Goal: Task Accomplishment & Management: Manage account settings

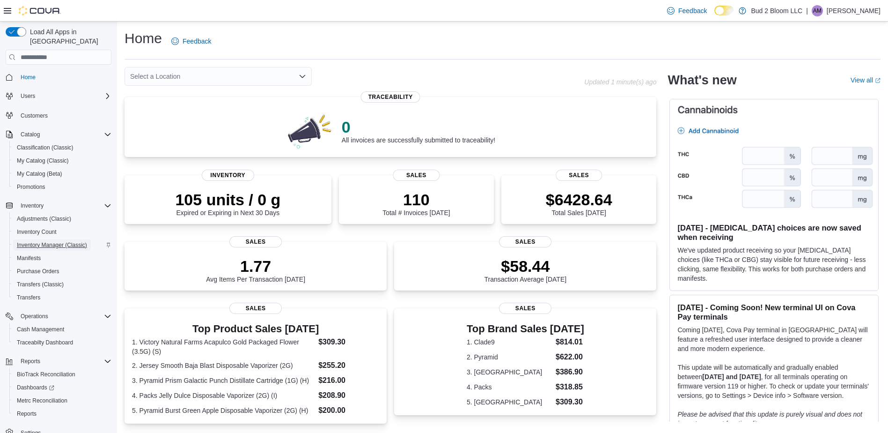
click at [40, 241] on span "Inventory Manager (Classic)" at bounding box center [52, 244] width 70 height 7
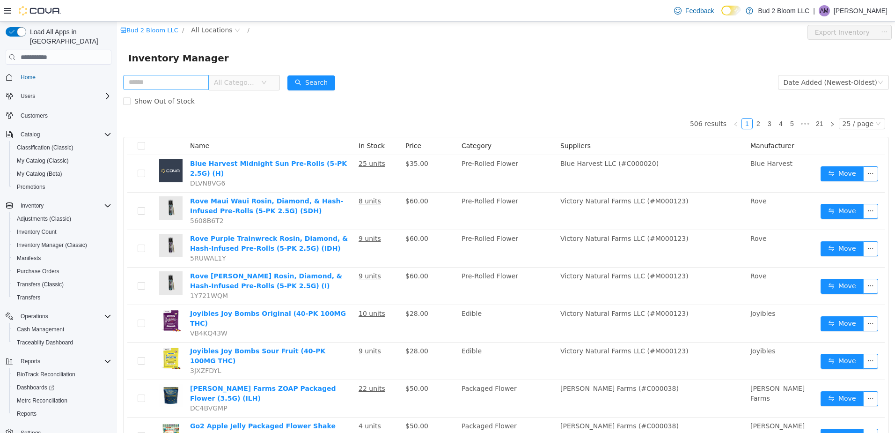
click at [133, 83] on input "text" at bounding box center [166, 82] width 86 height 15
type input "**********"
click at [325, 86] on button "Search" at bounding box center [320, 82] width 48 height 15
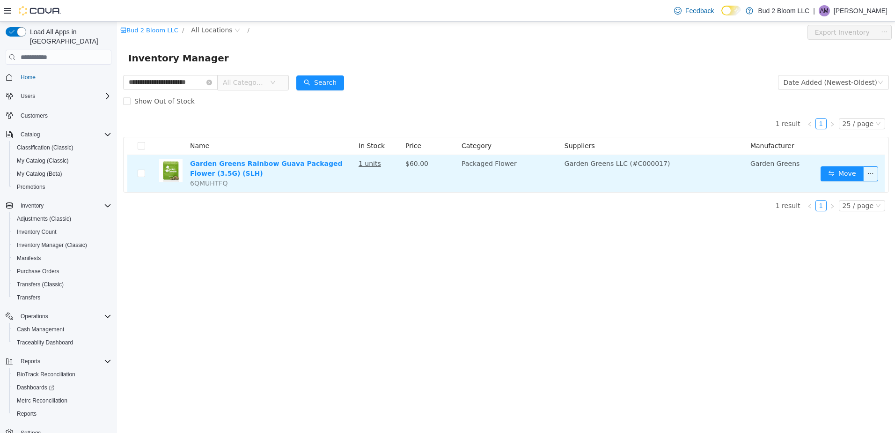
click at [369, 160] on u "1 units" at bounding box center [370, 163] width 22 height 7
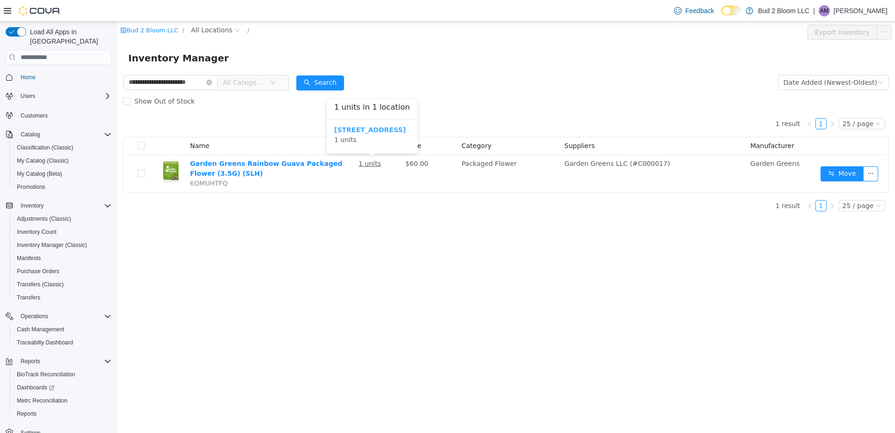
click at [364, 132] on b "123 Ledgewood Ave" at bounding box center [370, 129] width 72 height 7
click at [203, 82] on icon "icon: close-circle" at bounding box center [200, 83] width 6 height 6
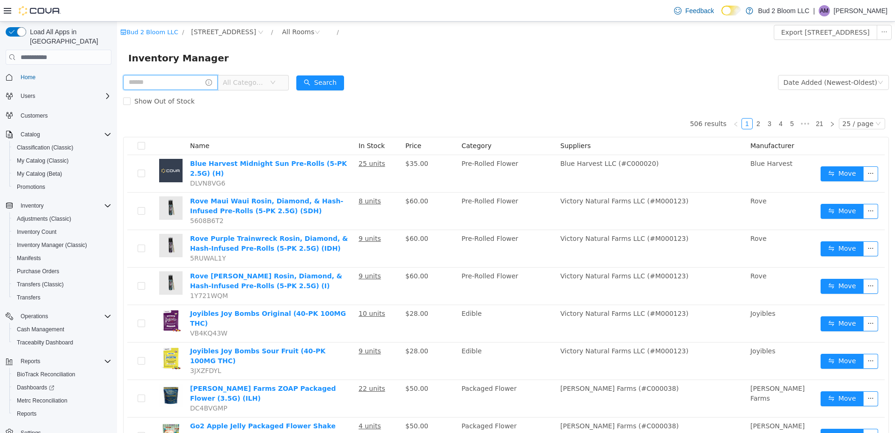
click at [142, 81] on input "text" at bounding box center [170, 82] width 95 height 15
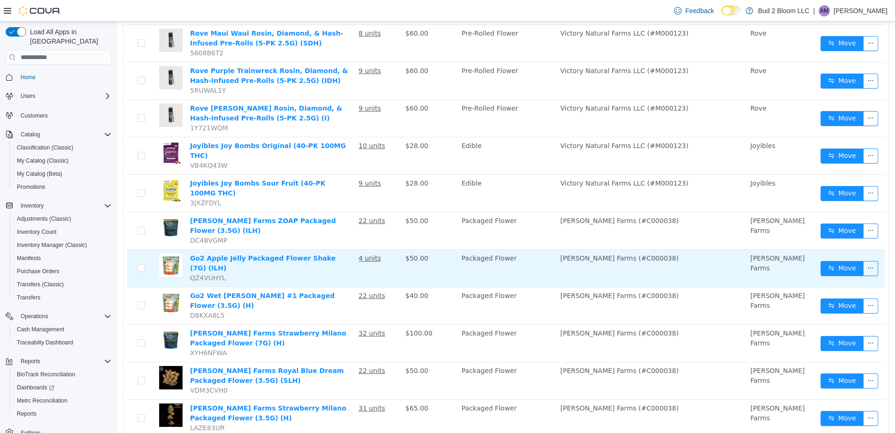
scroll to position [281, 0]
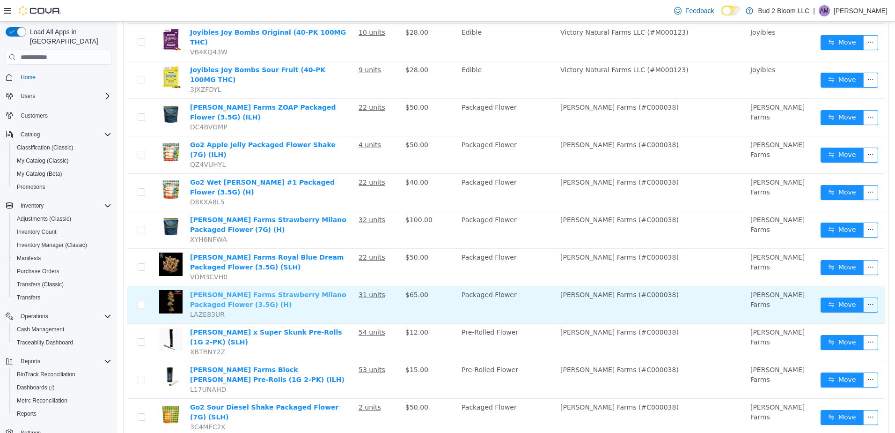
click at [239, 291] on link "Hamilton Farms Strawberry Milano Packaged Flower (3.5G) (H)" at bounding box center [268, 299] width 156 height 17
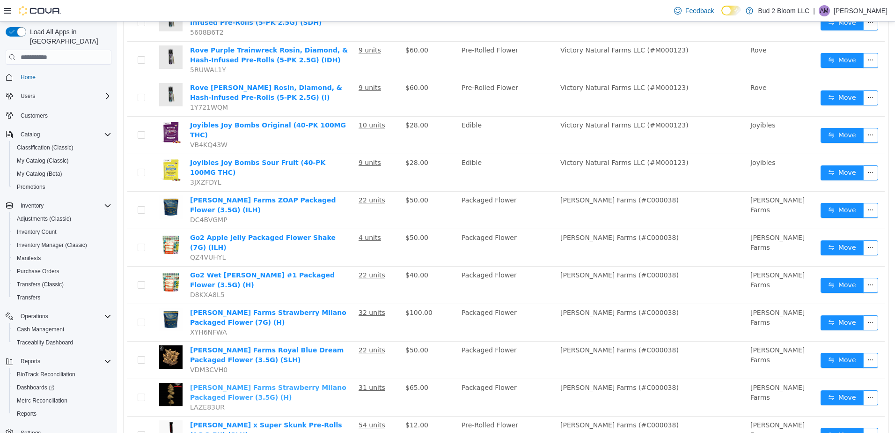
scroll to position [0, 0]
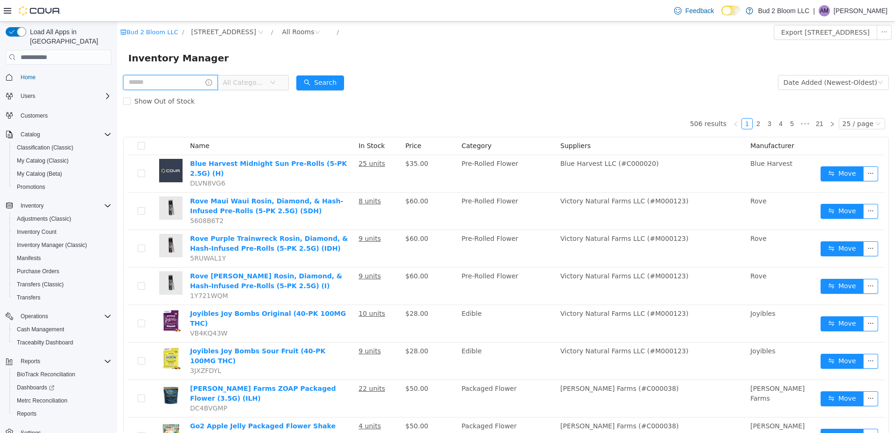
click at [183, 83] on input "text" at bounding box center [170, 82] width 95 height 15
type input "**********"
click at [328, 82] on button "Search" at bounding box center [320, 82] width 48 height 15
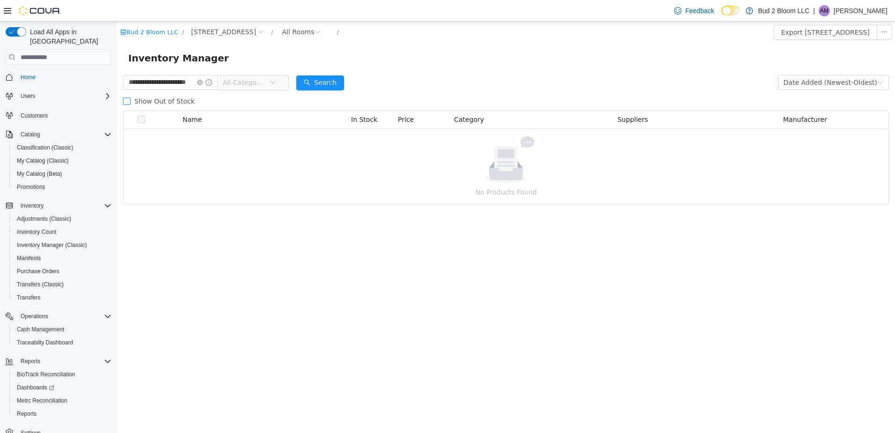
click at [154, 102] on span "Show Out of Stock" at bounding box center [165, 100] width 68 height 7
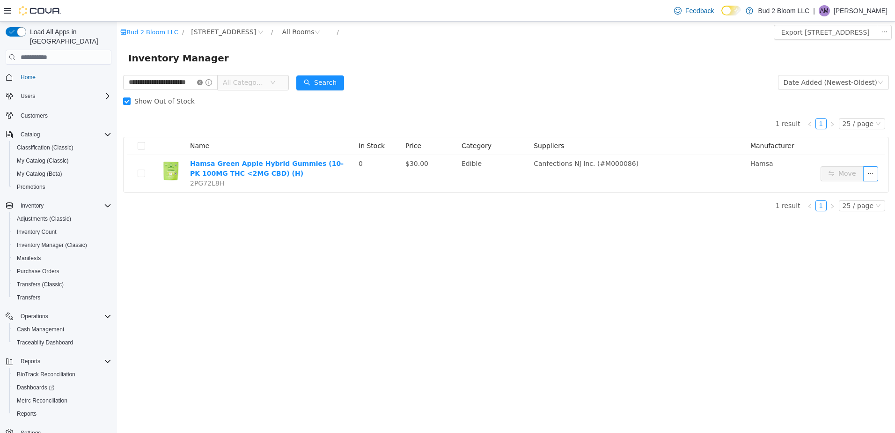
click at [203, 81] on icon "icon: close-circle" at bounding box center [200, 83] width 6 height 6
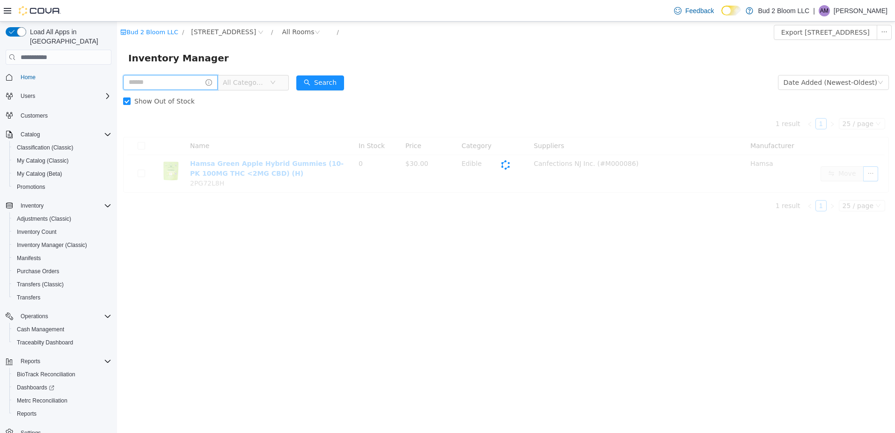
click at [164, 77] on input "text" at bounding box center [170, 82] width 95 height 15
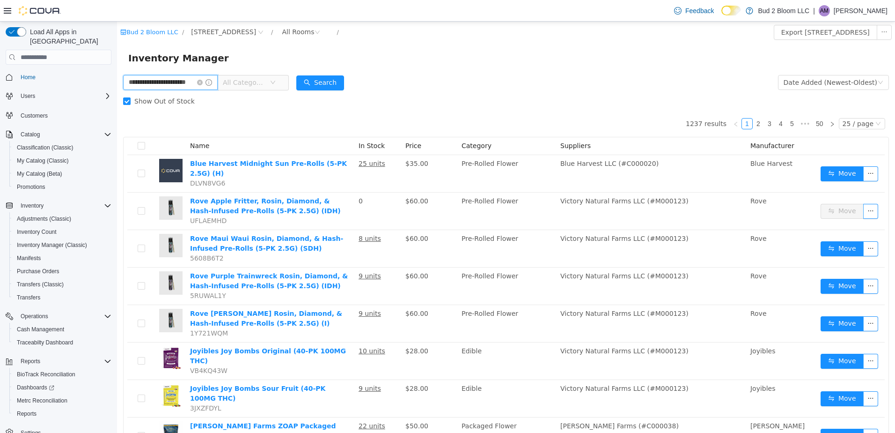
scroll to position [0, 11]
type input "**********"
click at [321, 81] on button "Search" at bounding box center [320, 82] width 48 height 15
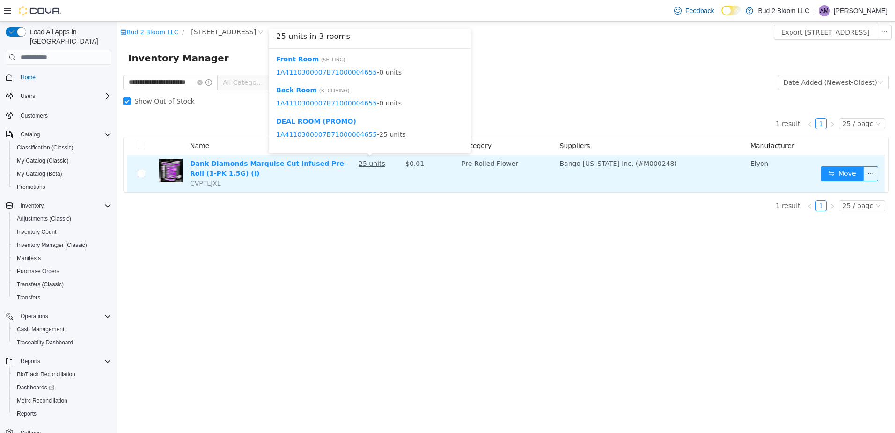
click at [365, 164] on u "25 units" at bounding box center [372, 163] width 27 height 7
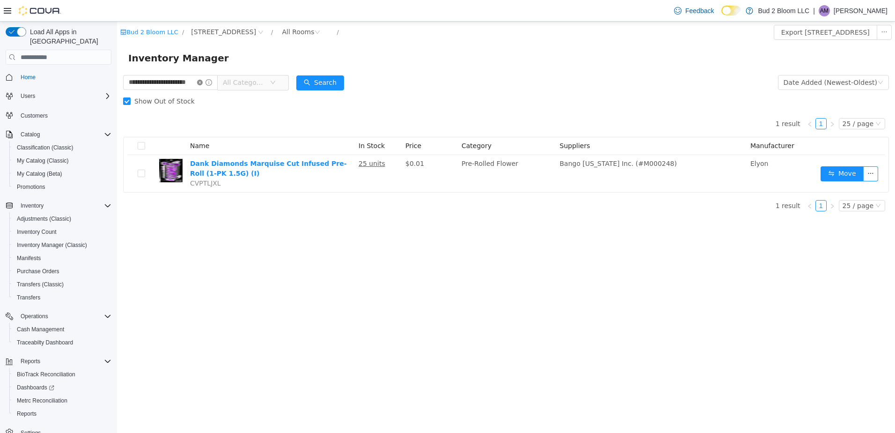
click at [203, 83] on icon "icon: close-circle" at bounding box center [200, 83] width 6 height 6
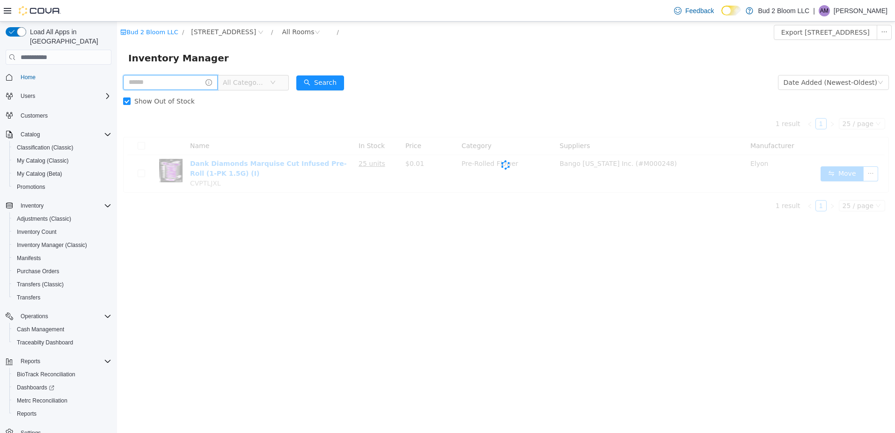
click at [178, 81] on input "text" at bounding box center [170, 82] width 95 height 15
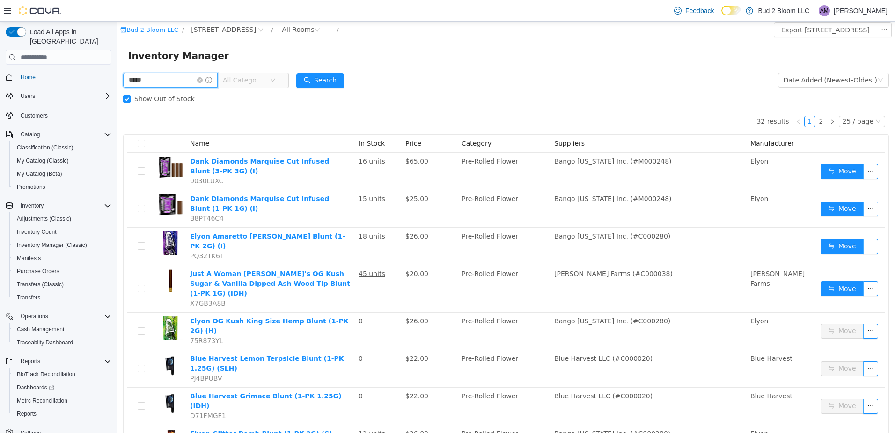
scroll to position [2, 0]
drag, startPoint x: 153, startPoint y: 78, endPoint x: 93, endPoint y: 87, distance: 60.5
click at [117, 87] on html "Bud 2 Bloom LLC / 123 Ledgewood Ave / All Rooms / Export 123 Ledgewood Ave Inve…" at bounding box center [506, 225] width 778 height 411
type input "****"
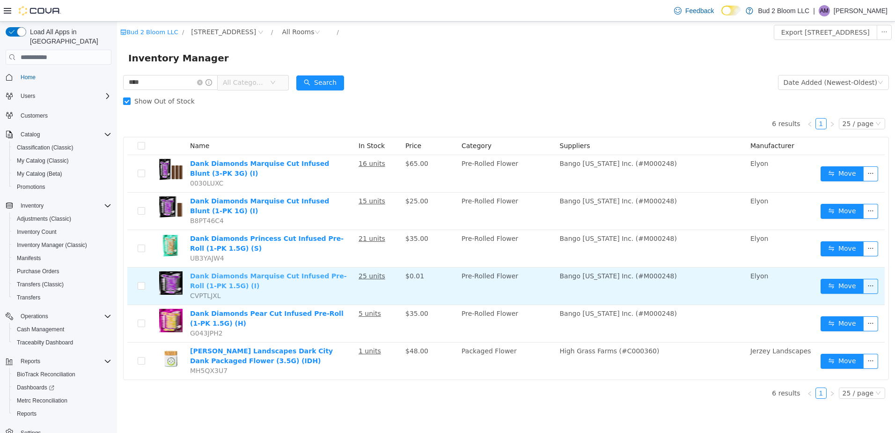
click at [280, 280] on link "Dank Diamonds Marquise Cut Infused Pre-Roll (1-PK 1.5G) (I)" at bounding box center [268, 280] width 157 height 17
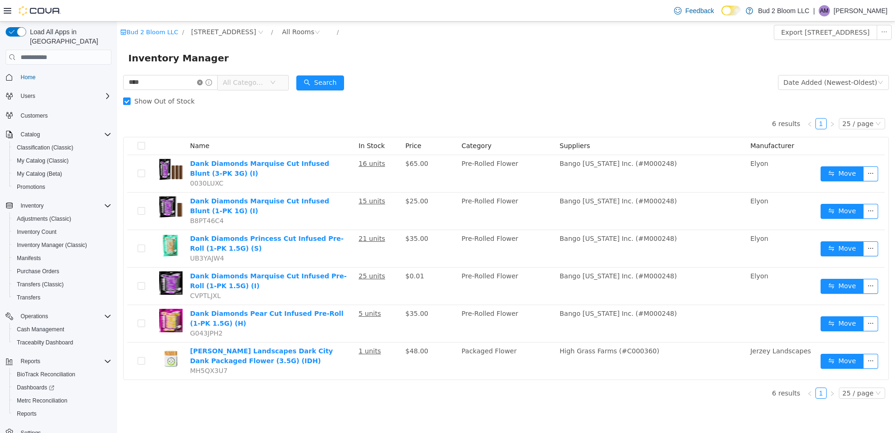
click at [203, 82] on icon "icon: close-circle" at bounding box center [200, 83] width 6 height 6
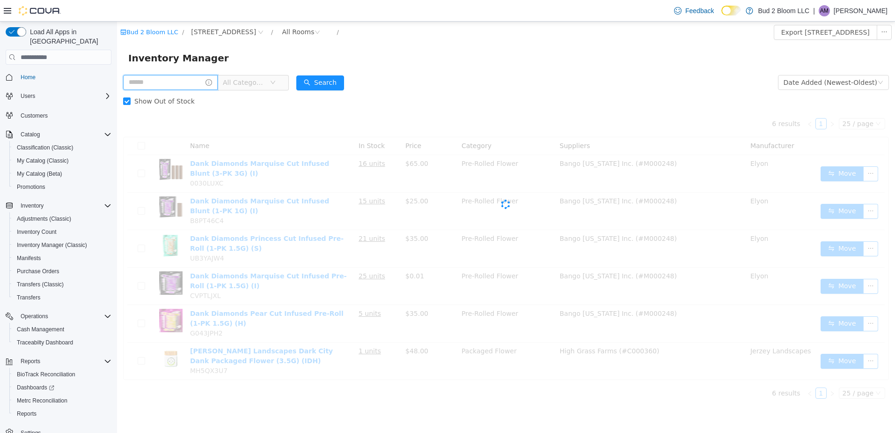
click at [186, 82] on input "text" at bounding box center [170, 82] width 95 height 15
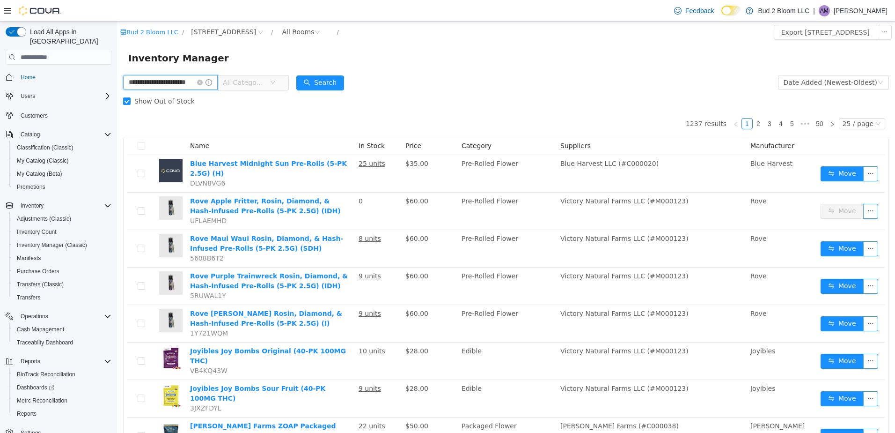
scroll to position [0, 11]
type input "**********"
click at [344, 89] on button "Search" at bounding box center [320, 82] width 48 height 15
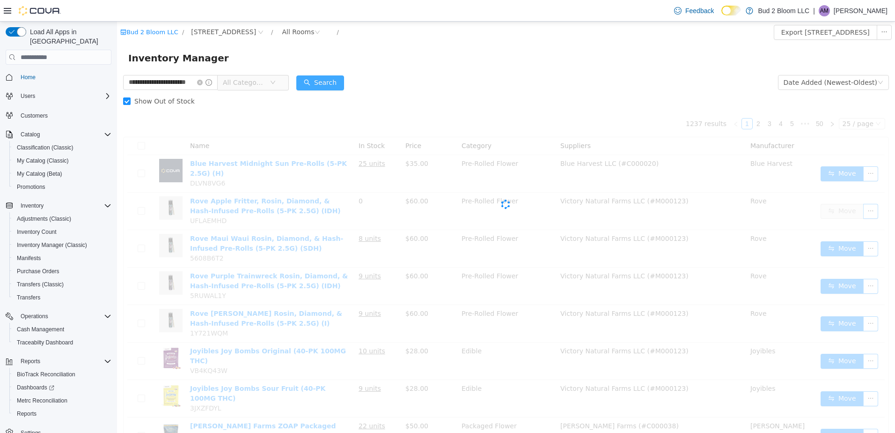
click at [343, 88] on button "Search" at bounding box center [320, 82] width 48 height 15
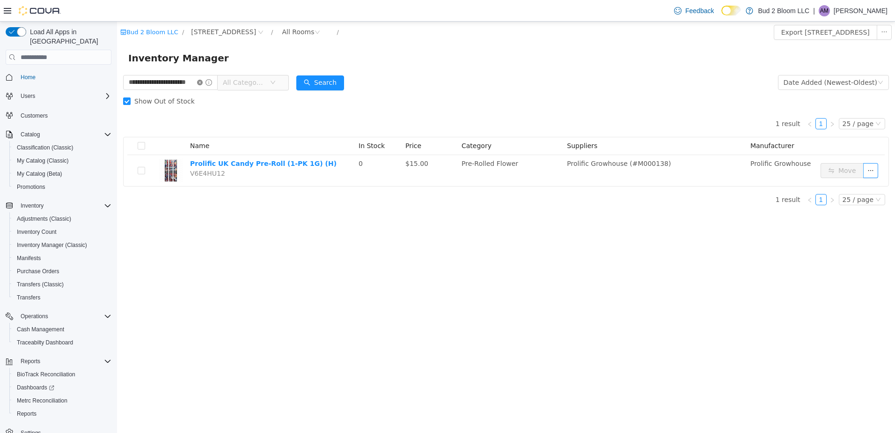
click at [203, 81] on icon "icon: close-circle" at bounding box center [200, 83] width 6 height 6
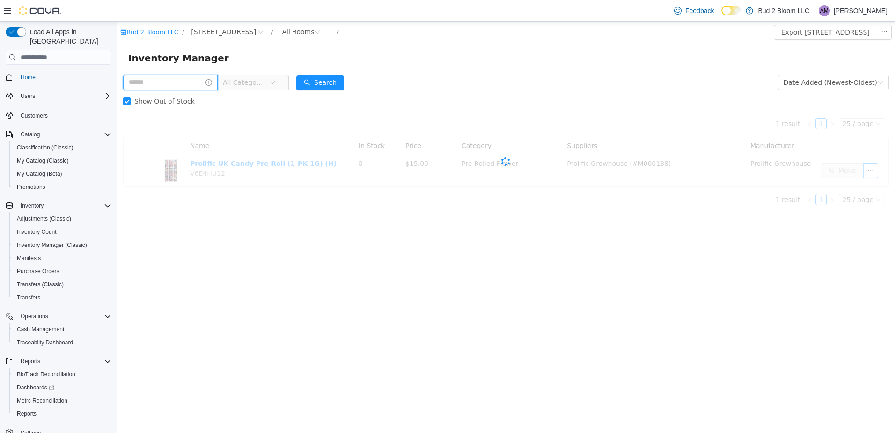
click at [171, 84] on input "text" at bounding box center [170, 82] width 95 height 15
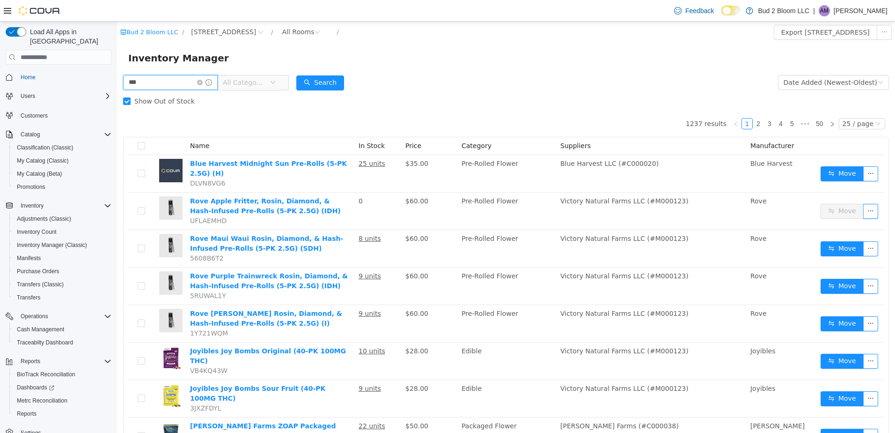
type input "***"
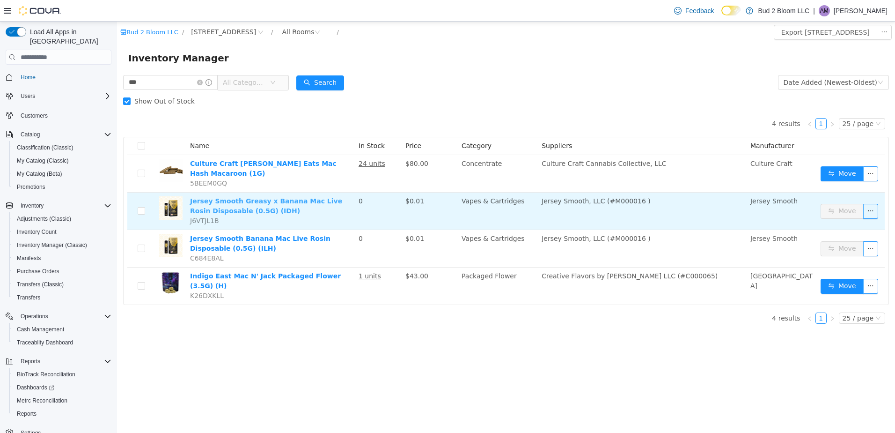
click at [235, 202] on link "Jersey Smooth Greasy x Banana Mac Live Rosin Disposable (0.5G) (IDH)" at bounding box center [266, 205] width 152 height 17
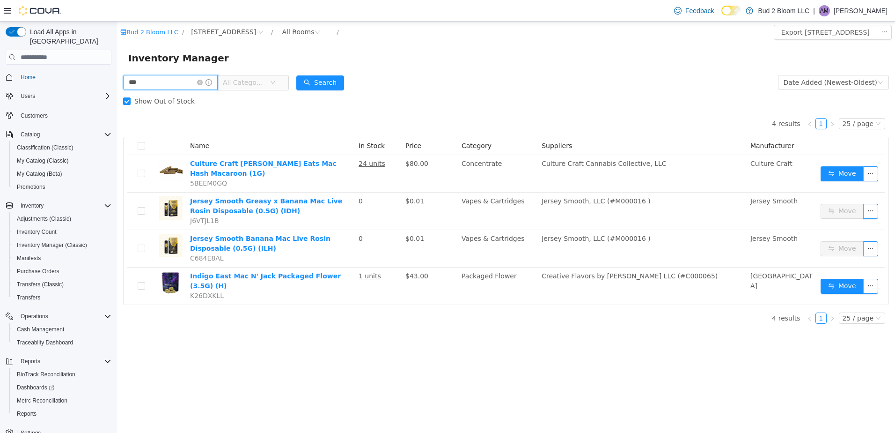
click at [170, 79] on input "***" at bounding box center [170, 82] width 95 height 15
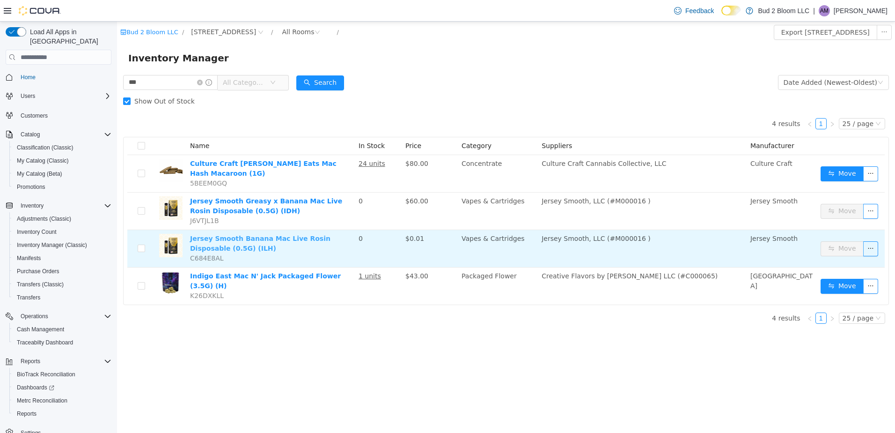
click at [212, 239] on link "Jersey Smooth Banana Mac Live Rosin Disposable (0.5G) (ILH)" at bounding box center [260, 243] width 140 height 17
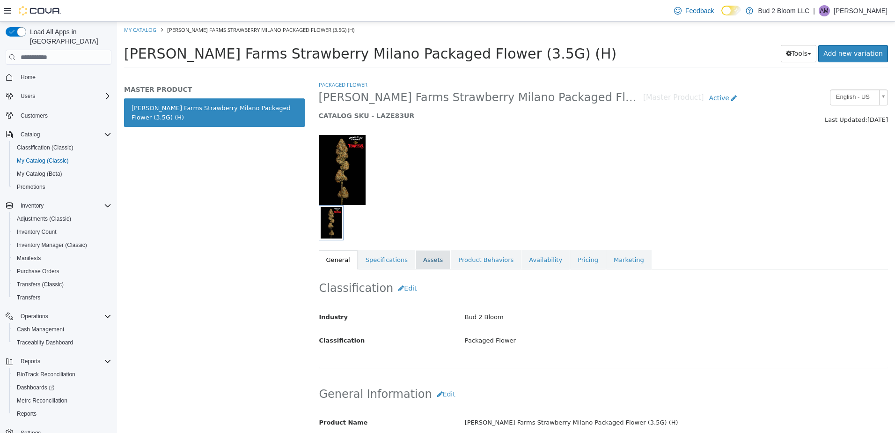
click at [427, 262] on link "Assets" at bounding box center [433, 260] width 35 height 20
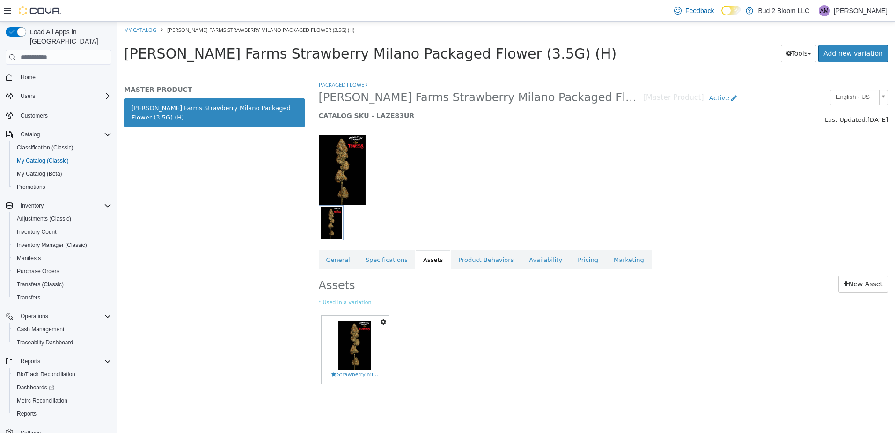
click at [381, 322] on icon "button" at bounding box center [384, 321] width 6 height 7
click at [855, 285] on link "New Asset" at bounding box center [864, 283] width 50 height 17
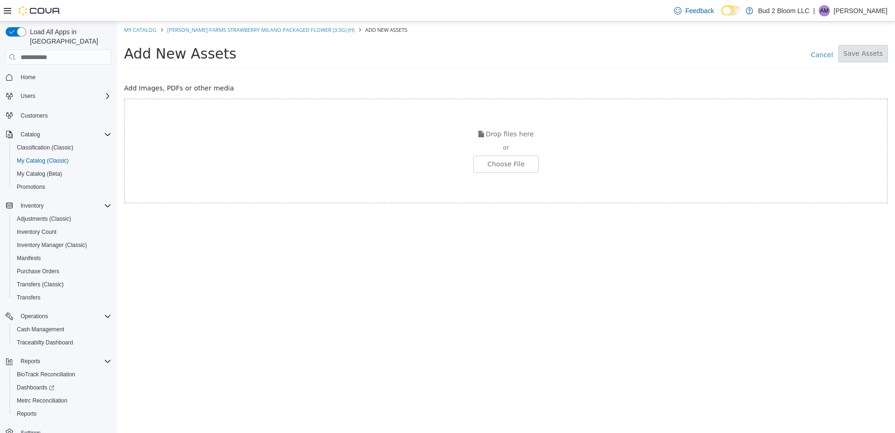
click at [516, 176] on div "Drop files here or Choose File" at bounding box center [506, 150] width 764 height 105
click at [513, 163] on input "file" at bounding box center [15, 164] width 1045 height 16
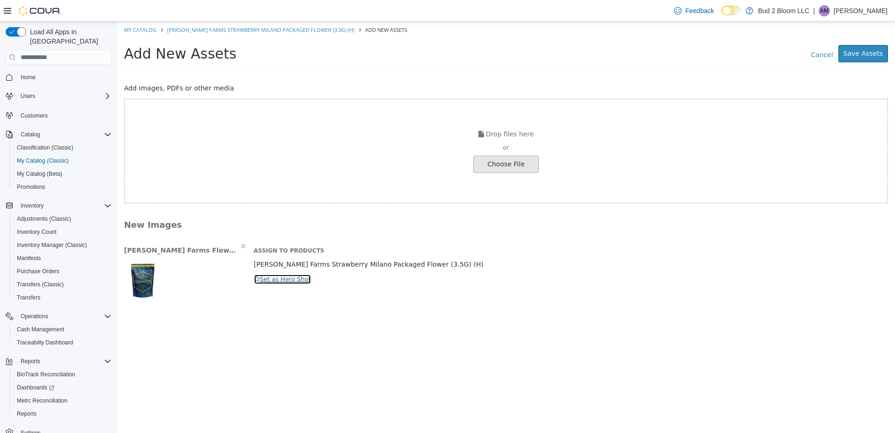
click at [293, 274] on button "Set as Hero Shot" at bounding box center [283, 279] width 58 height 10
click at [875, 51] on button "Save Assets" at bounding box center [864, 53] width 50 height 17
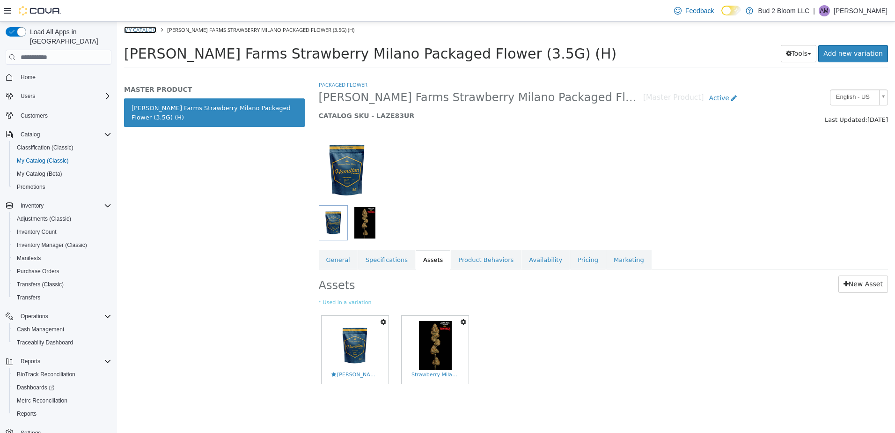
click at [149, 29] on link "My Catalog" at bounding box center [140, 29] width 32 height 7
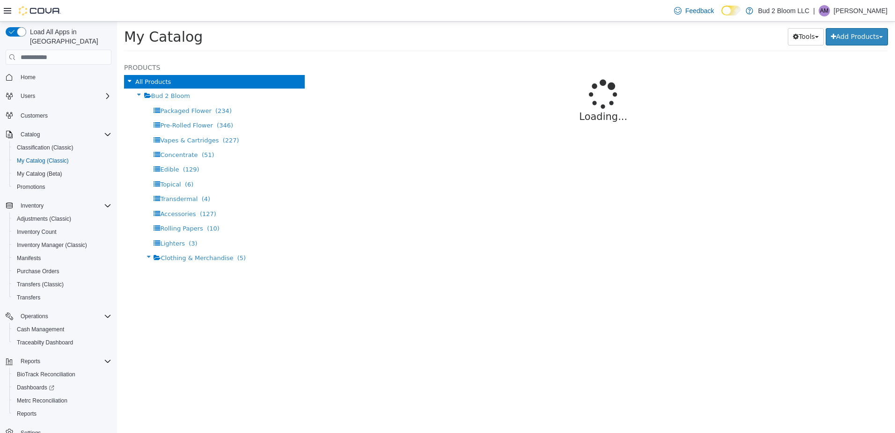
select select "**********"
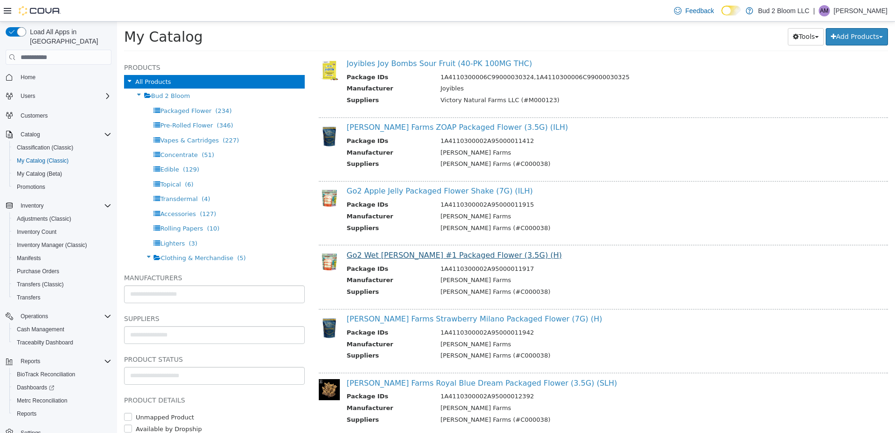
scroll to position [468, 0]
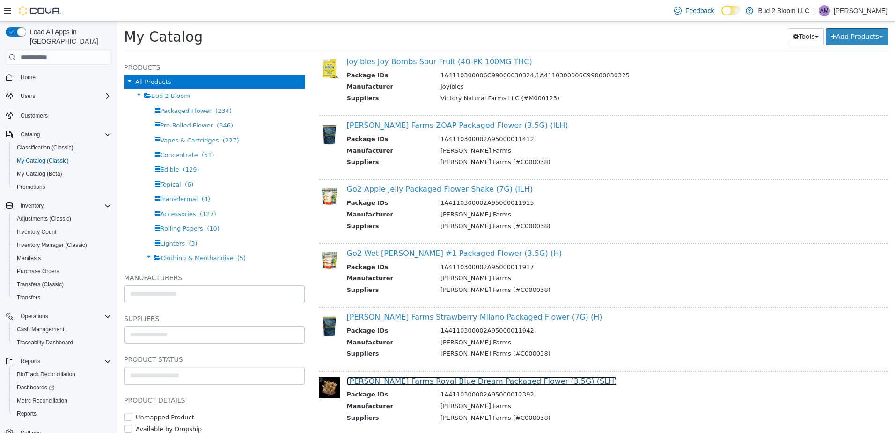
click at [418, 380] on link "[PERSON_NAME] Farms Royal Blue Dream Packaged Flower (3.5G) (SLH)" at bounding box center [482, 380] width 271 height 9
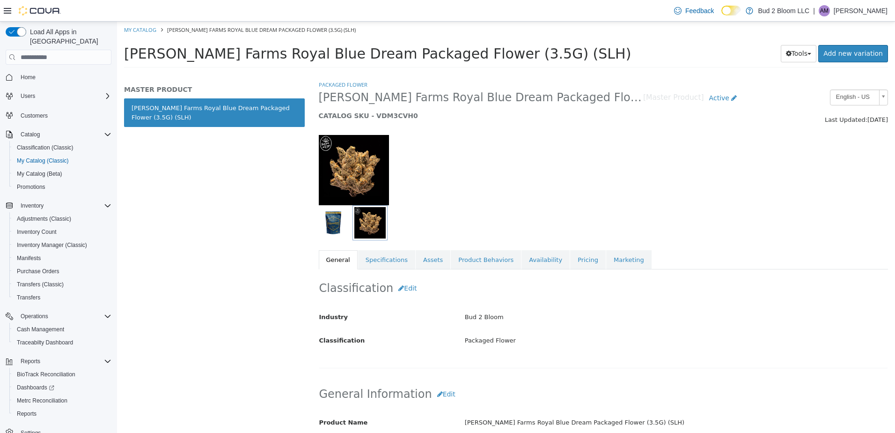
click at [344, 229] on img "button" at bounding box center [333, 222] width 25 height 31
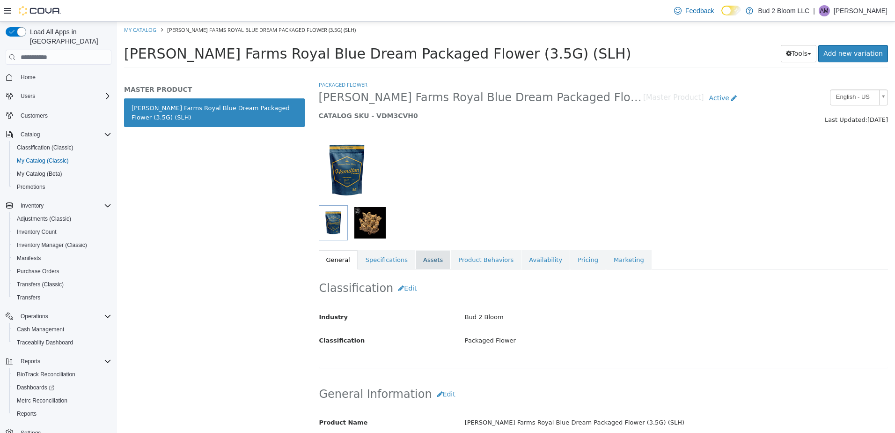
click at [424, 268] on link "Assets" at bounding box center [433, 260] width 35 height 20
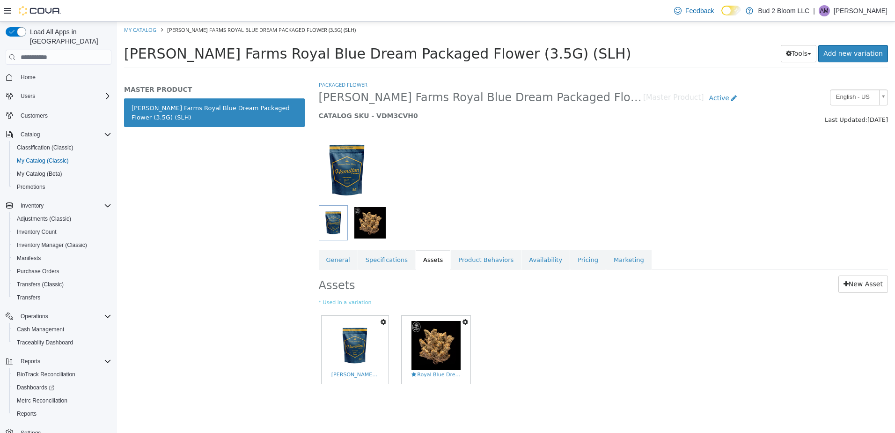
click at [381, 325] on button "button" at bounding box center [383, 322] width 10 height 13
click at [350, 345] on link "Preview" at bounding box center [351, 351] width 74 height 13
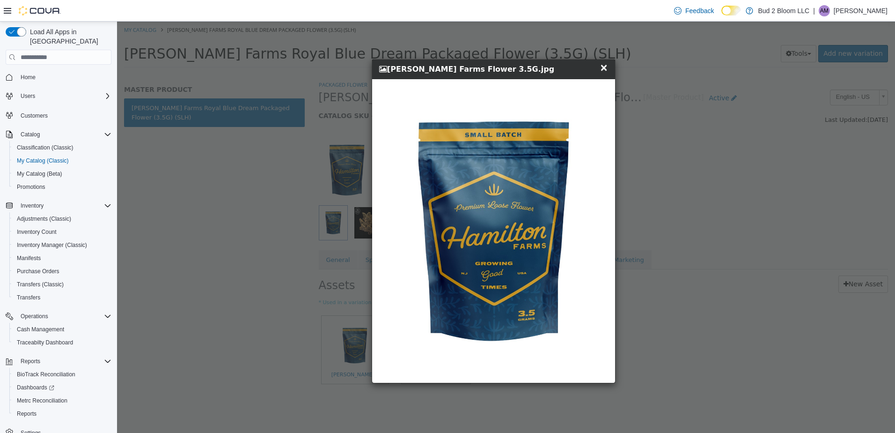
click at [607, 69] on span "×" at bounding box center [604, 67] width 8 height 11
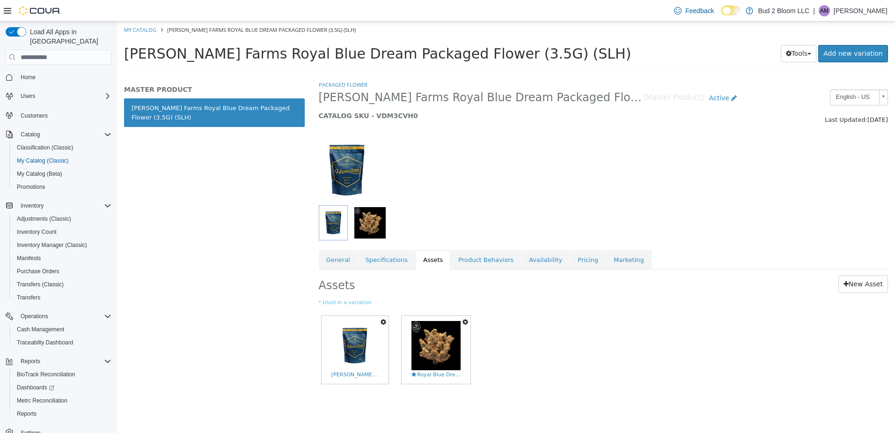
click at [383, 319] on icon "button" at bounding box center [384, 321] width 6 height 7
click at [361, 336] on link "Set As Hero Shot" at bounding box center [351, 338] width 74 height 13
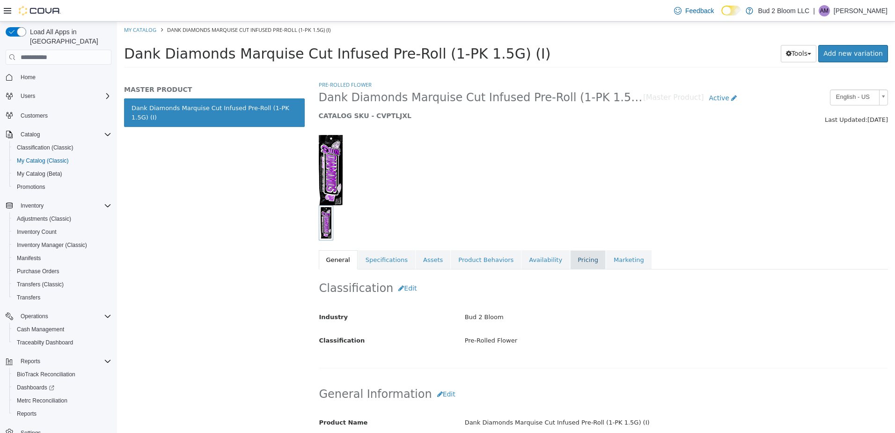
click at [570, 259] on link "Pricing" at bounding box center [588, 260] width 36 height 20
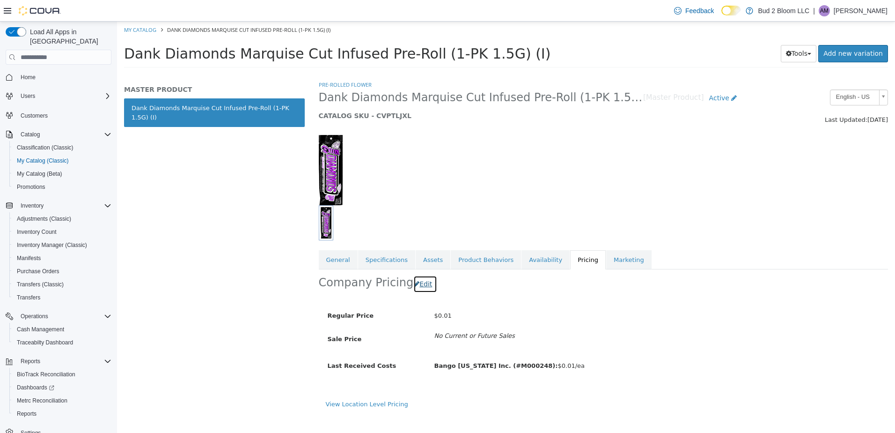
click at [414, 283] on button "Edit" at bounding box center [425, 283] width 24 height 17
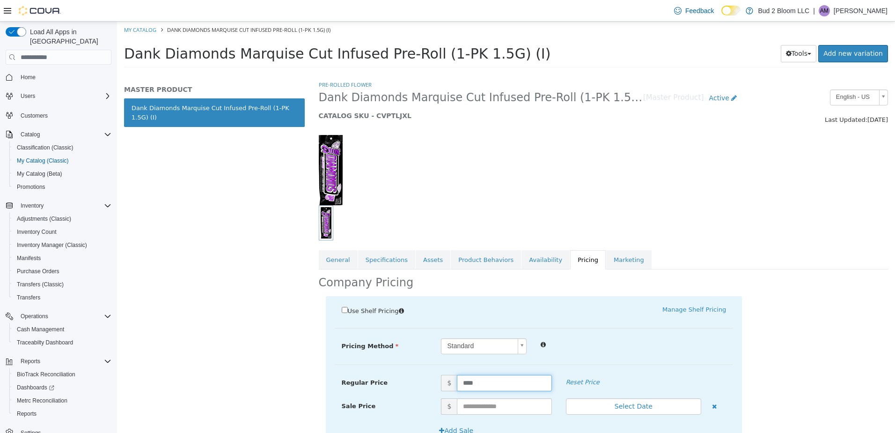
drag, startPoint x: 476, startPoint y: 380, endPoint x: 431, endPoint y: 389, distance: 46.4
click at [431, 391] on div "Regular Price $ **** Reset Price" at bounding box center [534, 386] width 399 height 23
type input "**"
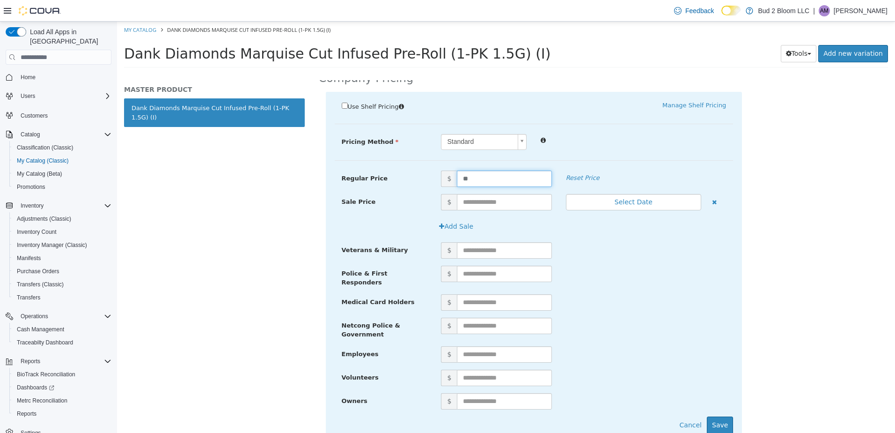
scroll to position [234, 0]
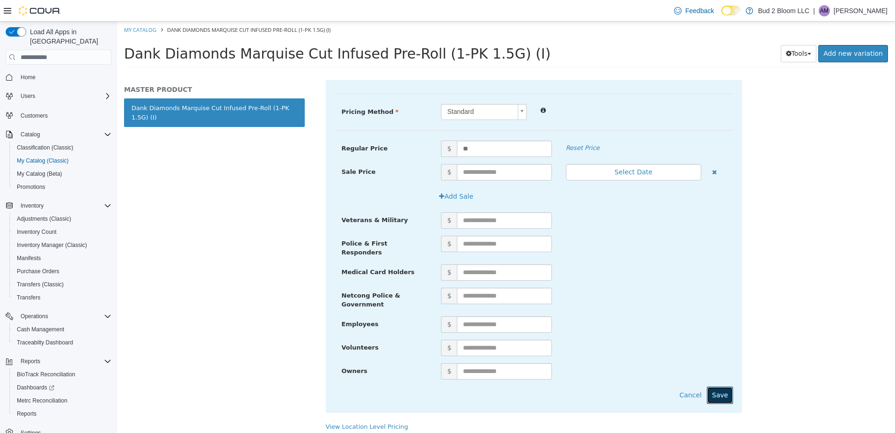
click at [723, 391] on button "Save" at bounding box center [720, 394] width 26 height 17
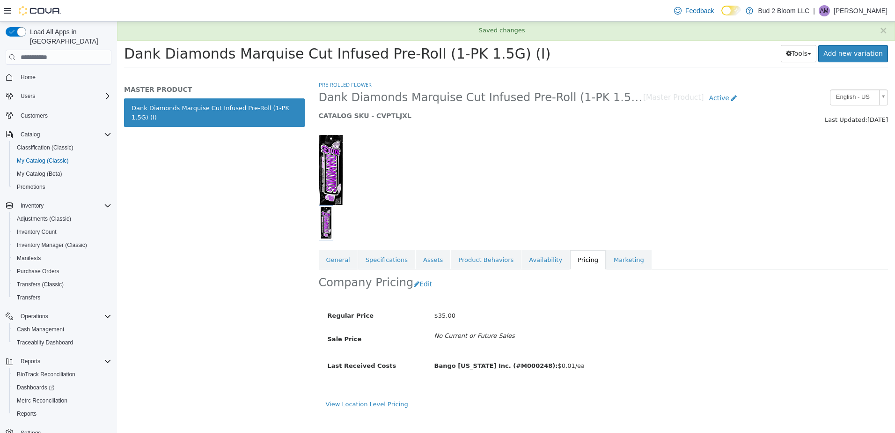
scroll to position [0, 0]
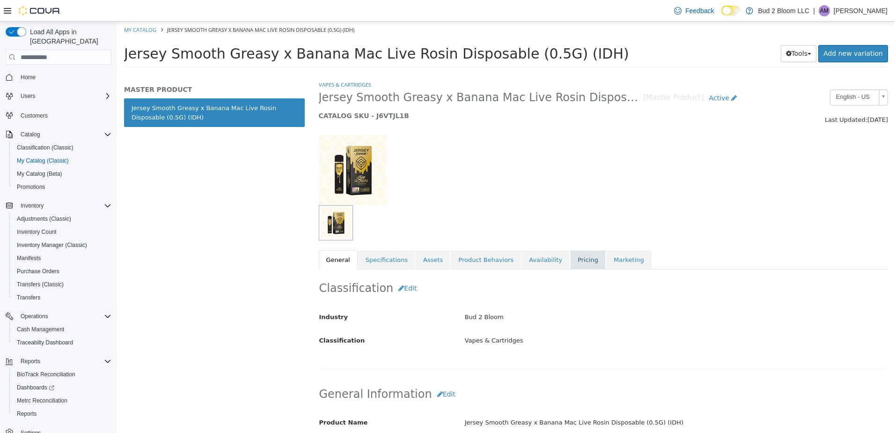
click at [570, 263] on link "Pricing" at bounding box center [588, 260] width 36 height 20
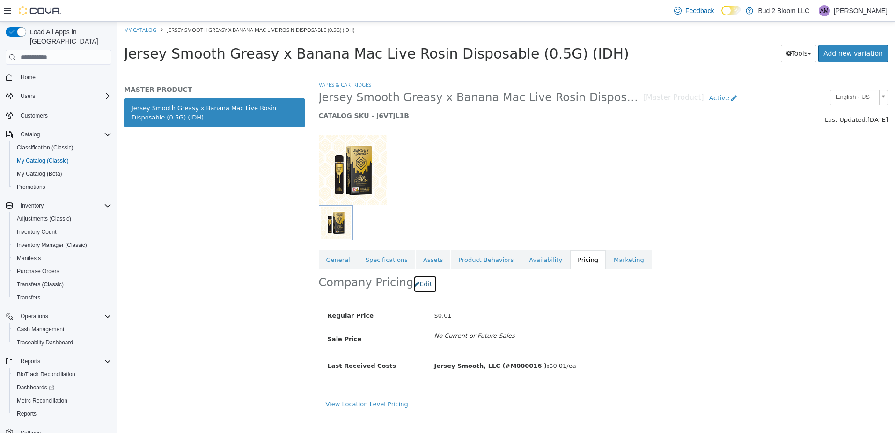
click at [420, 282] on button "Edit" at bounding box center [425, 283] width 24 height 17
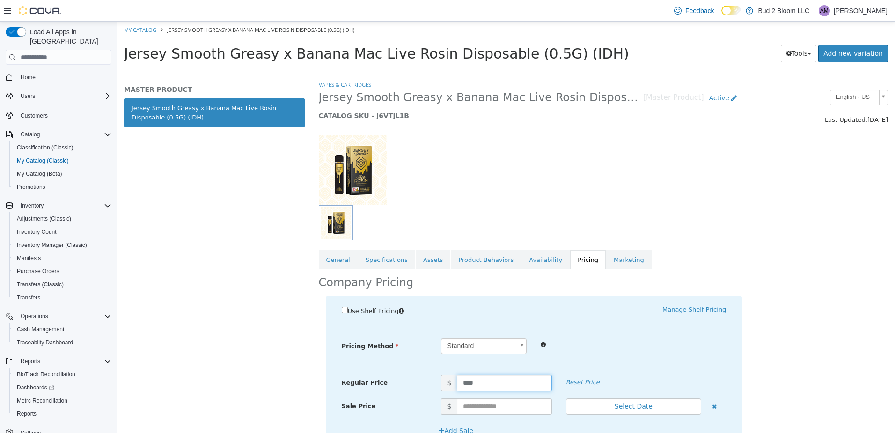
drag, startPoint x: 474, startPoint y: 388, endPoint x: 408, endPoint y: 386, distance: 66.0
click at [408, 386] on div "Regular Price $ **** Reset Price" at bounding box center [534, 383] width 399 height 16
type input "**"
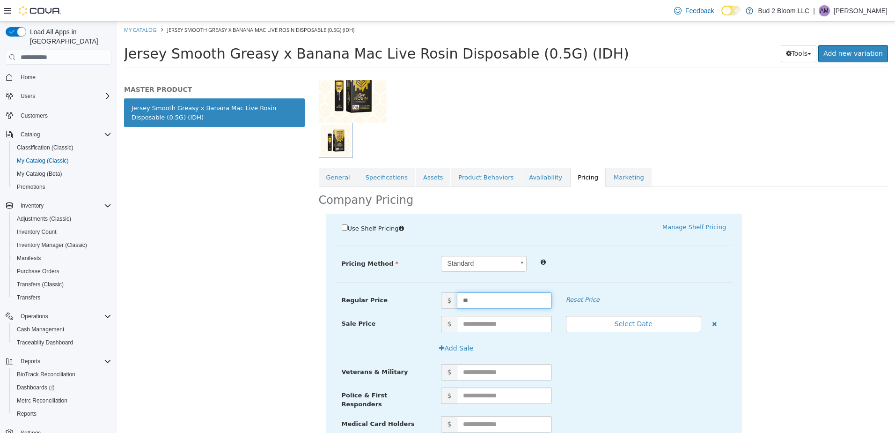
scroll to position [234, 0]
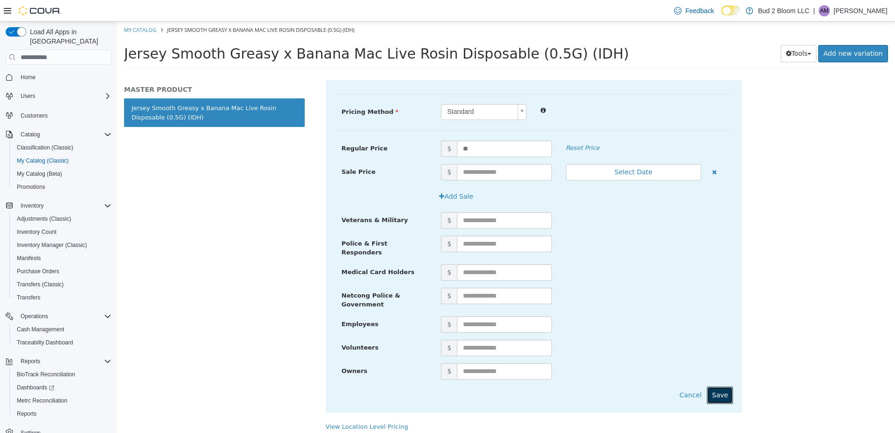
click at [713, 386] on button "Save" at bounding box center [720, 394] width 26 height 17
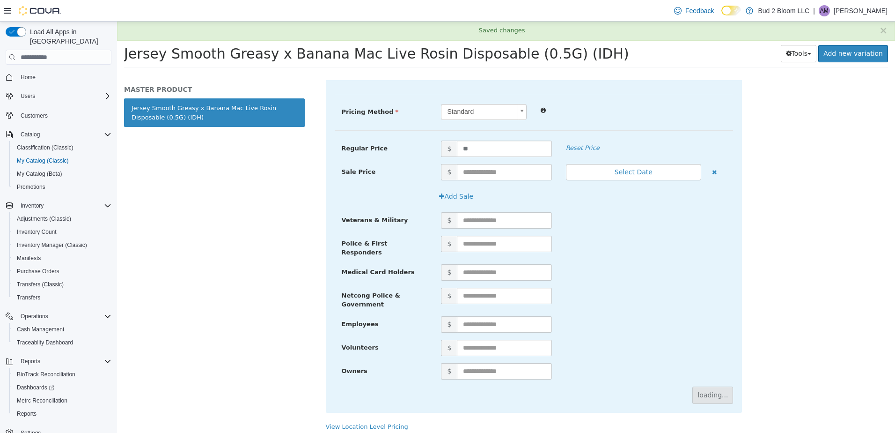
scroll to position [0, 0]
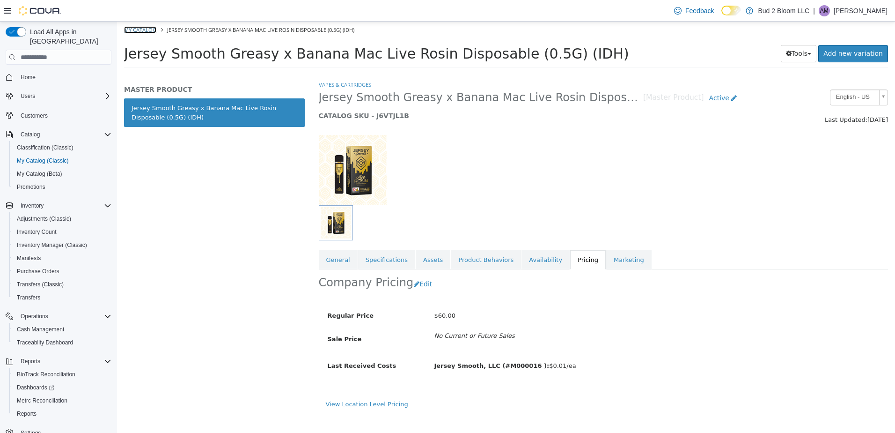
click at [138, 28] on link "My Catalog" at bounding box center [140, 29] width 32 height 7
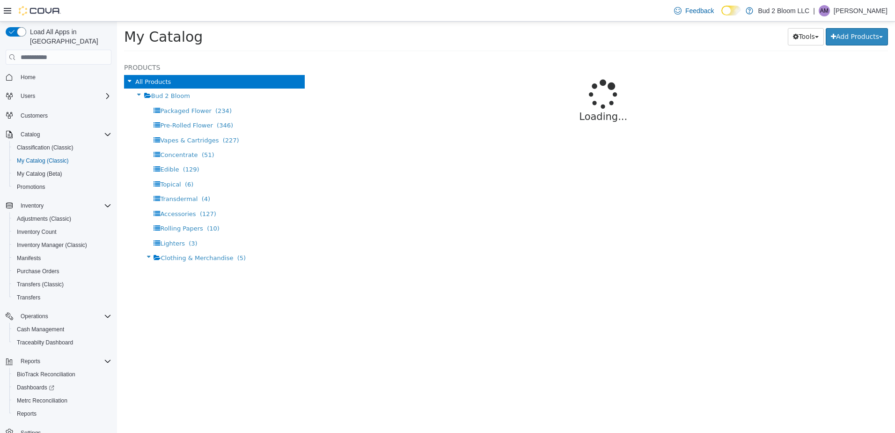
select select "**********"
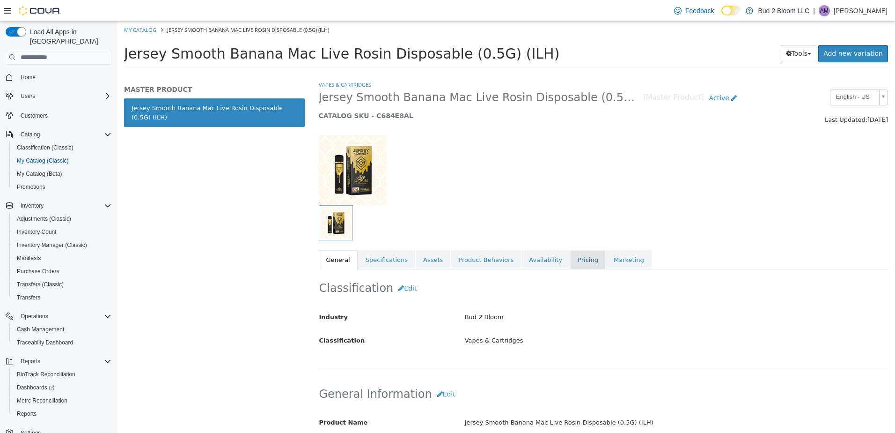
click at [570, 265] on link "Pricing" at bounding box center [588, 260] width 36 height 20
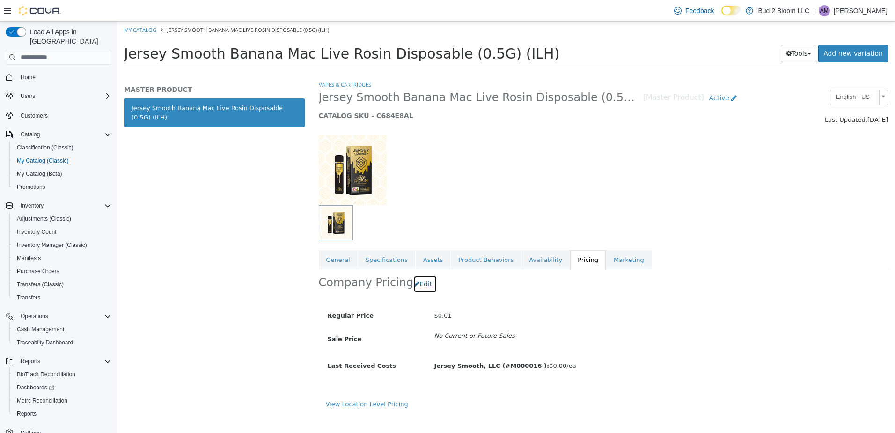
click at [417, 290] on button "Edit" at bounding box center [425, 283] width 24 height 17
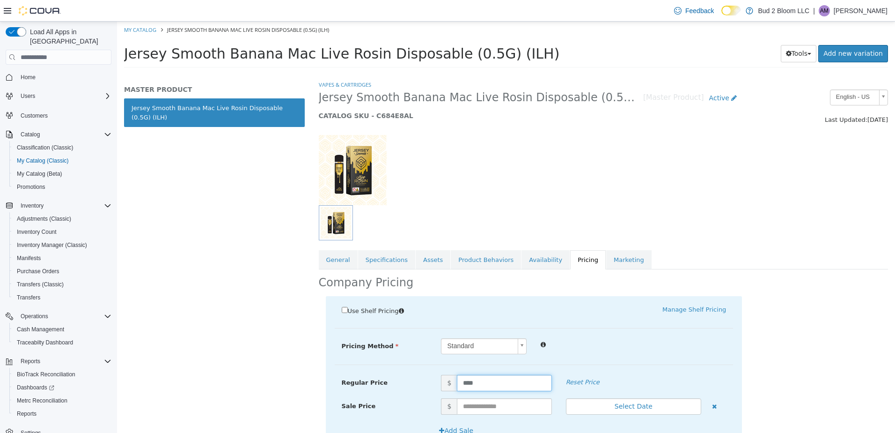
drag, startPoint x: 485, startPoint y: 377, endPoint x: 413, endPoint y: 395, distance: 73.4
click at [413, 396] on div "Regular Price $ **** Reset Price" at bounding box center [534, 386] width 399 height 23
type input "**"
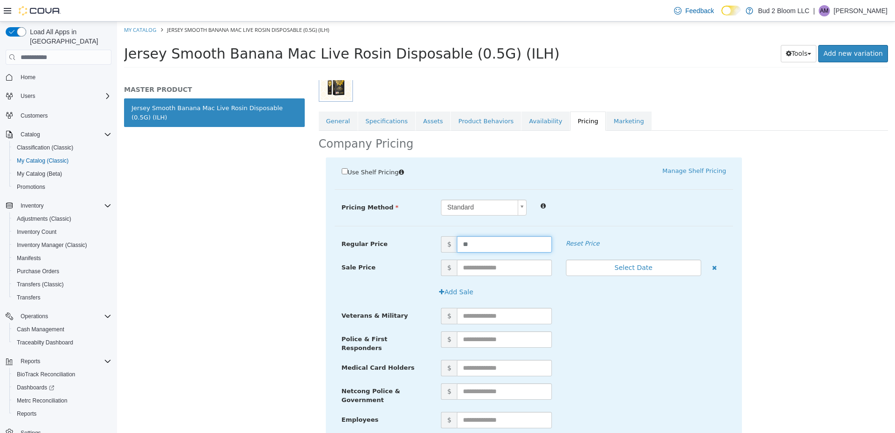
scroll to position [234, 0]
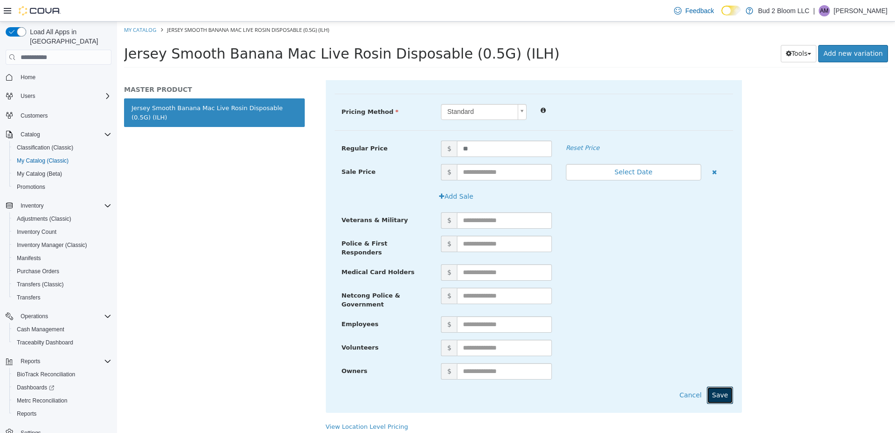
click at [715, 392] on button "Save" at bounding box center [720, 394] width 26 height 17
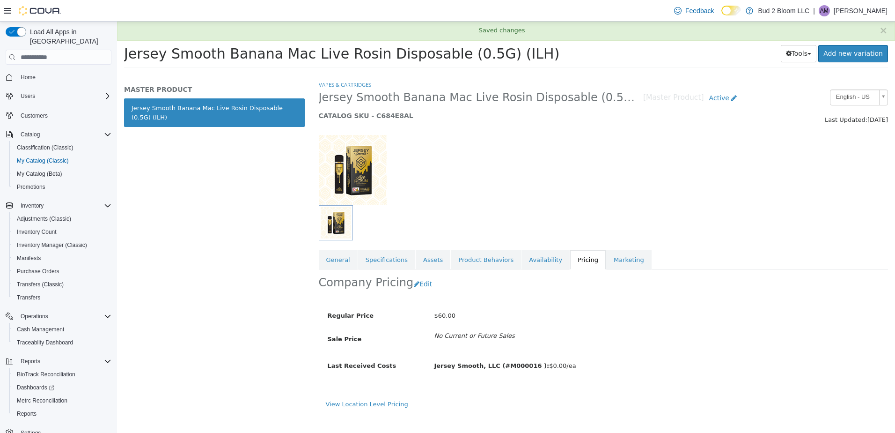
scroll to position [0, 0]
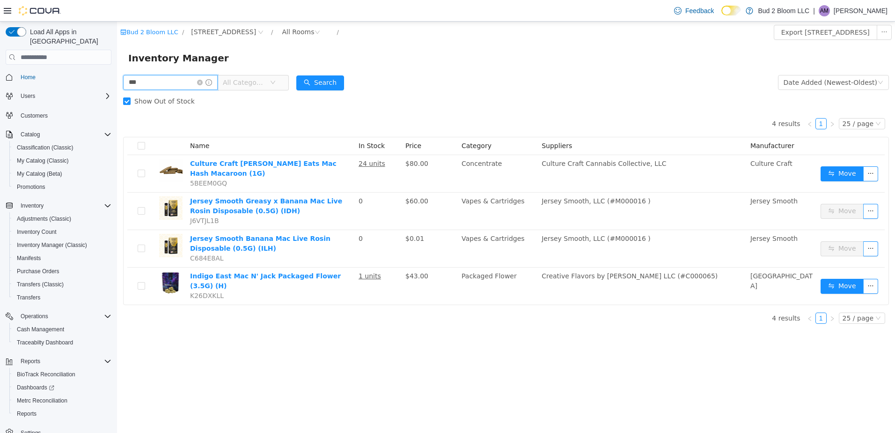
drag, startPoint x: 173, startPoint y: 85, endPoint x: 181, endPoint y: 104, distance: 20.6
click at [117, 82] on html "Bud 2 Bloom LLC / [STREET_ADDRESS] / All Rooms / Export [STREET_ADDRESS] Invent…" at bounding box center [506, 227] width 778 height 411
click at [321, 87] on button "Search" at bounding box center [320, 82] width 48 height 15
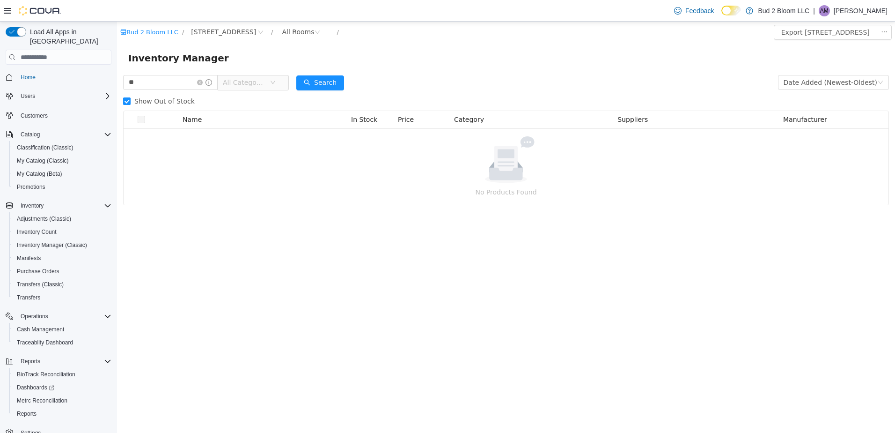
click at [169, 103] on span "Show Out of Stock" at bounding box center [165, 100] width 68 height 7
click at [317, 84] on button "Search" at bounding box center [320, 82] width 48 height 15
click at [147, 84] on input "**" at bounding box center [170, 82] width 95 height 15
type input "***"
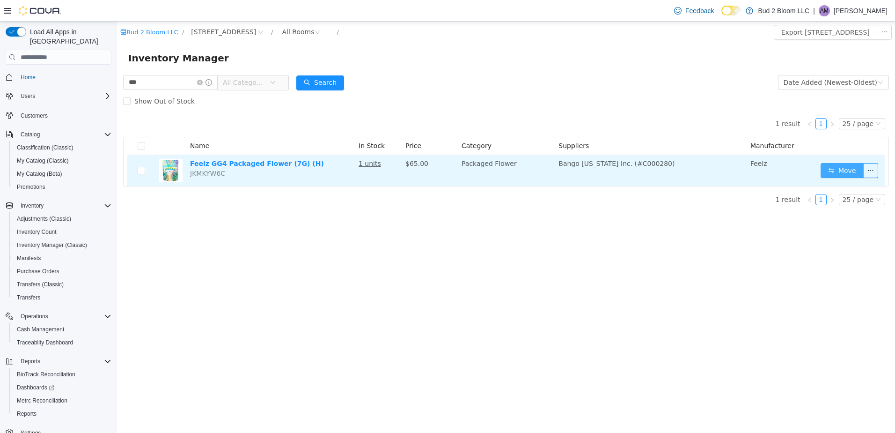
click at [832, 174] on button "Move" at bounding box center [842, 170] width 43 height 15
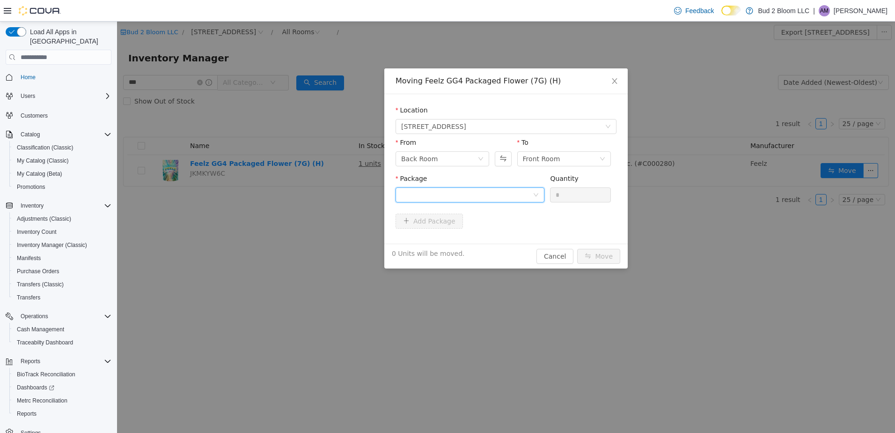
click at [473, 193] on div at bounding box center [467, 195] width 132 height 14
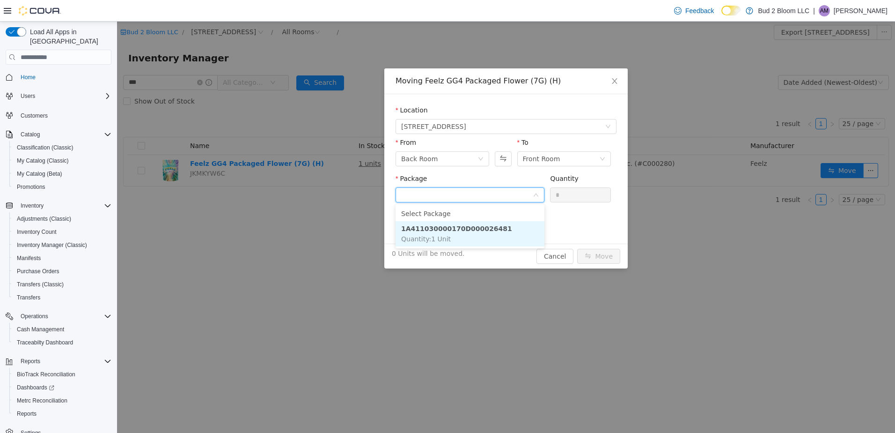
click at [462, 233] on li "1A411030000170D000026481 Quantity : 1 Unit" at bounding box center [470, 233] width 149 height 25
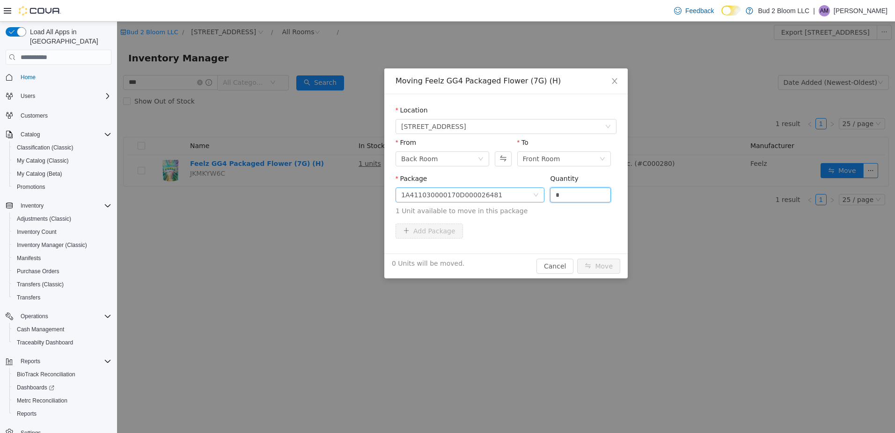
drag, startPoint x: 568, startPoint y: 195, endPoint x: 523, endPoint y: 200, distance: 45.8
click at [523, 200] on span "Package 1A411030000170D000026481 Quantity * 1 Unit available to move in this pa…" at bounding box center [506, 195] width 221 height 41
type input "*"
click at [599, 267] on button "Move" at bounding box center [598, 265] width 43 height 15
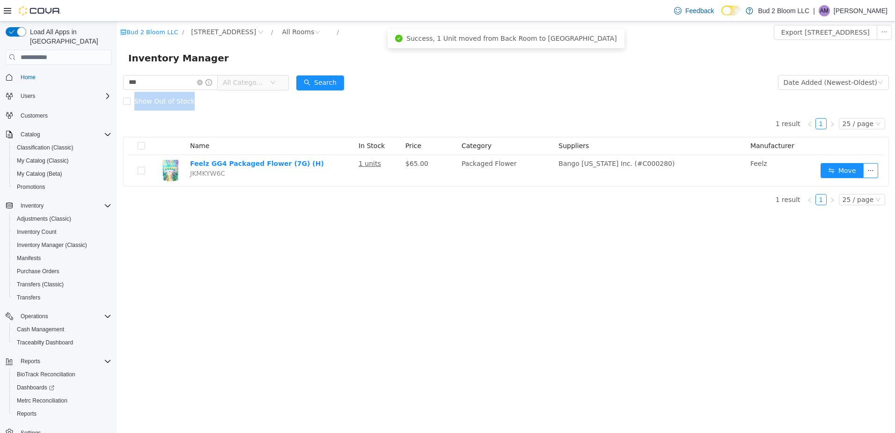
drag, startPoint x: 512, startPoint y: 88, endPoint x: 517, endPoint y: 96, distance: 9.9
click at [517, 96] on form "*** All Categories Date Added (Newest-Oldest) Search Show Out of Stock" at bounding box center [506, 91] width 766 height 37
click at [203, 82] on icon "icon: close-circle" at bounding box center [200, 83] width 6 height 6
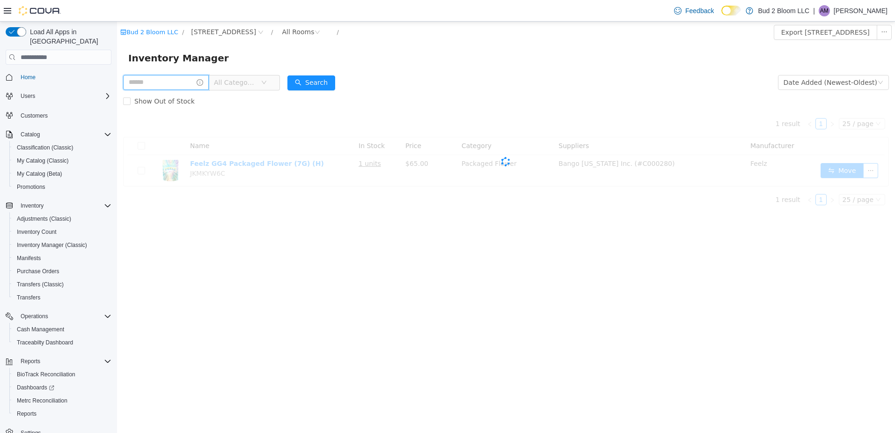
click at [186, 80] on input "text" at bounding box center [166, 82] width 86 height 15
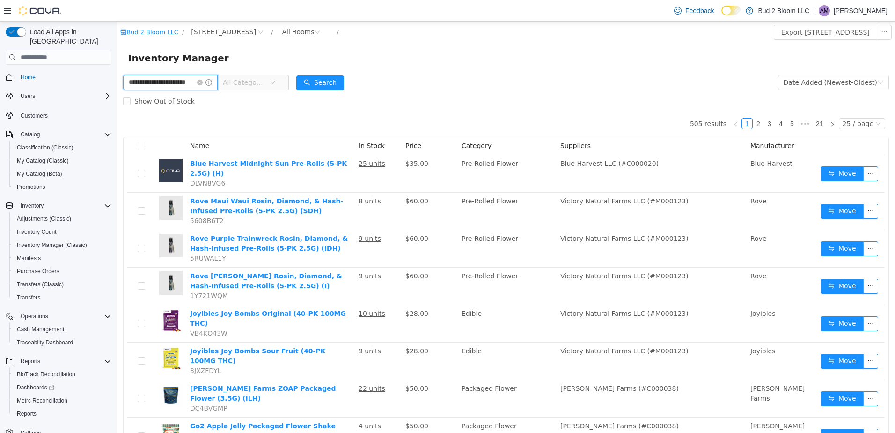
scroll to position [0, 12]
type input "**********"
click at [331, 83] on button "Search" at bounding box center [329, 82] width 48 height 15
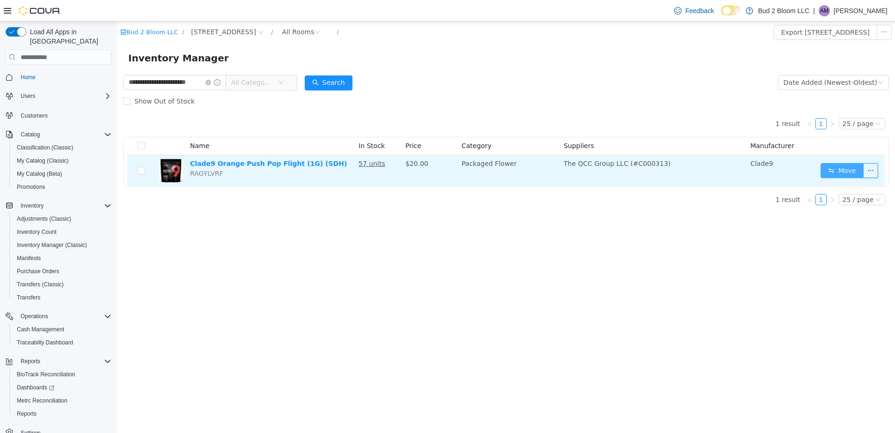
click at [835, 173] on button "Move" at bounding box center [842, 170] width 43 height 15
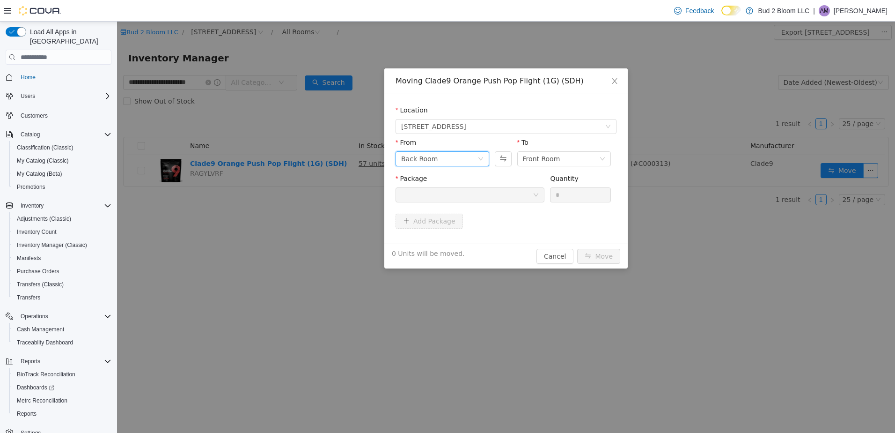
click at [436, 156] on div "Back Room" at bounding box center [439, 159] width 76 height 14
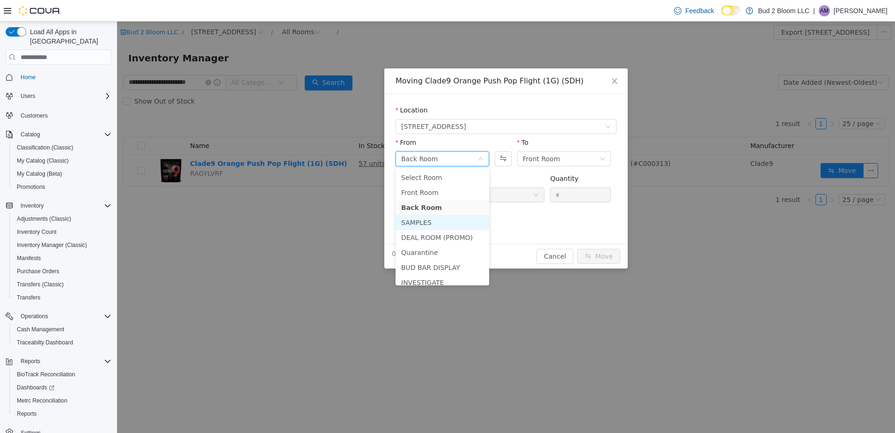
click at [435, 225] on li "SAMPLES" at bounding box center [443, 222] width 94 height 15
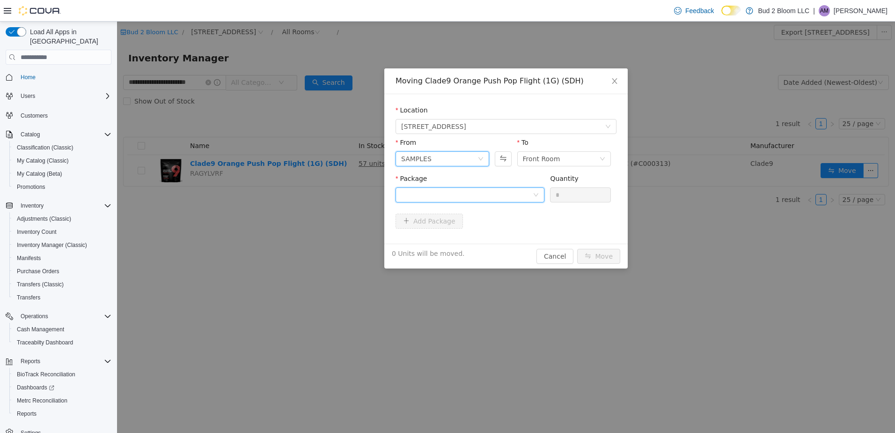
click at [508, 197] on div at bounding box center [467, 195] width 132 height 14
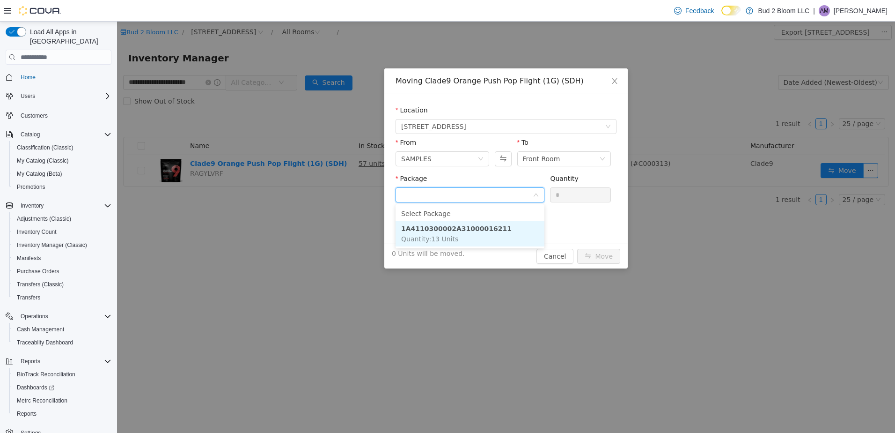
click at [471, 228] on strong "1A4110300002A31000016211" at bounding box center [456, 228] width 110 height 7
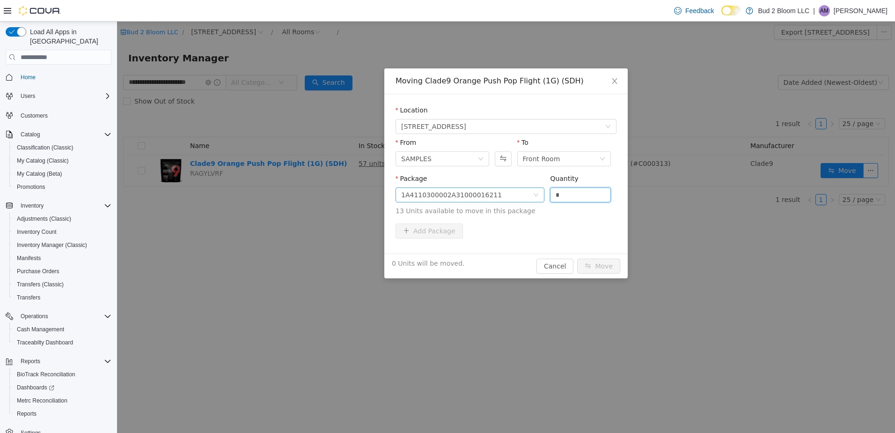
drag, startPoint x: 564, startPoint y: 198, endPoint x: 503, endPoint y: 200, distance: 60.4
click at [504, 200] on span "Package 1A4110300002A31000016211 Quantity * 13 Units available to move in this …" at bounding box center [506, 195] width 221 height 41
type input "*"
click at [603, 264] on button "Move" at bounding box center [598, 265] width 43 height 15
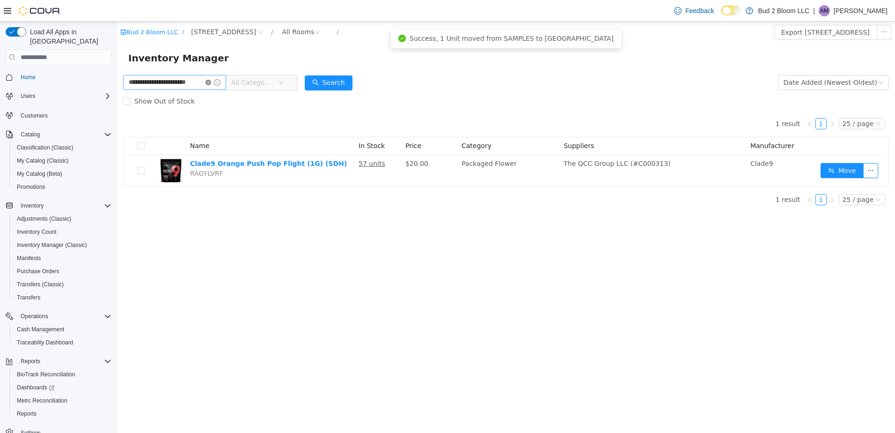
click at [210, 81] on icon "icon: close-circle" at bounding box center [209, 83] width 6 height 6
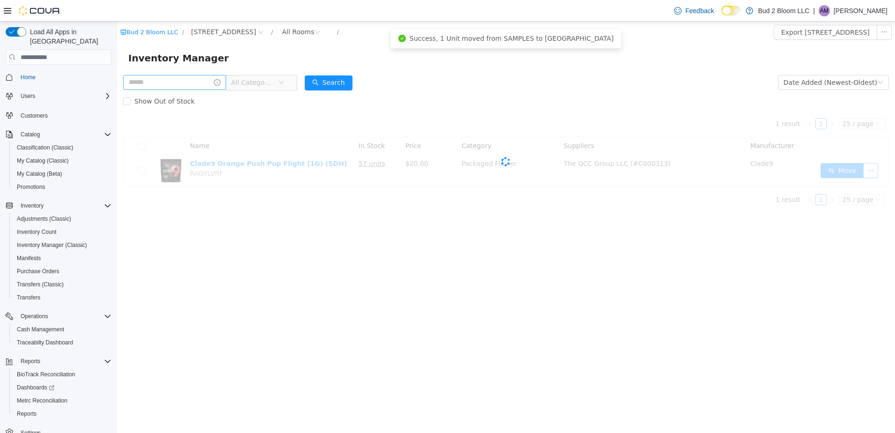
click at [188, 90] on div "All Categories" at bounding box center [210, 82] width 174 height 19
click at [181, 84] on input "text" at bounding box center [174, 82] width 103 height 15
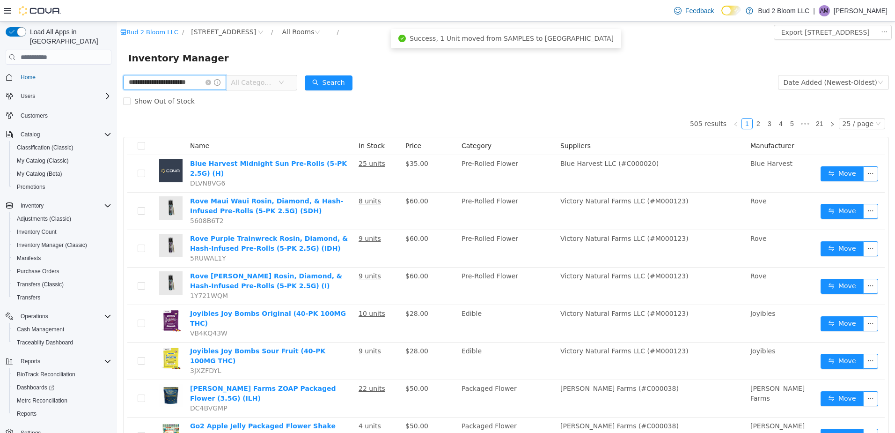
scroll to position [0, 11]
type input "**********"
click at [323, 82] on button "Search" at bounding box center [329, 82] width 48 height 15
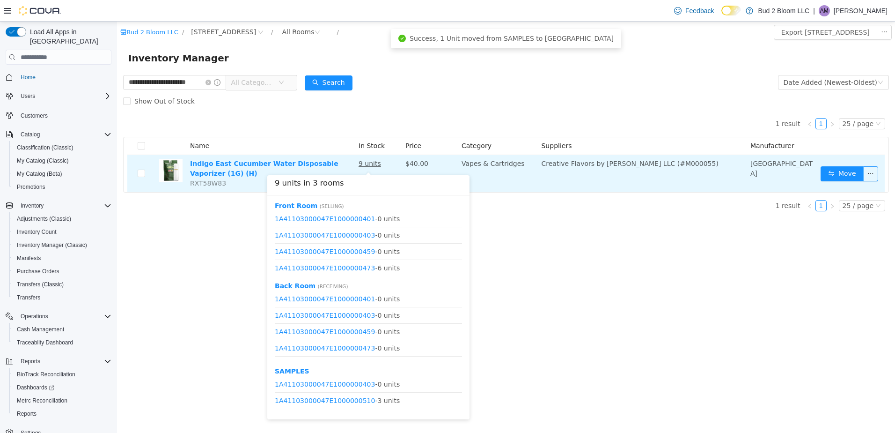
click at [368, 164] on u "9 units" at bounding box center [370, 163] width 22 height 7
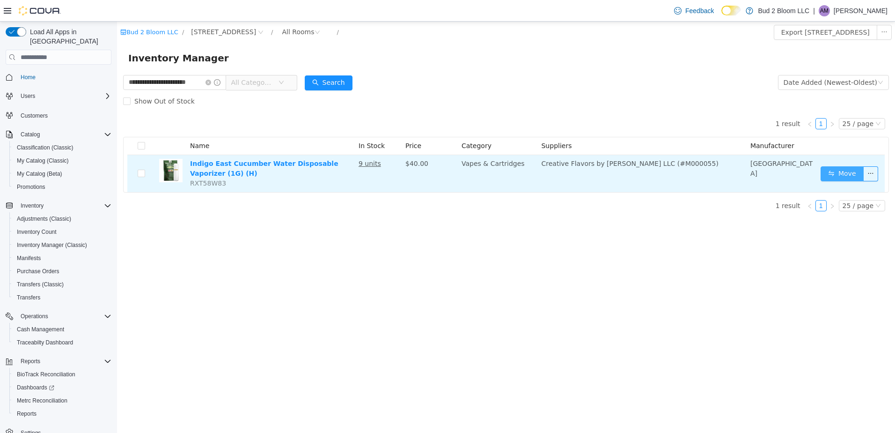
click at [827, 170] on button "Move" at bounding box center [842, 173] width 43 height 15
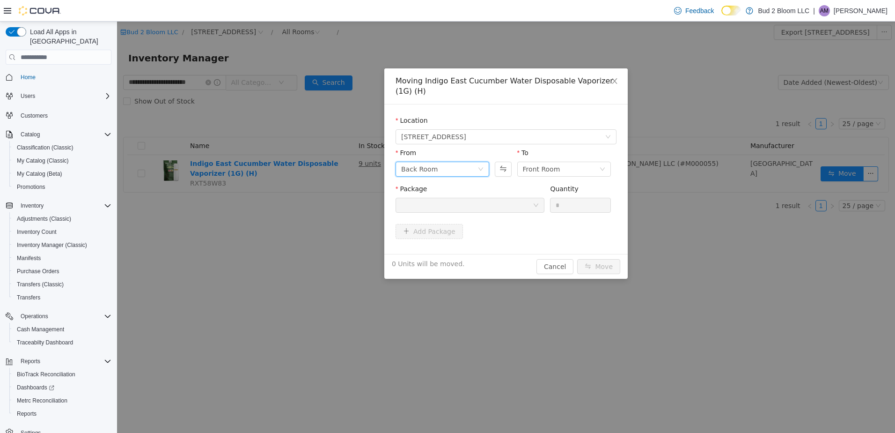
click at [456, 166] on div "Back Room" at bounding box center [439, 169] width 76 height 14
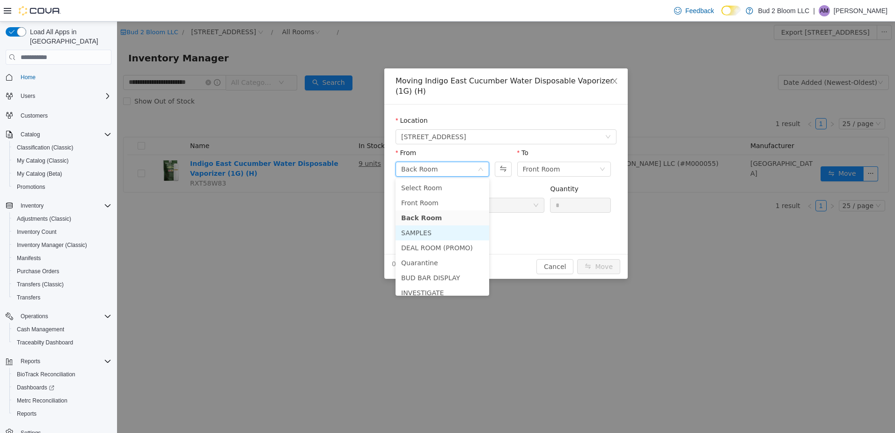
drag, startPoint x: 418, startPoint y: 199, endPoint x: 427, endPoint y: 239, distance: 41.7
click at [427, 239] on ul "Select Room Front Room Back Room SAMPLES DEAL ROOM (PROMO) Quarantine BUD BAR D…" at bounding box center [443, 236] width 94 height 117
click at [424, 235] on li "SAMPLES" at bounding box center [443, 232] width 94 height 15
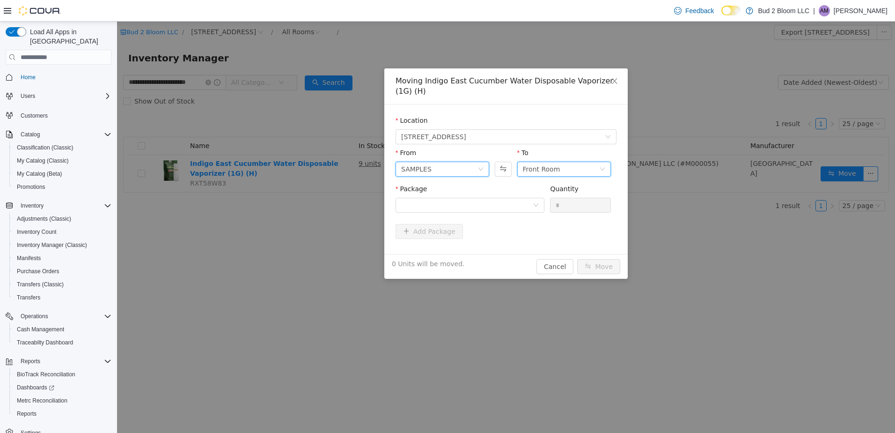
click at [531, 171] on div "Front Room" at bounding box center [541, 169] width 37 height 14
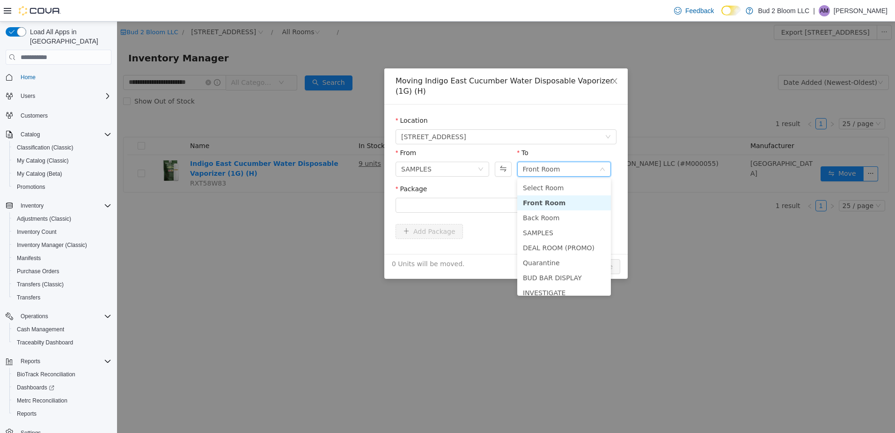
drag, startPoint x: 542, startPoint y: 219, endPoint x: 542, endPoint y: 208, distance: 10.8
click at [542, 208] on ul "Select Room Front Room Back Room SAMPLES DEAL ROOM (PROMO) Quarantine BUD BAR D…" at bounding box center [564, 236] width 94 height 117
click at [538, 204] on li "Front Room" at bounding box center [564, 202] width 94 height 15
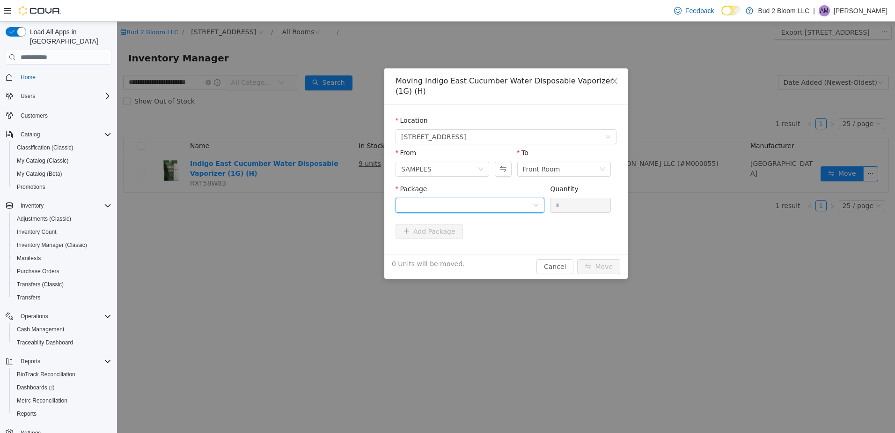
click at [449, 205] on div at bounding box center [467, 205] width 132 height 14
click at [446, 243] on strong "1A41103000047E1000000510" at bounding box center [456, 238] width 110 height 7
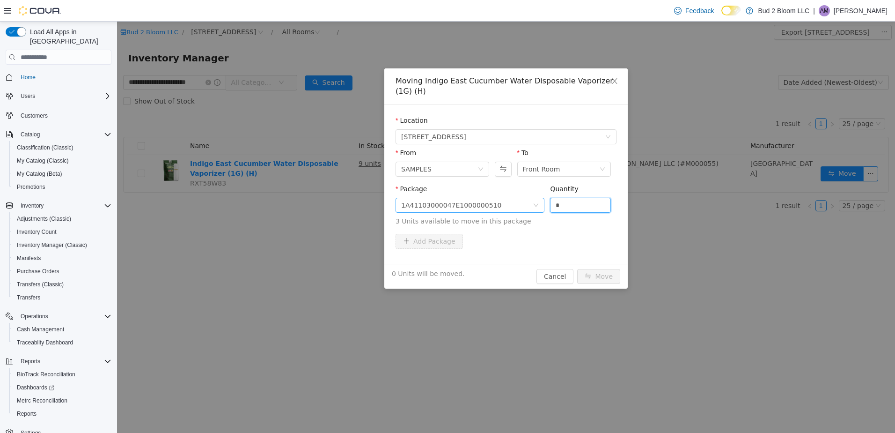
drag, startPoint x: 567, startPoint y: 208, endPoint x: 522, endPoint y: 209, distance: 45.0
click at [522, 209] on span "Package 1A41103000047E1000000510 Quantity * 3 Units available to move in this p…" at bounding box center [506, 205] width 221 height 41
type input "*"
click at [593, 270] on button "Move" at bounding box center [598, 276] width 43 height 15
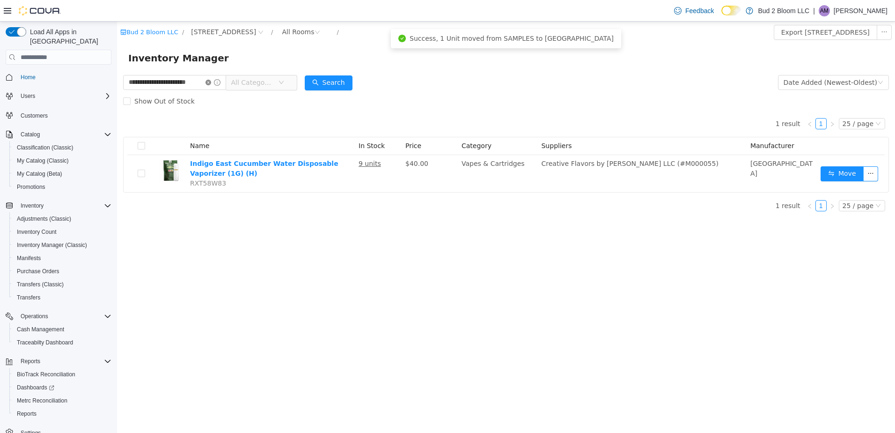
click at [209, 80] on icon "icon: close-circle" at bounding box center [209, 83] width 6 height 6
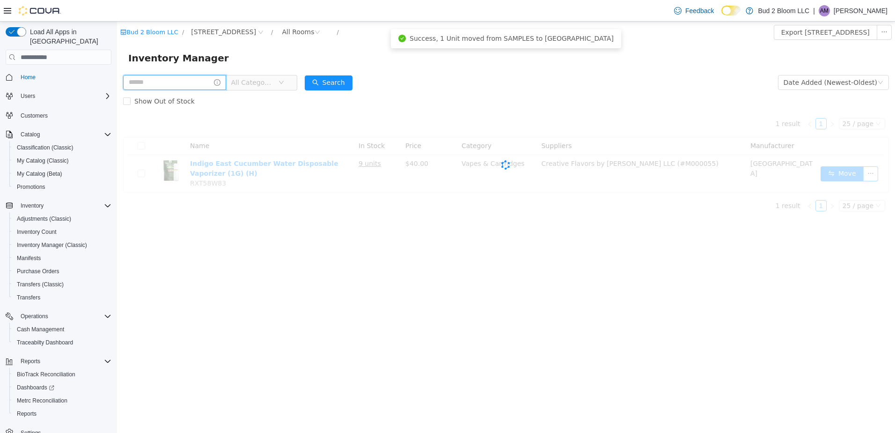
click at [194, 82] on input "text" at bounding box center [174, 82] width 103 height 15
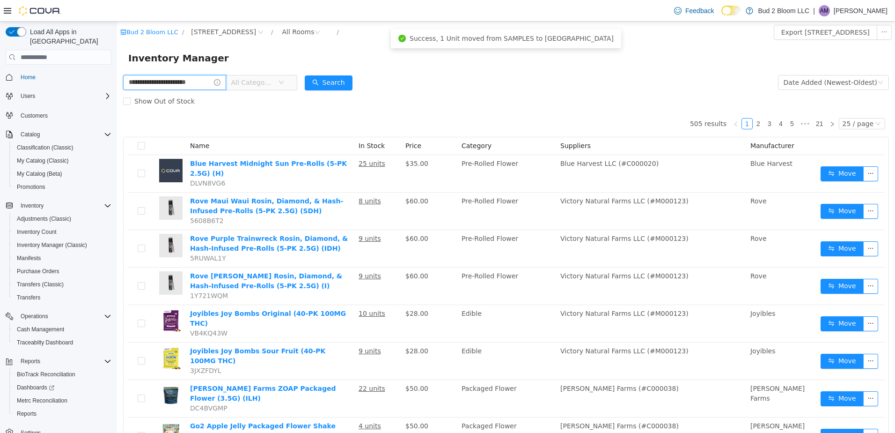
scroll to position [0, 12]
type input "**********"
click at [325, 82] on button "Search" at bounding box center [329, 82] width 48 height 15
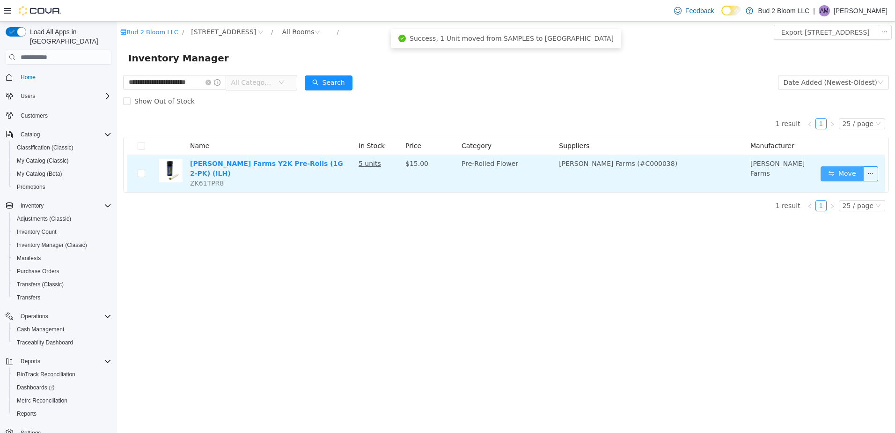
click at [841, 168] on button "Move" at bounding box center [842, 173] width 43 height 15
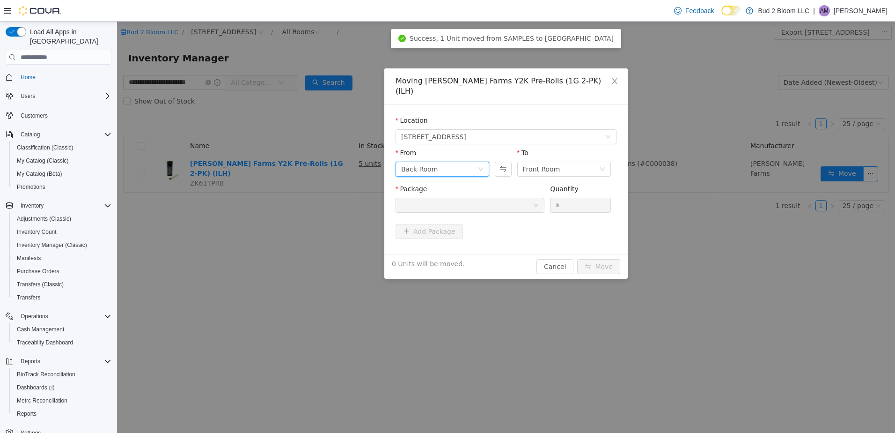
click at [472, 162] on div "Back Room" at bounding box center [439, 169] width 76 height 14
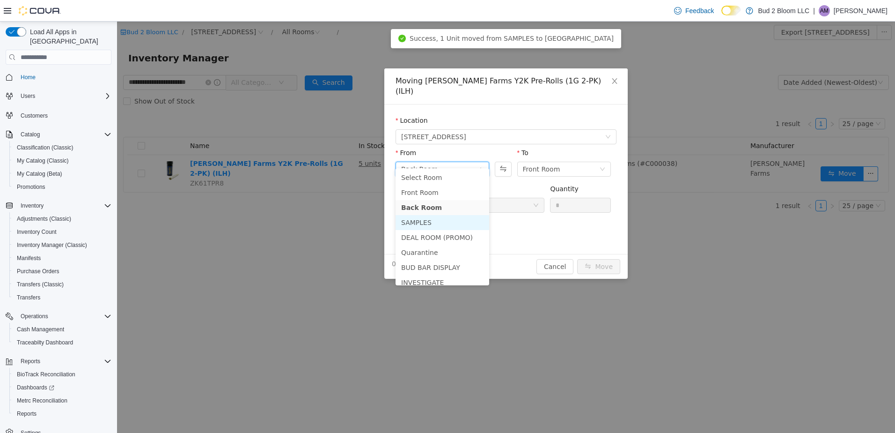
click at [443, 223] on li "SAMPLES" at bounding box center [443, 222] width 94 height 15
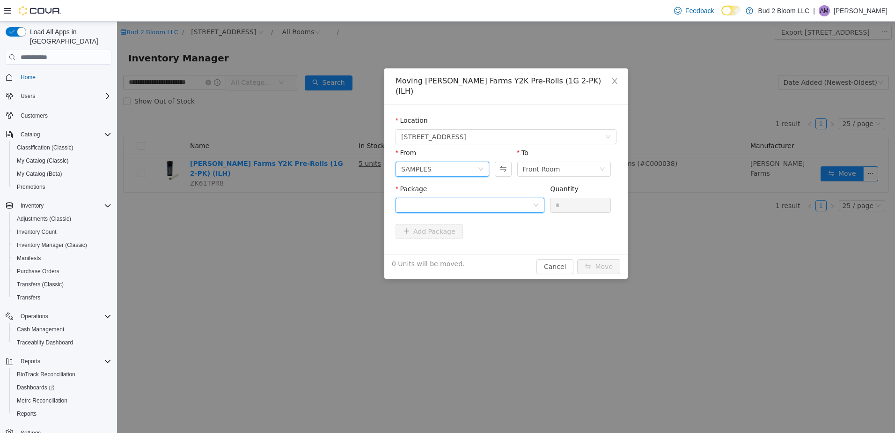
click at [500, 198] on div at bounding box center [467, 205] width 132 height 14
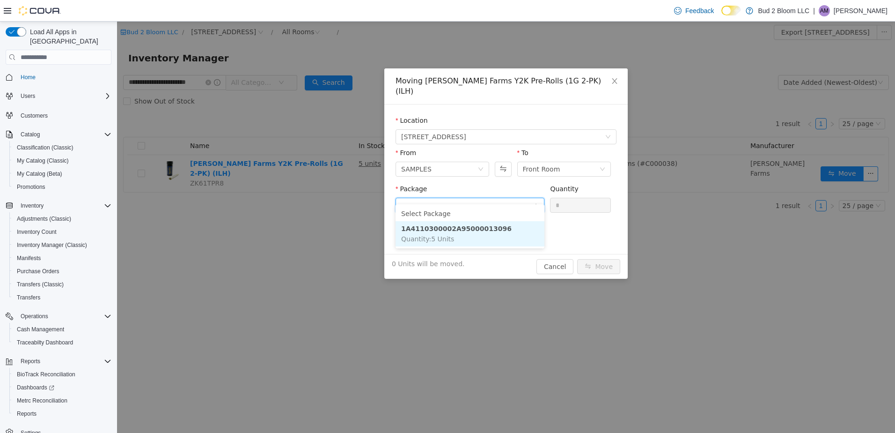
click at [491, 228] on li "1A4110300002A95000013096 Quantity : 5 Units" at bounding box center [470, 233] width 149 height 25
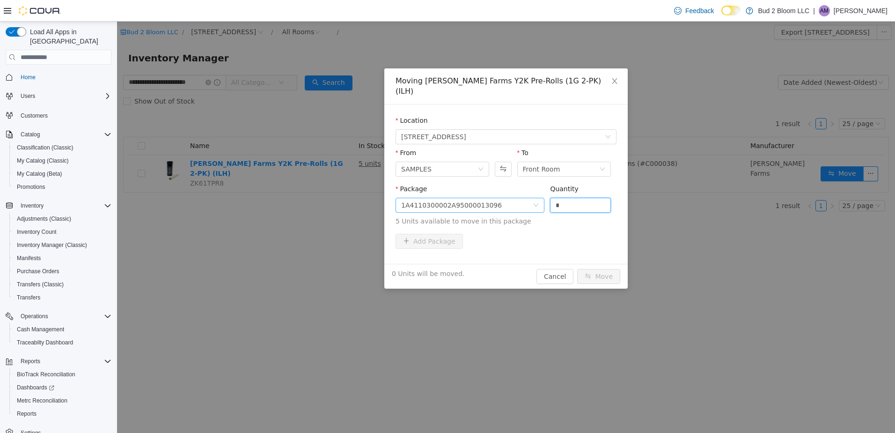
drag, startPoint x: 571, startPoint y: 196, endPoint x: 499, endPoint y: 193, distance: 72.6
click at [499, 193] on span "Package 1A4110300002A95000013096 Quantity * 5 Units available to move in this p…" at bounding box center [506, 205] width 221 height 41
type input "*"
click at [592, 269] on button "Move" at bounding box center [598, 276] width 43 height 15
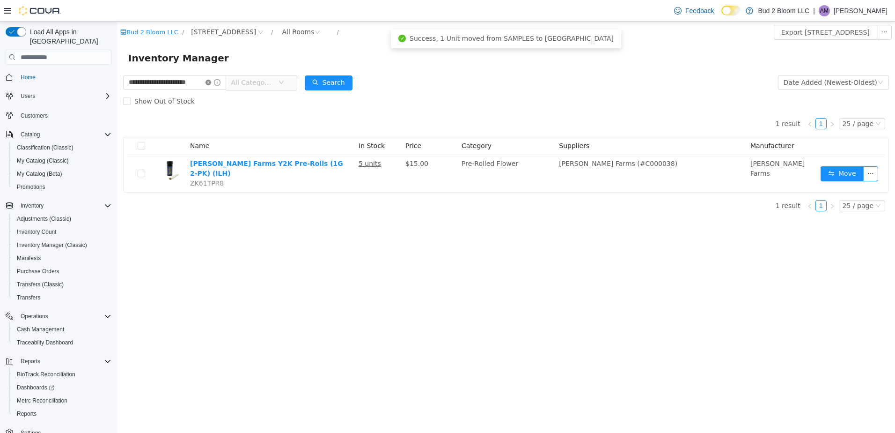
click at [206, 80] on icon "icon: close-circle" at bounding box center [209, 83] width 6 height 6
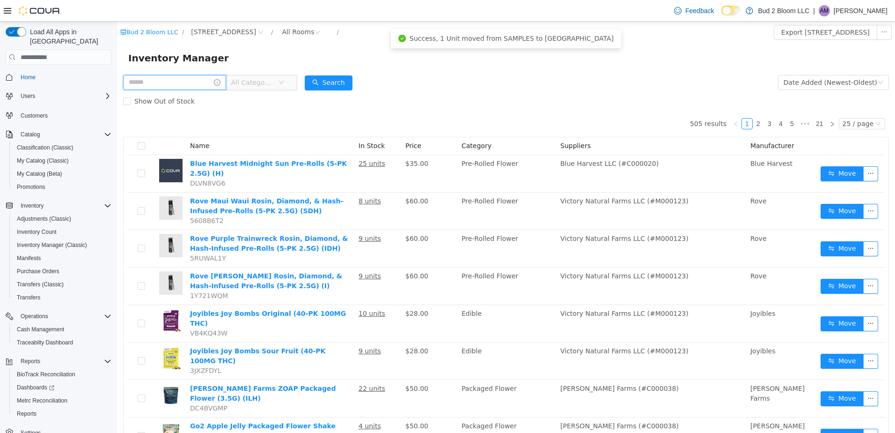
click at [199, 82] on input "text" at bounding box center [174, 82] width 103 height 15
type input "**********"
click at [305, 84] on form "**********" at bounding box center [506, 91] width 766 height 37
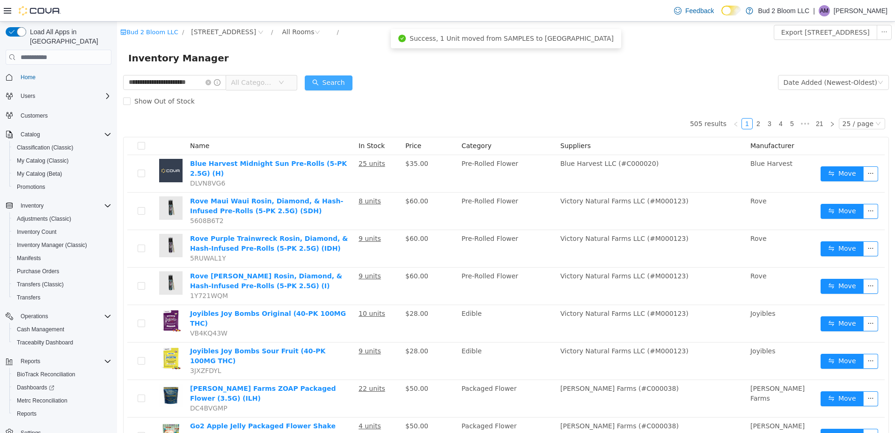
click at [307, 85] on button "Search" at bounding box center [329, 82] width 48 height 15
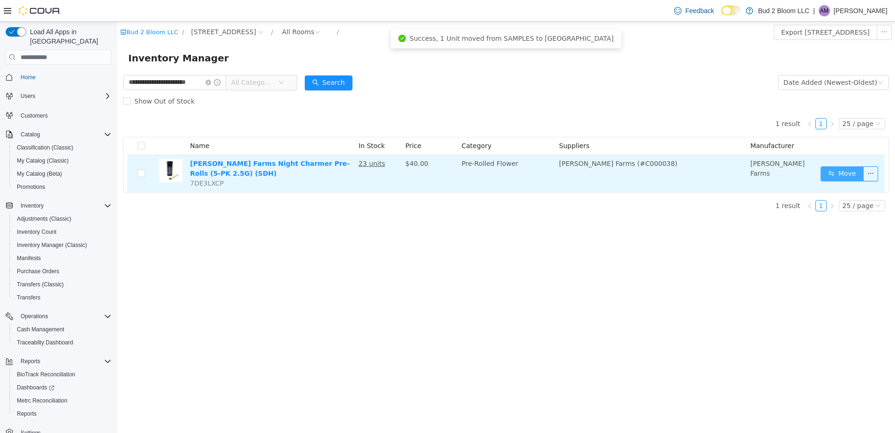
click at [843, 172] on button "Move" at bounding box center [842, 173] width 43 height 15
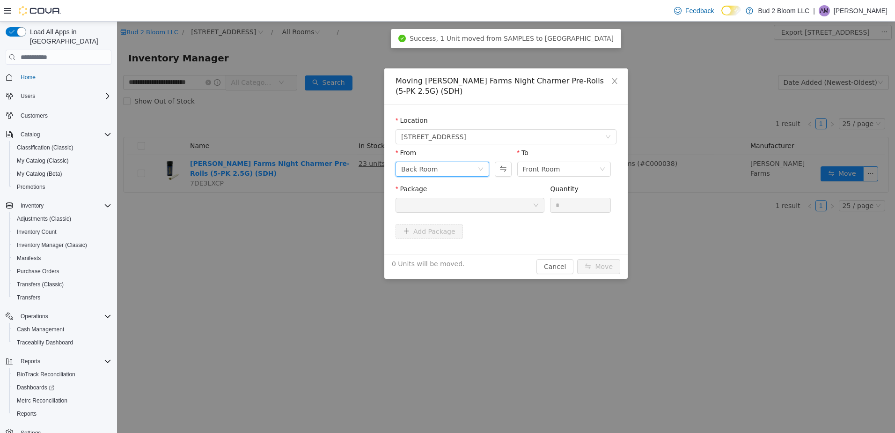
click at [450, 170] on div "Back Room" at bounding box center [439, 169] width 76 height 14
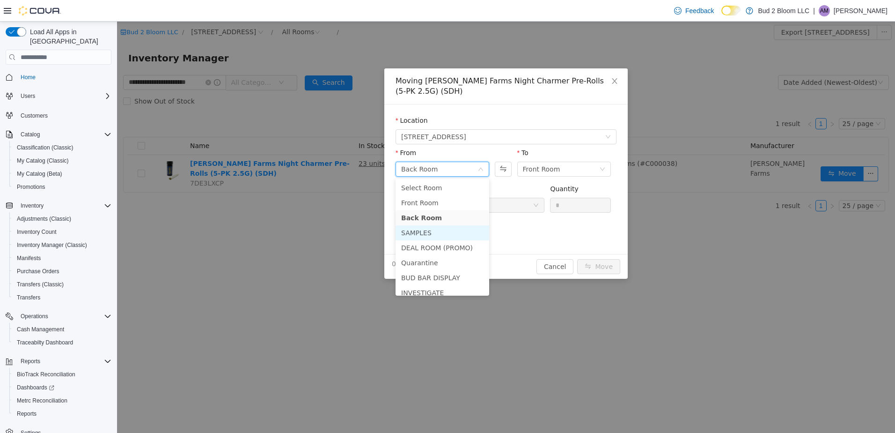
click at [423, 232] on li "SAMPLES" at bounding box center [443, 232] width 94 height 15
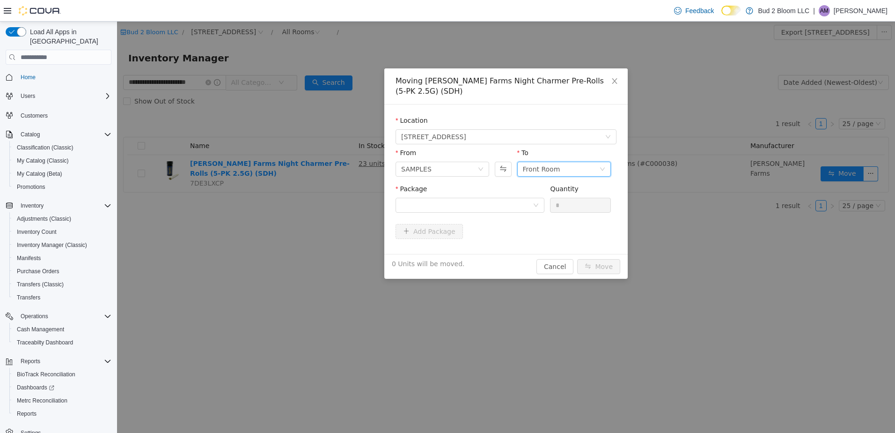
click at [550, 169] on div "Front Room" at bounding box center [541, 169] width 37 height 14
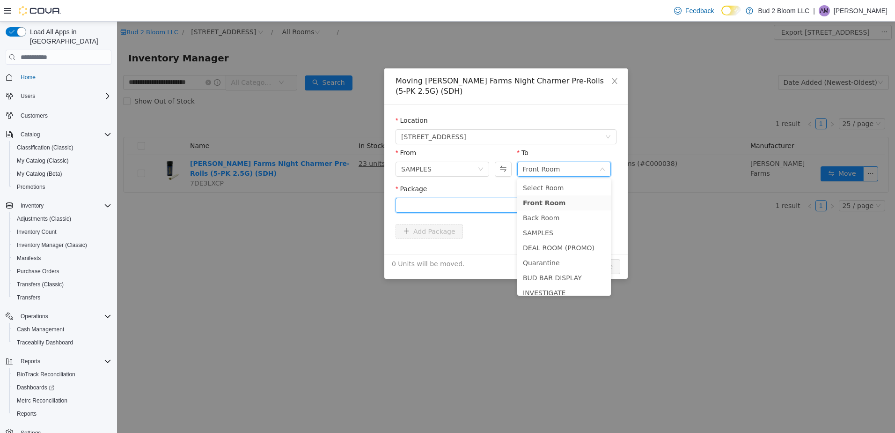
click at [465, 205] on div at bounding box center [467, 205] width 132 height 14
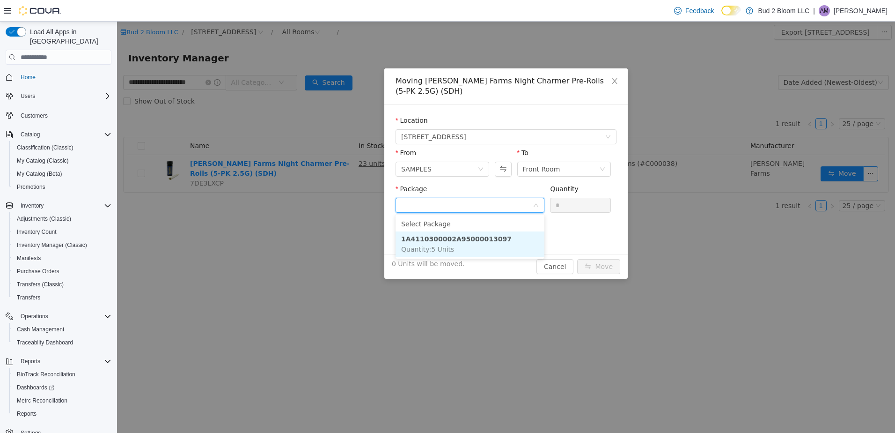
click at [457, 239] on strong "1A4110300002A95000013097" at bounding box center [456, 238] width 110 height 7
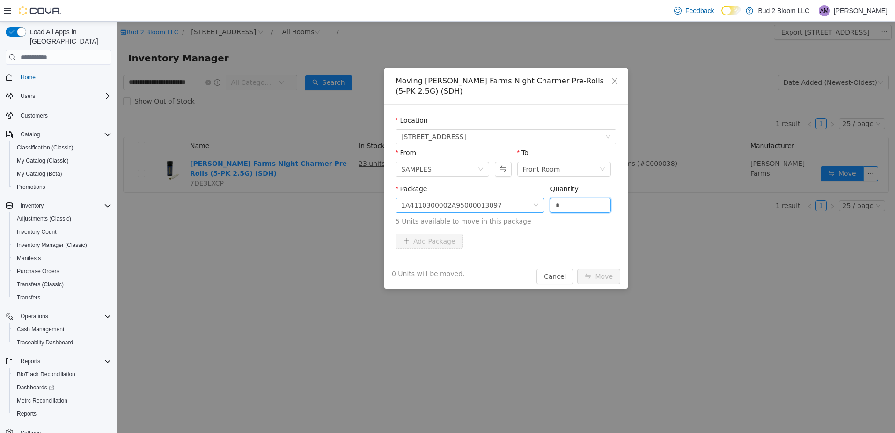
drag, startPoint x: 565, startPoint y: 199, endPoint x: 515, endPoint y: 210, distance: 51.9
click at [515, 211] on span "Package 1A4110300002A95000013097 Quantity * 5 Units available to move in this p…" at bounding box center [506, 205] width 221 height 41
type input "*"
click at [599, 280] on button "Move" at bounding box center [598, 276] width 43 height 15
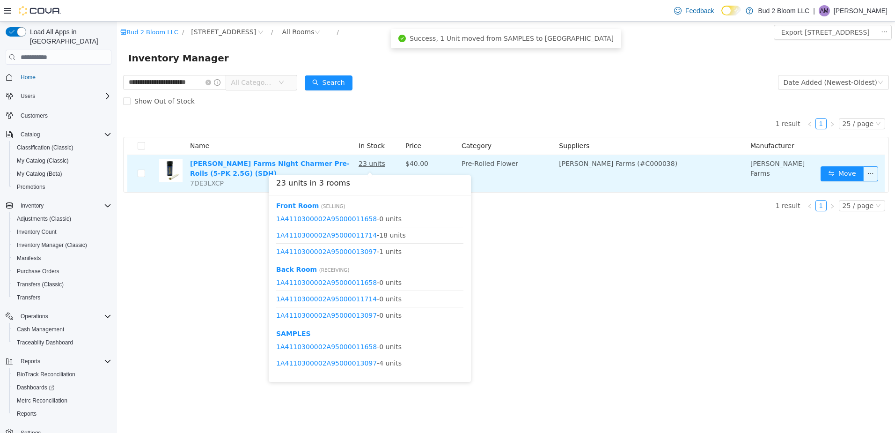
click at [366, 160] on u "23 units" at bounding box center [372, 163] width 27 height 7
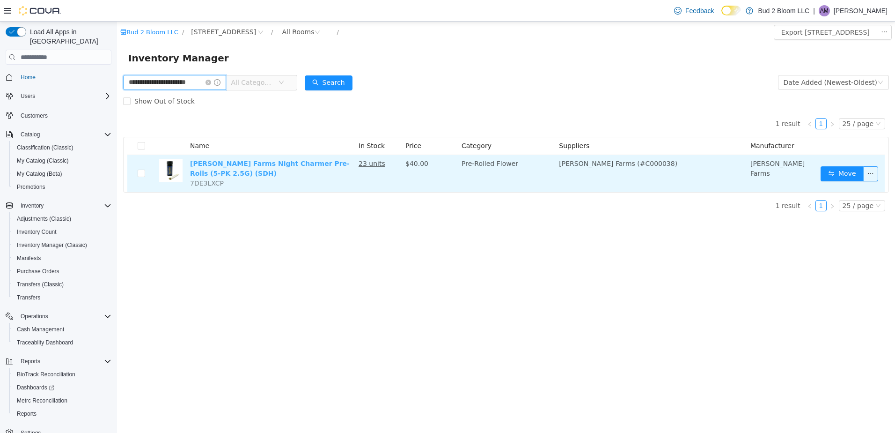
scroll to position [0, 12]
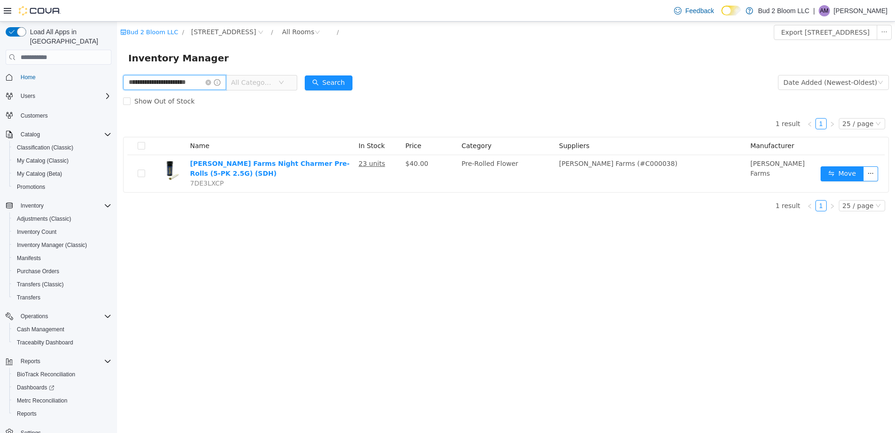
drag, startPoint x: 206, startPoint y: 83, endPoint x: 294, endPoint y: 213, distance: 157.0
click at [294, 214] on div "**********" at bounding box center [506, 146] width 778 height 146
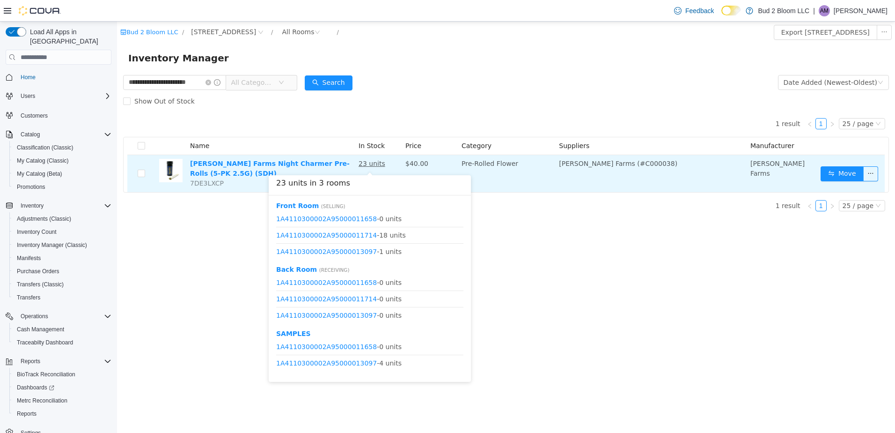
scroll to position [0, 0]
click at [368, 164] on u "23 units" at bounding box center [372, 163] width 27 height 7
click at [369, 165] on u "23 units" at bounding box center [372, 163] width 27 height 7
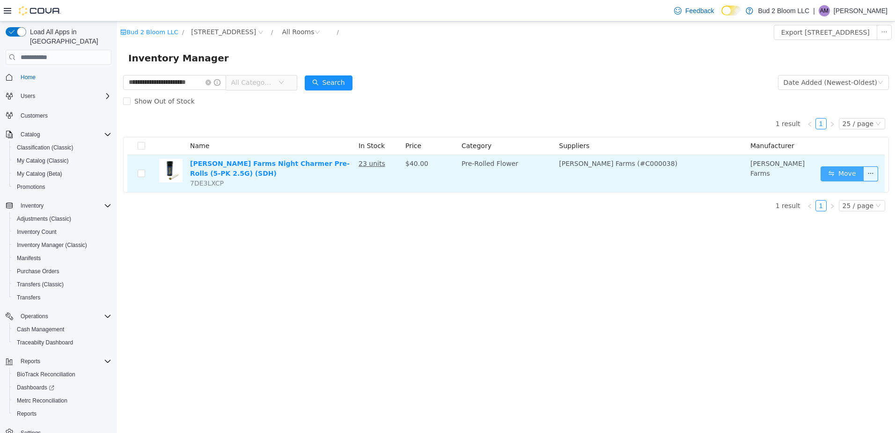
click at [840, 175] on button "Move" at bounding box center [842, 173] width 43 height 15
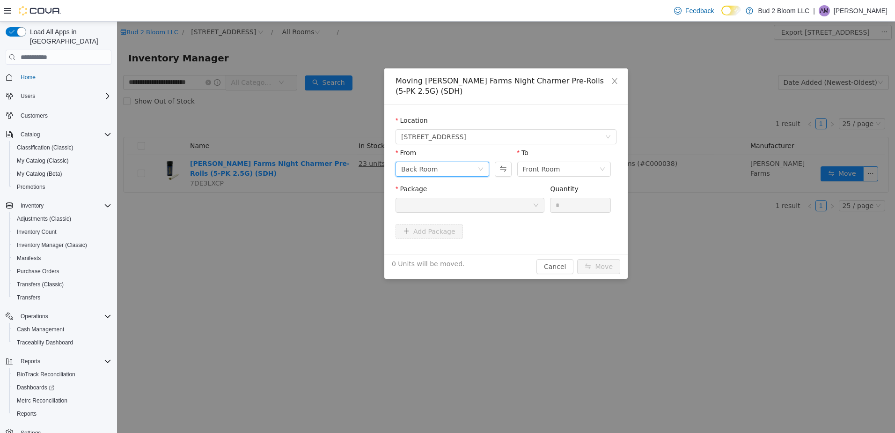
click at [444, 167] on div "Back Room" at bounding box center [439, 169] width 76 height 14
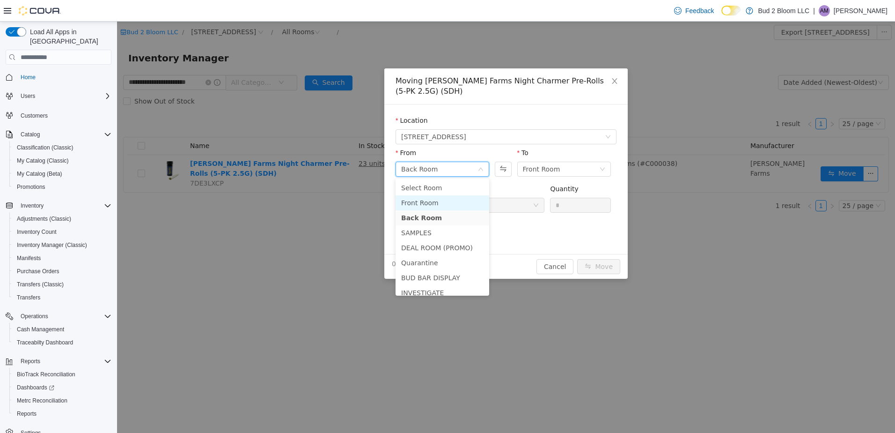
click at [418, 203] on li "Front Room" at bounding box center [443, 202] width 94 height 15
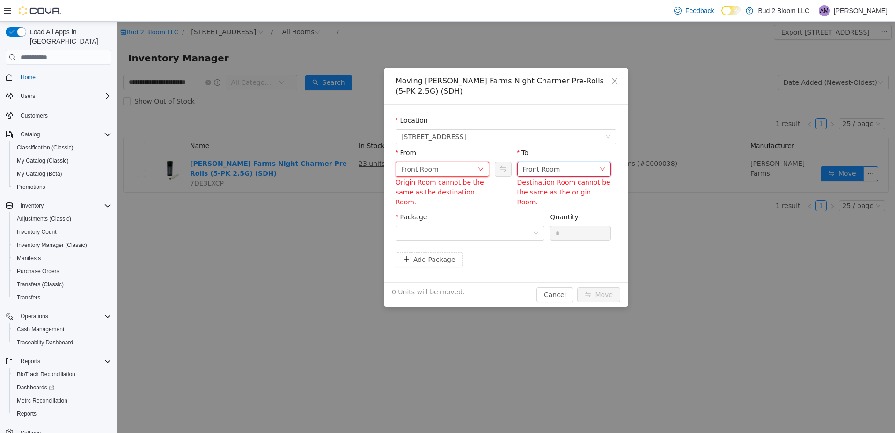
click at [533, 169] on div "Front Room" at bounding box center [541, 169] width 37 height 14
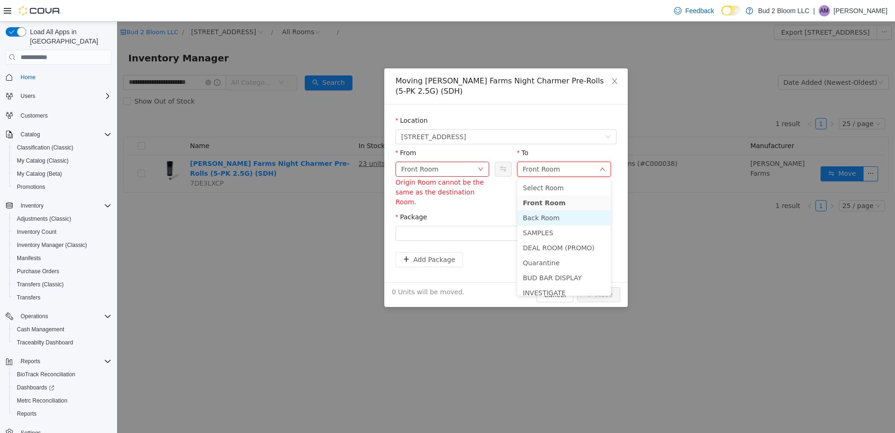
click at [532, 214] on li "Back Room" at bounding box center [564, 217] width 94 height 15
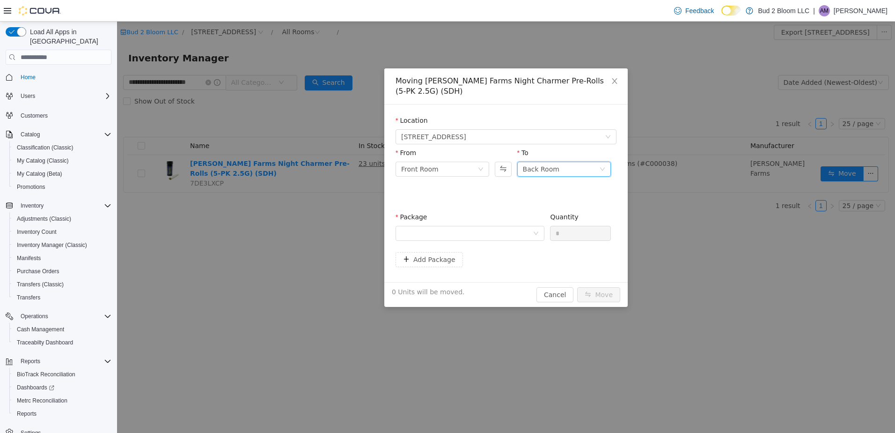
click at [482, 216] on div "Package Quantity *" at bounding box center [506, 230] width 221 height 36
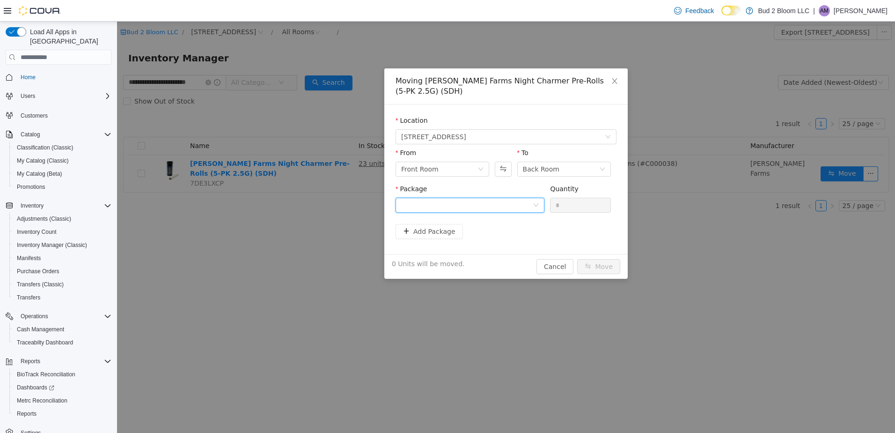
click at [478, 208] on div at bounding box center [467, 205] width 132 height 14
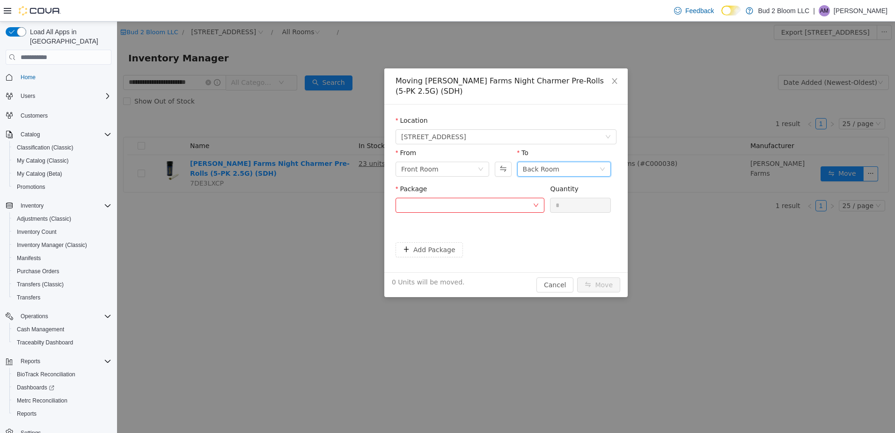
click at [545, 169] on div "Back Room" at bounding box center [541, 169] width 37 height 14
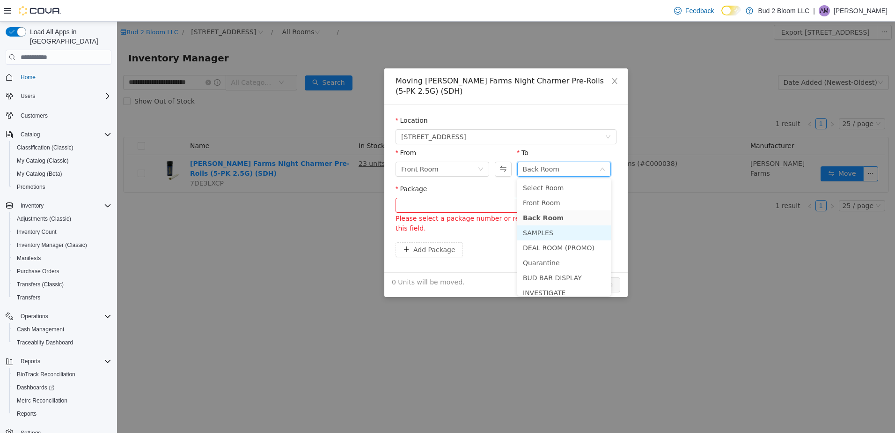
drag, startPoint x: 529, startPoint y: 224, endPoint x: 529, endPoint y: 231, distance: 7.0
click at [529, 231] on ul "Select Room Front Room Back Room SAMPLES DEAL ROOM (PROMO) Quarantine BUD BAR D…" at bounding box center [564, 236] width 94 height 117
click at [529, 231] on li "SAMPLES" at bounding box center [564, 232] width 94 height 15
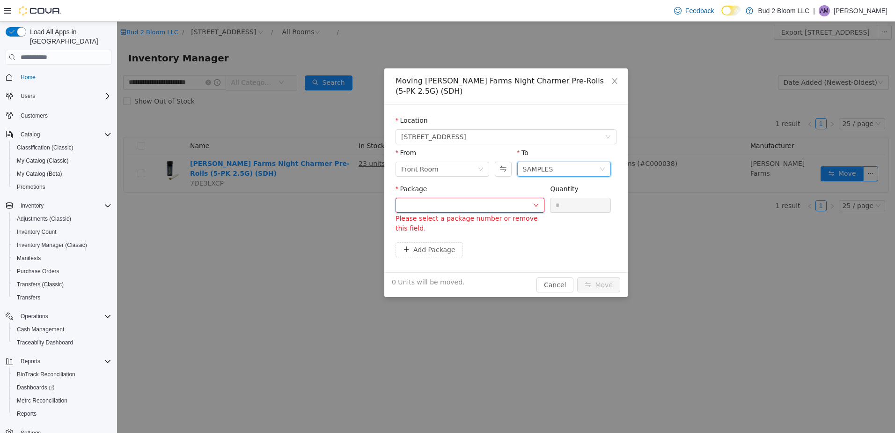
click at [487, 204] on div at bounding box center [467, 205] width 132 height 14
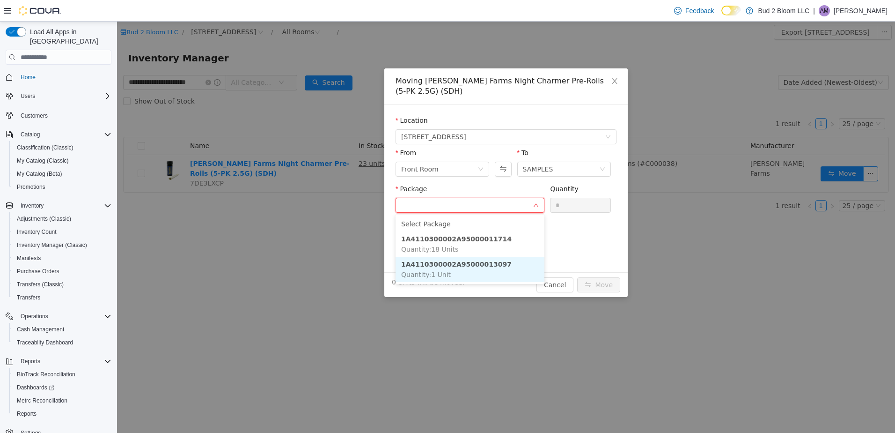
click at [457, 269] on li "1A4110300002A95000013097 Quantity : 1 Unit" at bounding box center [470, 269] width 149 height 25
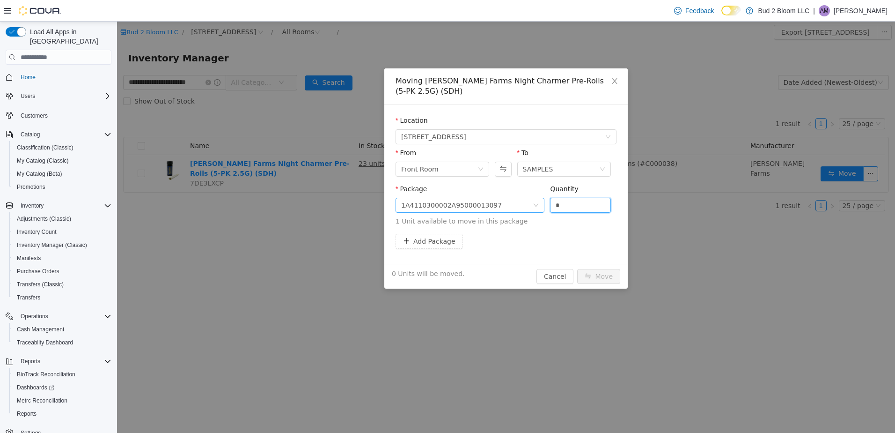
drag, startPoint x: 567, startPoint y: 207, endPoint x: 509, endPoint y: 206, distance: 57.1
click at [514, 206] on span "Package 1A4110300002A95000013097 Quantity * 1 Unit available to move in this pa…" at bounding box center [506, 205] width 221 height 41
type input "*"
click at [600, 270] on button "Move" at bounding box center [598, 276] width 43 height 15
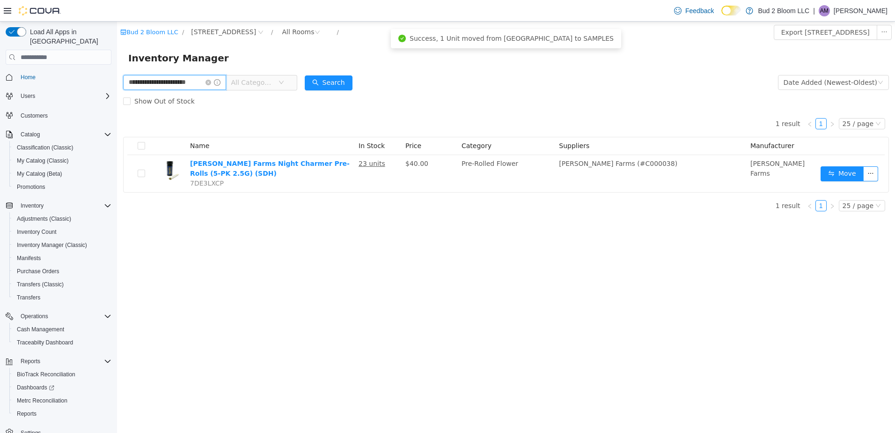
scroll to position [0, 12]
drag, startPoint x: 128, startPoint y: 83, endPoint x: 383, endPoint y: 125, distance: 258.1
click at [383, 125] on div "**********" at bounding box center [506, 146] width 778 height 146
click at [25, 410] on span "Reports" at bounding box center [27, 413] width 20 height 7
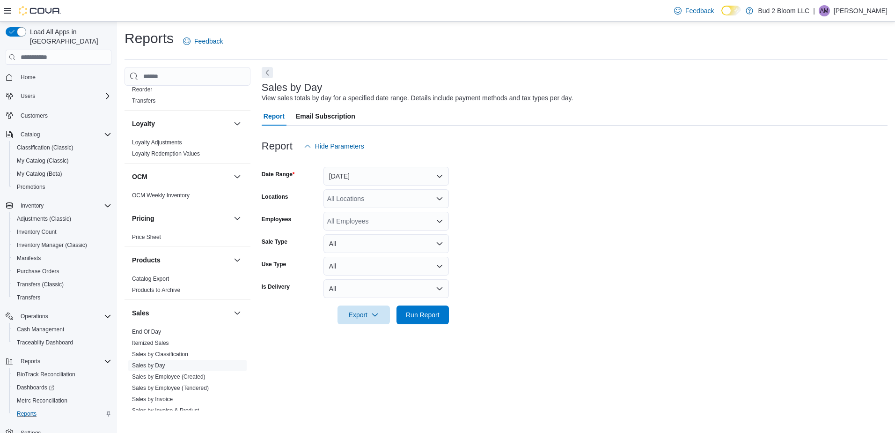
scroll to position [339, 0]
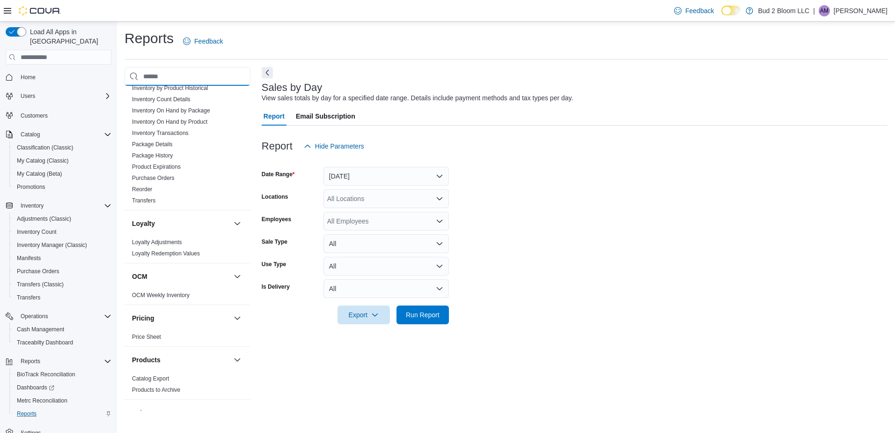
click at [177, 74] on input "search" at bounding box center [188, 76] width 126 height 19
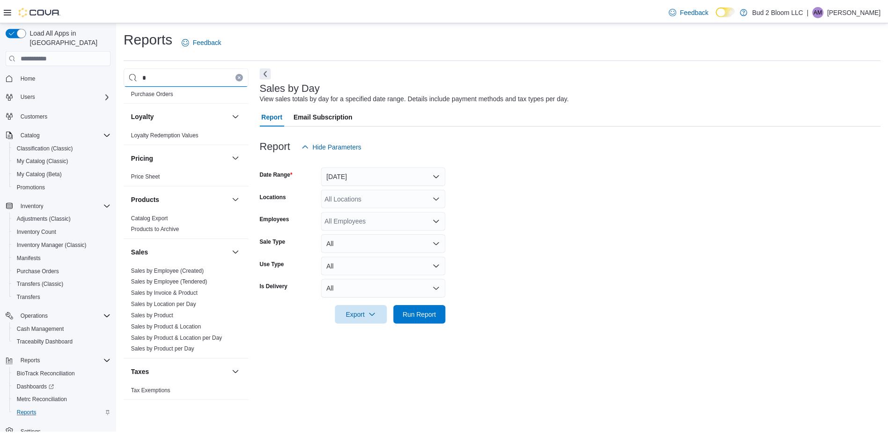
scroll to position [0, 0]
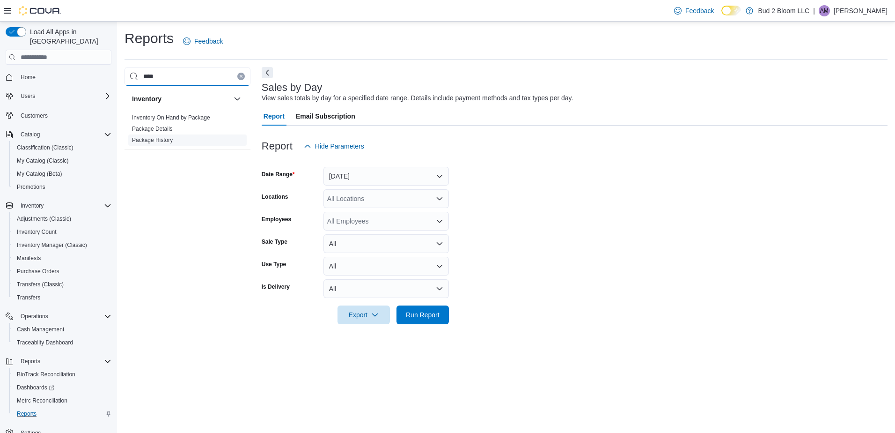
type input "****"
click at [158, 143] on link "Package History" at bounding box center [152, 140] width 41 height 7
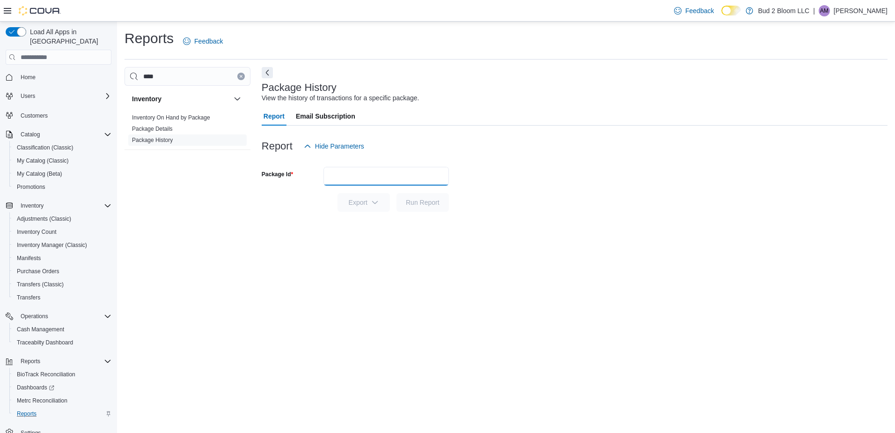
click at [350, 175] on input "Package Id" at bounding box center [386, 176] width 125 height 19
paste input "**********"
type input "**********"
click at [397, 193] on button "Run Report" at bounding box center [423, 202] width 52 height 19
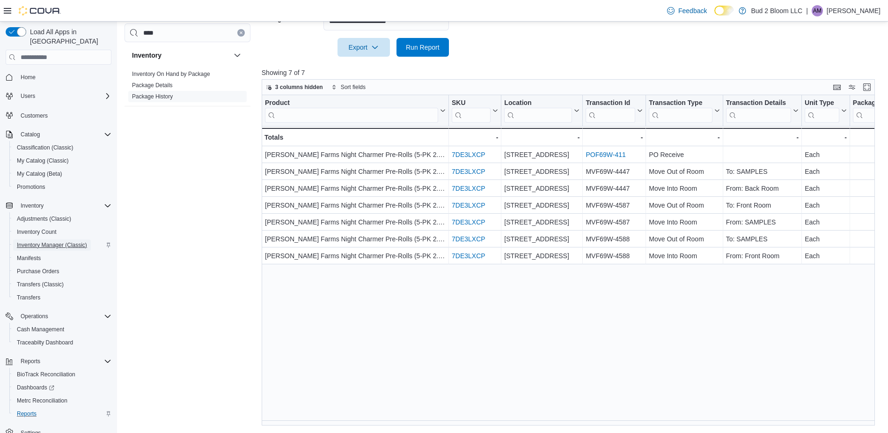
click at [59, 241] on span "Inventory Manager (Classic)" at bounding box center [52, 244] width 70 height 7
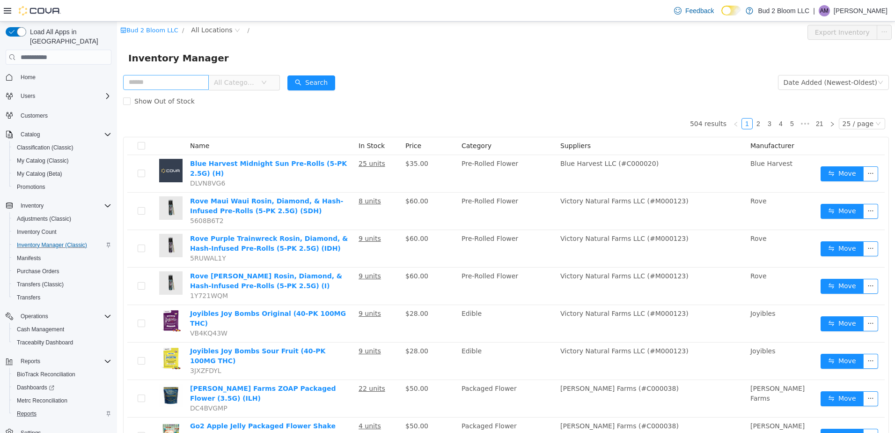
click at [194, 85] on input "text" at bounding box center [166, 82] width 86 height 15
type input "**********"
click at [319, 80] on button "Search" at bounding box center [320, 82] width 48 height 15
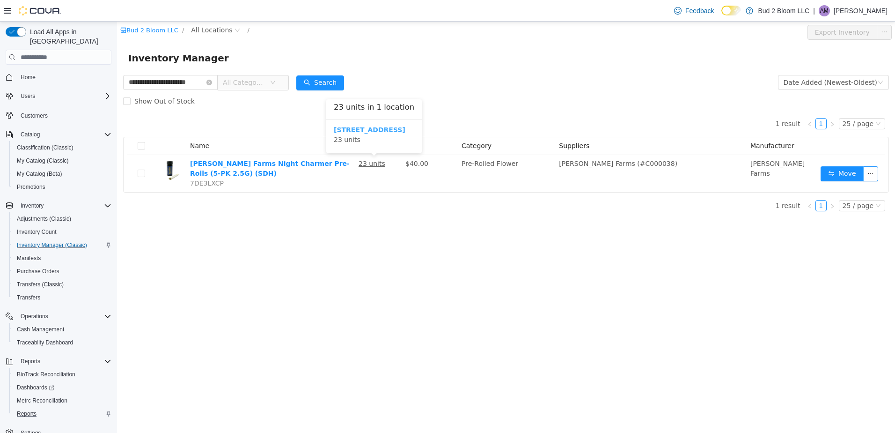
click at [364, 130] on b "123 Ledgewood Ave" at bounding box center [370, 129] width 72 height 7
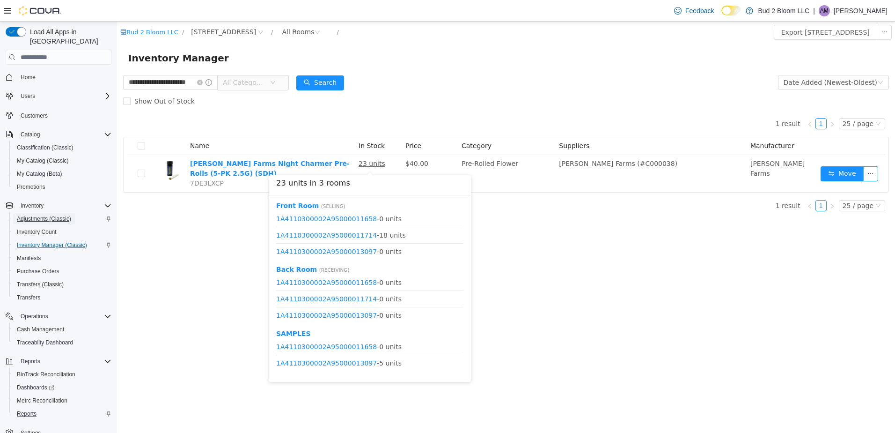
click at [41, 215] on span "Adjustments (Classic)" at bounding box center [44, 218] width 54 height 7
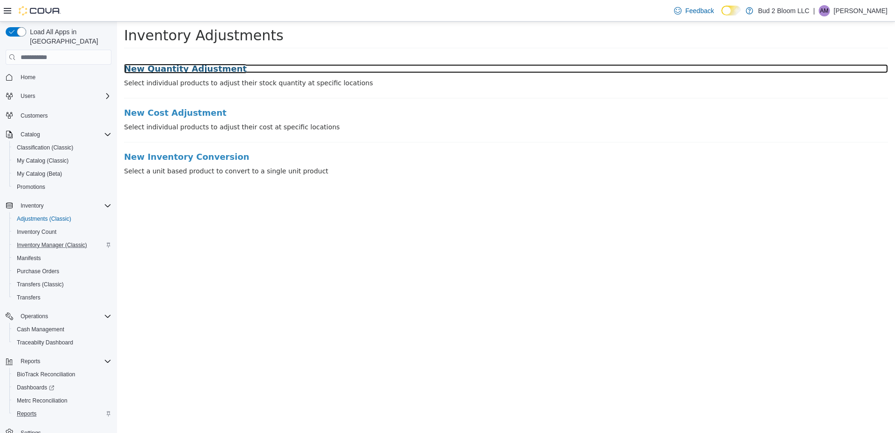
click at [166, 69] on h3 "New Quantity Adjustment" at bounding box center [506, 68] width 764 height 9
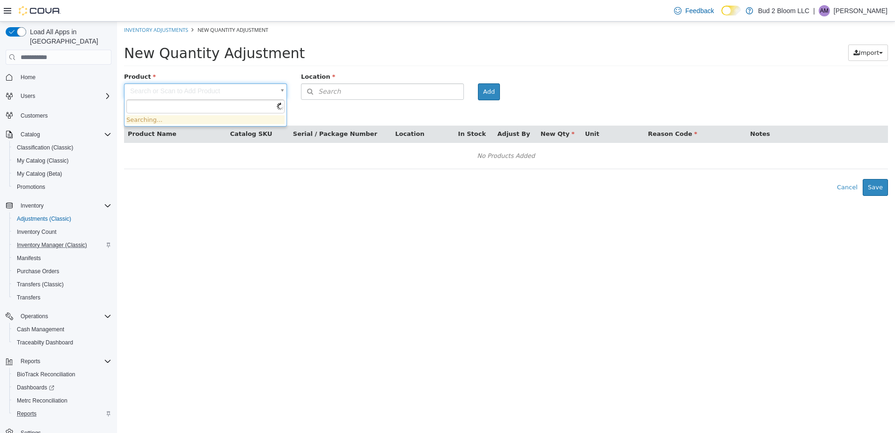
click at [244, 91] on body "× Inventory Adjustments New Quantity Adjustment New Quantity Adjustment Import …" at bounding box center [506, 109] width 778 height 174
type input "**********"
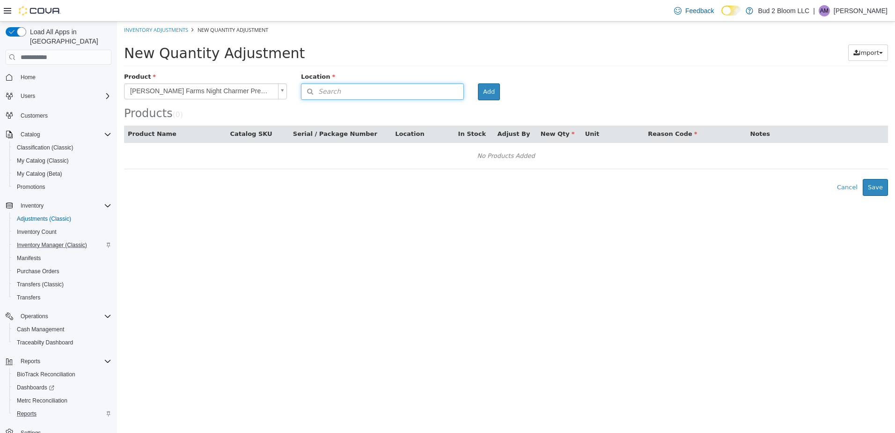
click at [327, 89] on span "Search" at bounding box center [321, 92] width 39 height 10
type input "*******"
click at [429, 110] on span "or browse" at bounding box center [441, 108] width 46 height 16
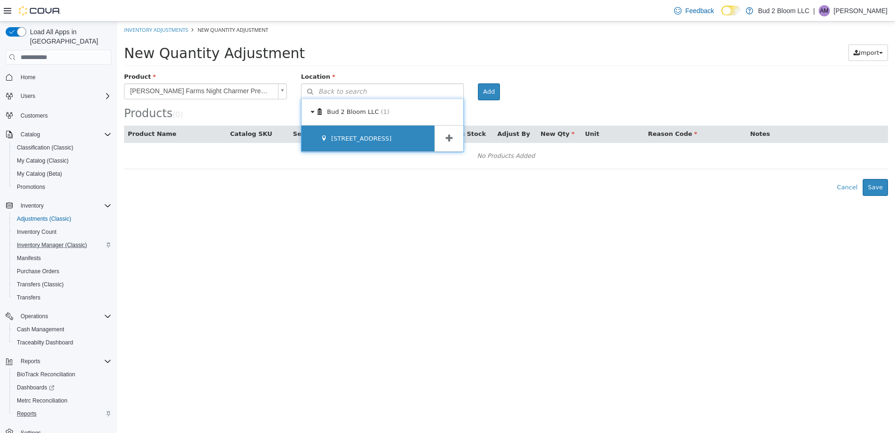
click at [365, 138] on span "123 Ledgewood Ave" at bounding box center [361, 138] width 60 height 7
click at [442, 138] on span at bounding box center [448, 138] width 29 height 26
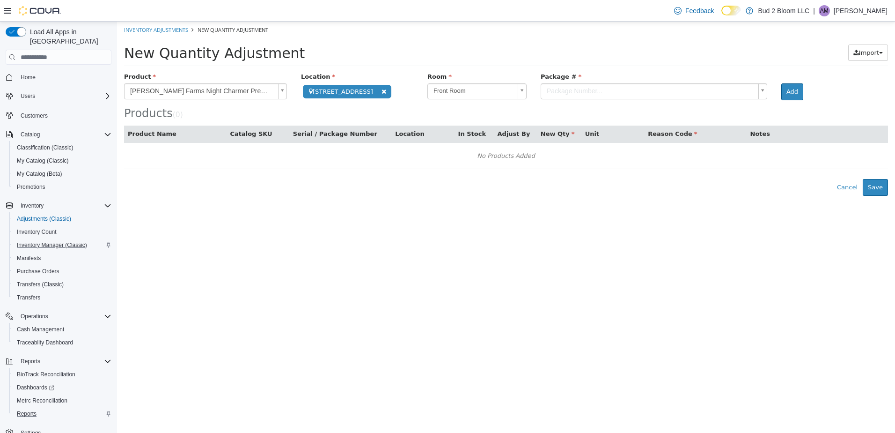
click at [505, 90] on body "**********" at bounding box center [506, 109] width 778 height 174
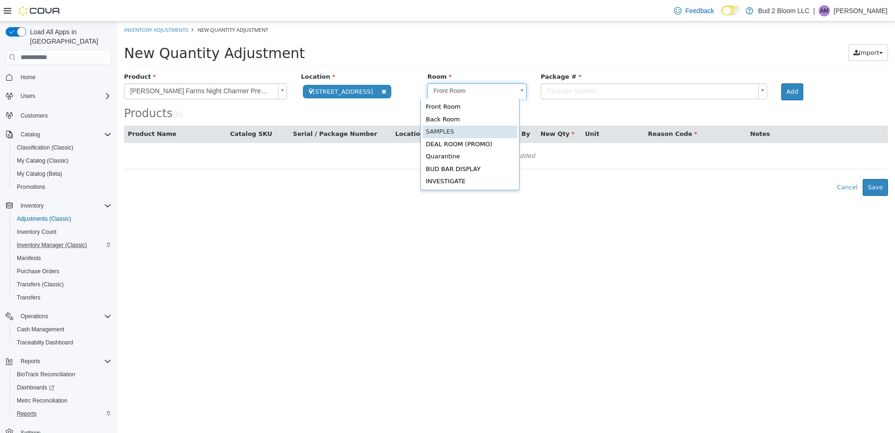
scroll to position [0, 3]
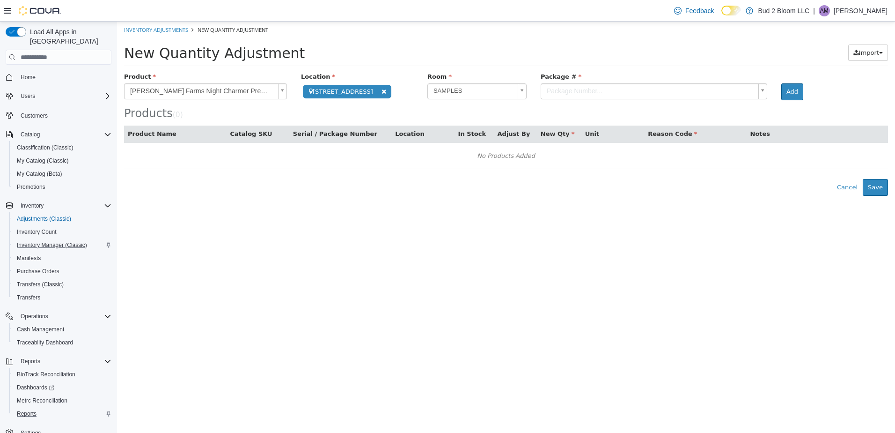
click at [553, 89] on body "**********" at bounding box center [506, 109] width 778 height 174
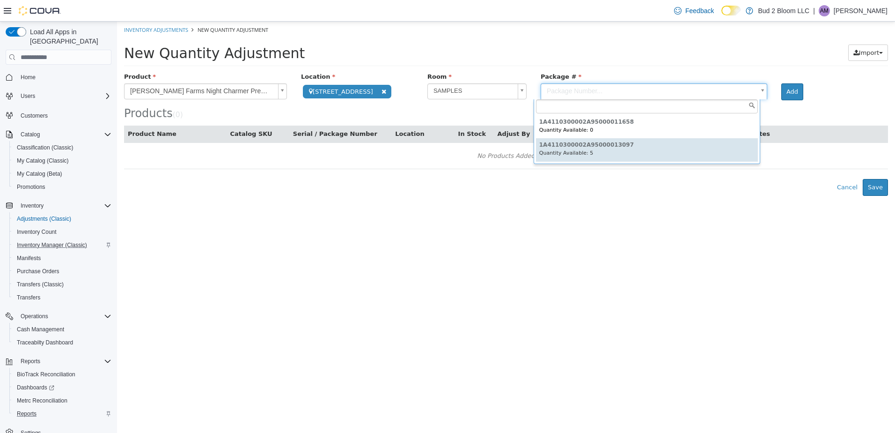
type input "**********"
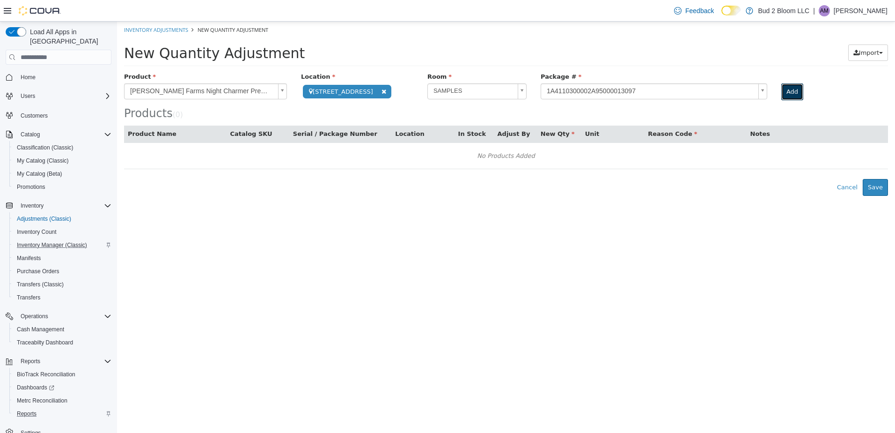
click at [792, 86] on button "Add" at bounding box center [792, 91] width 22 height 17
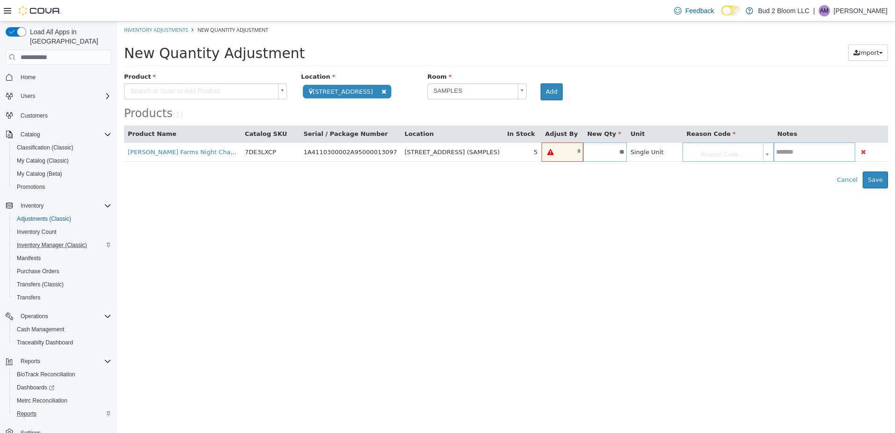
type input "**"
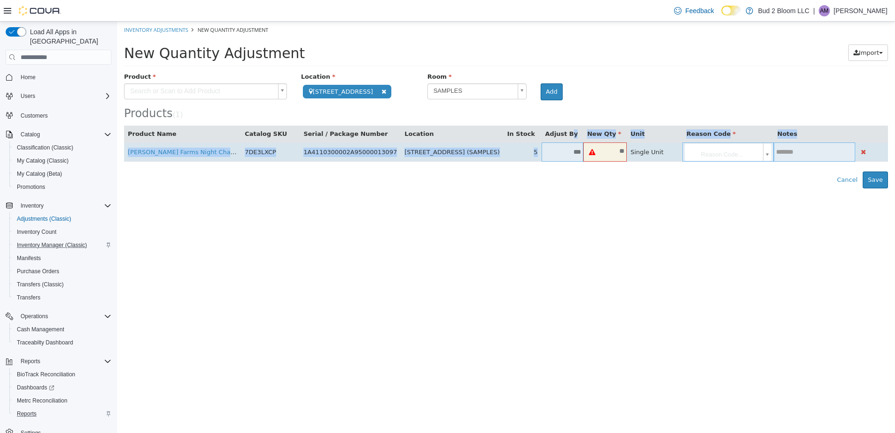
drag, startPoint x: 555, startPoint y: 140, endPoint x: 555, endPoint y: 147, distance: 7.0
click at [555, 147] on table "Product Name Catalog SKU Serial / Package Number Location In Stock Adjust By Ne…" at bounding box center [506, 143] width 764 height 36
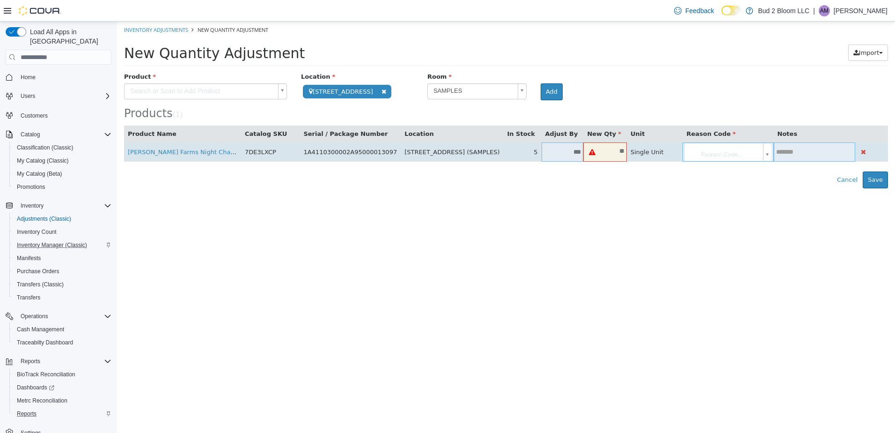
click at [558, 156] on td "***" at bounding box center [563, 151] width 42 height 19
click at [556, 153] on input "***" at bounding box center [563, 151] width 42 height 7
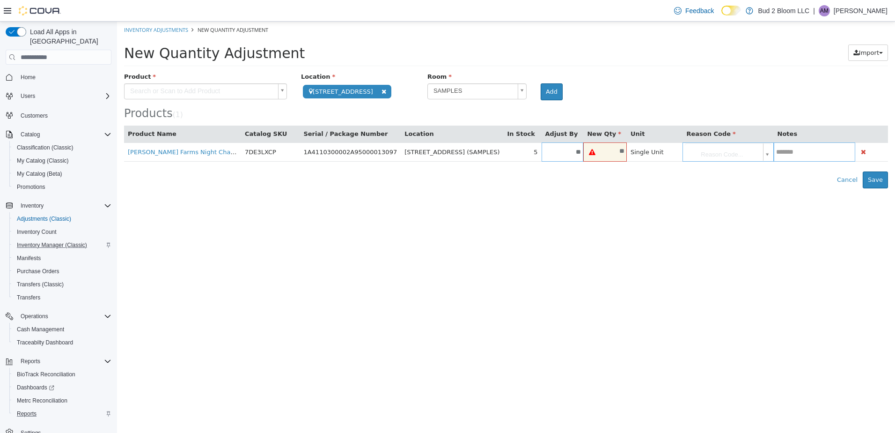
type input "**"
type input "*"
click at [685, 153] on body "**********" at bounding box center [506, 105] width 778 height 167
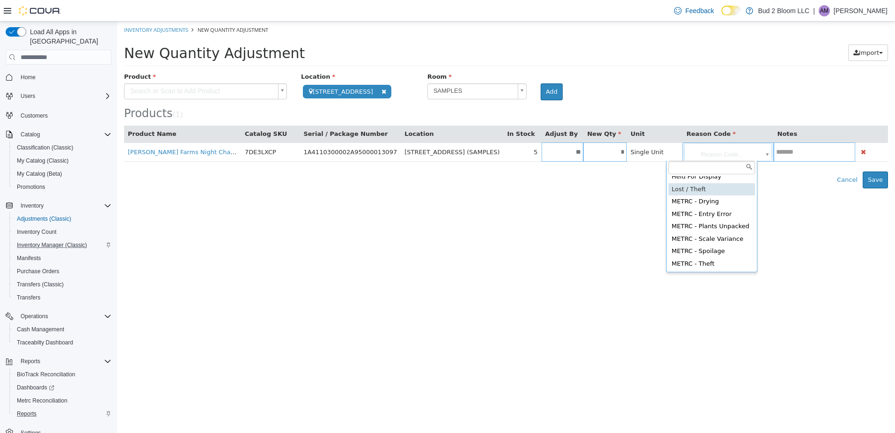
scroll to position [130, 0]
type input "**********"
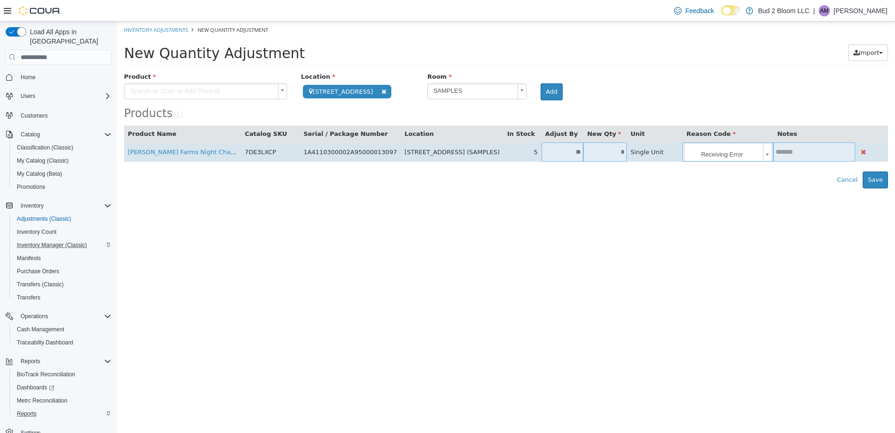
click at [779, 149] on input "text" at bounding box center [814, 151] width 82 height 7
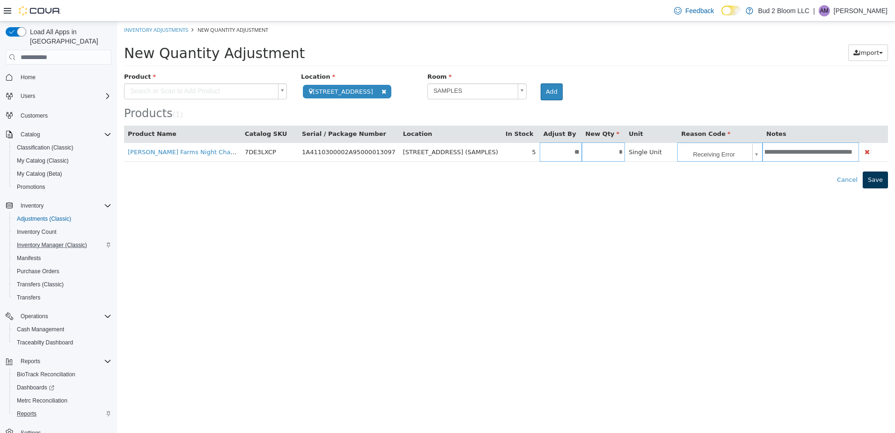
type input "**********"
click at [875, 182] on button "Save" at bounding box center [875, 179] width 25 height 17
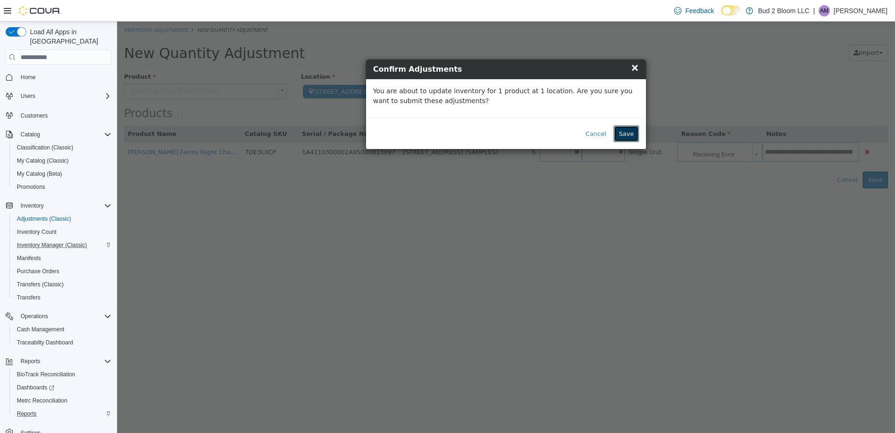
click at [628, 134] on button "Save" at bounding box center [626, 133] width 25 height 17
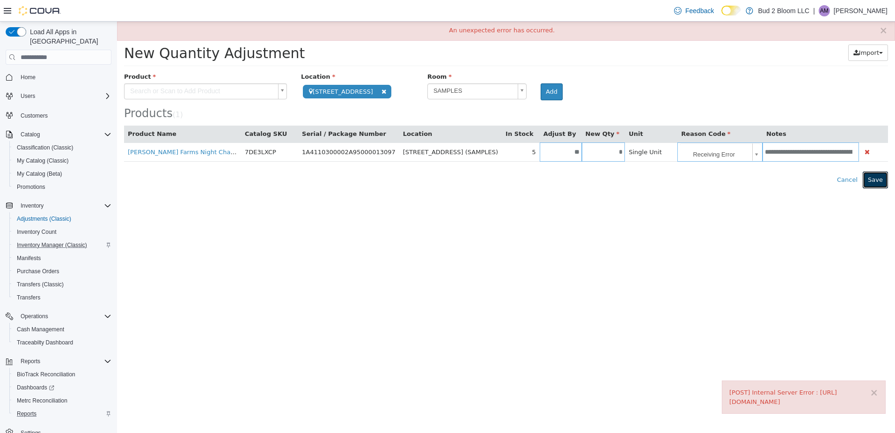
drag, startPoint x: 875, startPoint y: 175, endPoint x: 714, endPoint y: 277, distance: 190.7
click at [716, 188] on html "**********" at bounding box center [506, 105] width 778 height 167
click at [876, 177] on button "Save" at bounding box center [875, 179] width 25 height 17
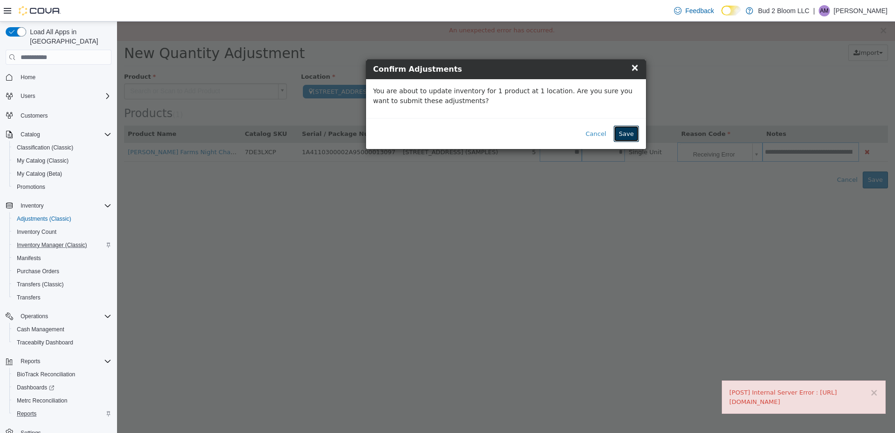
click at [627, 133] on button "Save" at bounding box center [626, 133] width 25 height 17
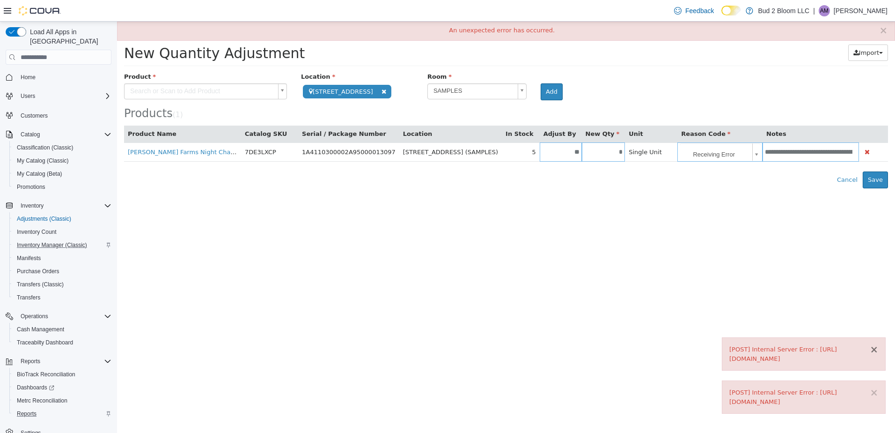
click at [875, 347] on button "×" at bounding box center [874, 350] width 8 height 10
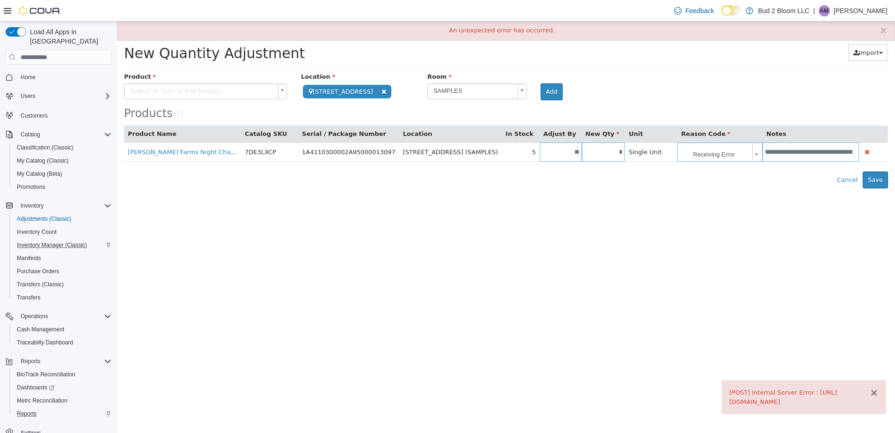
click at [874, 393] on button "×" at bounding box center [874, 393] width 8 height 10
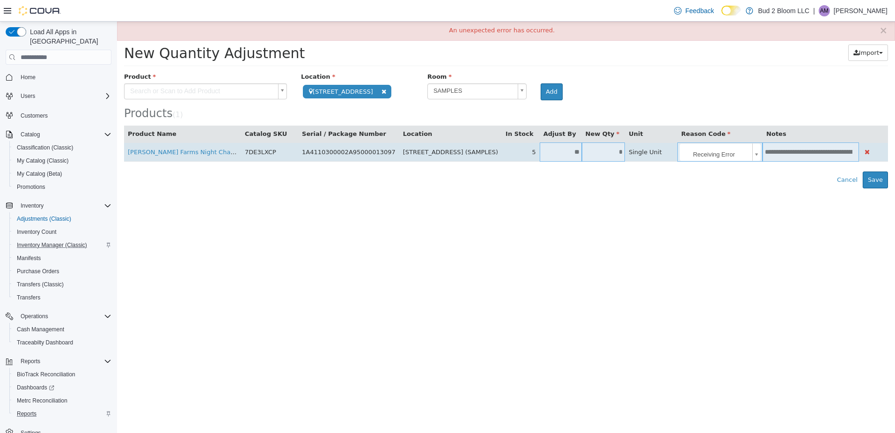
click at [794, 150] on input "**********" at bounding box center [809, 151] width 92 height 9
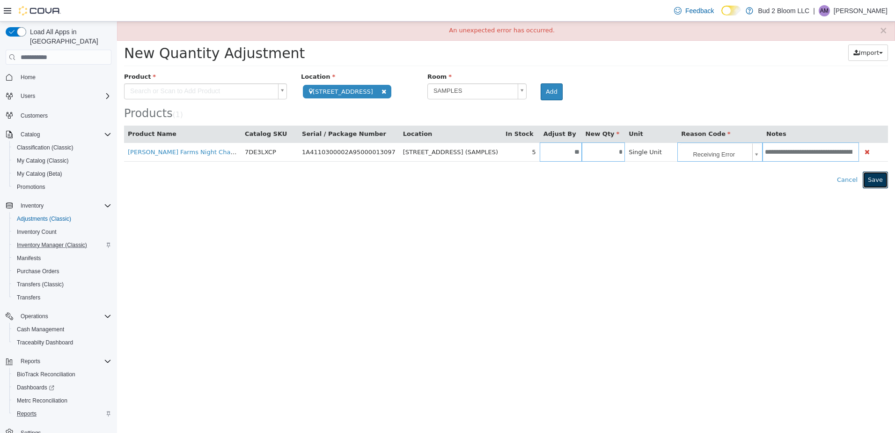
click at [882, 181] on button "Save" at bounding box center [875, 179] width 25 height 17
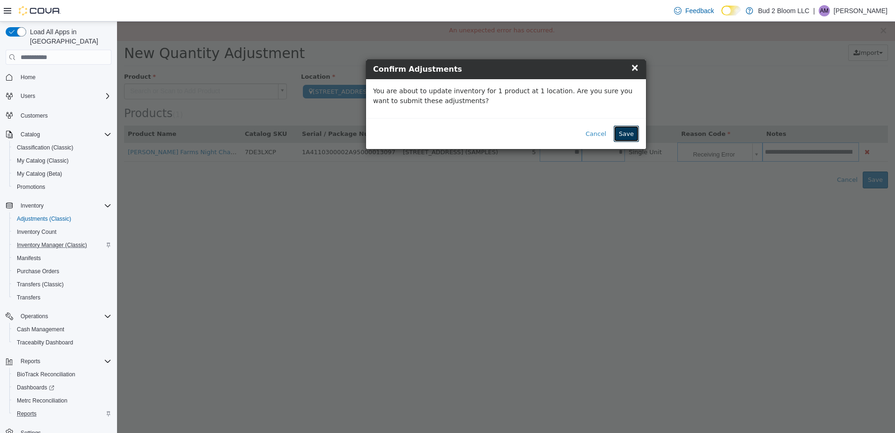
click at [620, 135] on button "Save" at bounding box center [626, 133] width 25 height 17
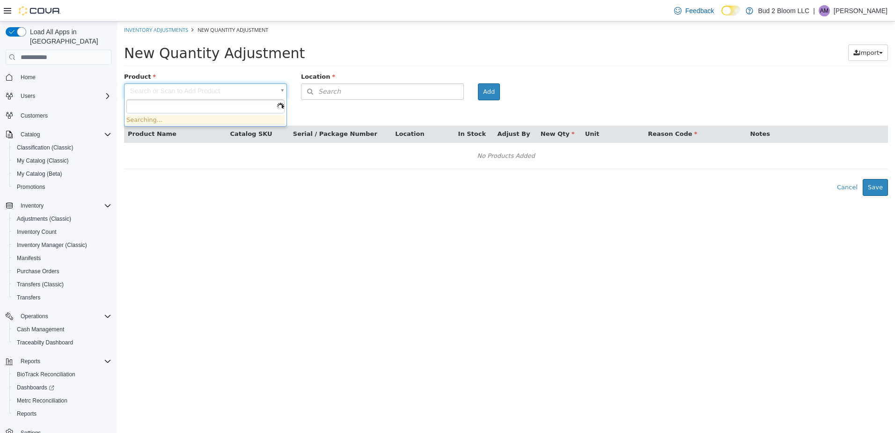
click at [265, 91] on body "× Inventory Adjustments New Quantity Adjustment New Quantity Adjustment Import …" at bounding box center [506, 109] width 778 height 174
click at [386, 88] on body "× Inventory Adjustments New Quantity Adjustment New Quantity Adjustment Import …" at bounding box center [506, 109] width 778 height 174
click at [259, 87] on body "× Inventory Adjustments New Quantity Adjustment New Quantity Adjustment Import …" at bounding box center [506, 109] width 778 height 174
type input "**********"
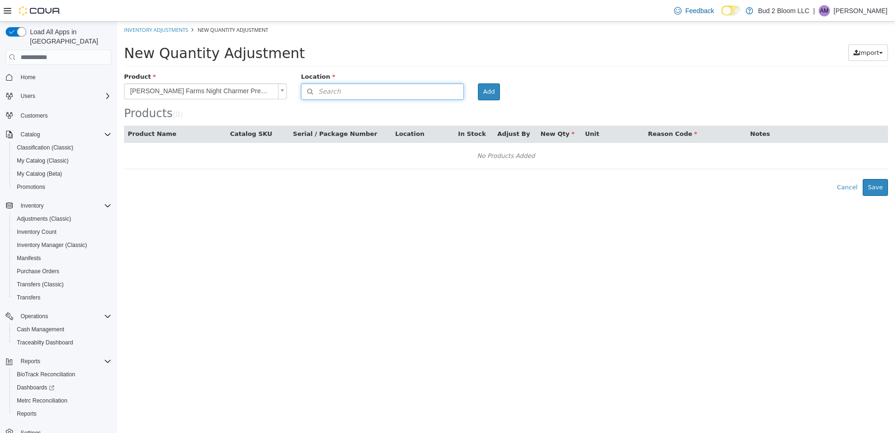
click at [368, 83] on button "Search" at bounding box center [382, 91] width 163 height 16
click at [448, 113] on span "or browse" at bounding box center [441, 108] width 46 height 16
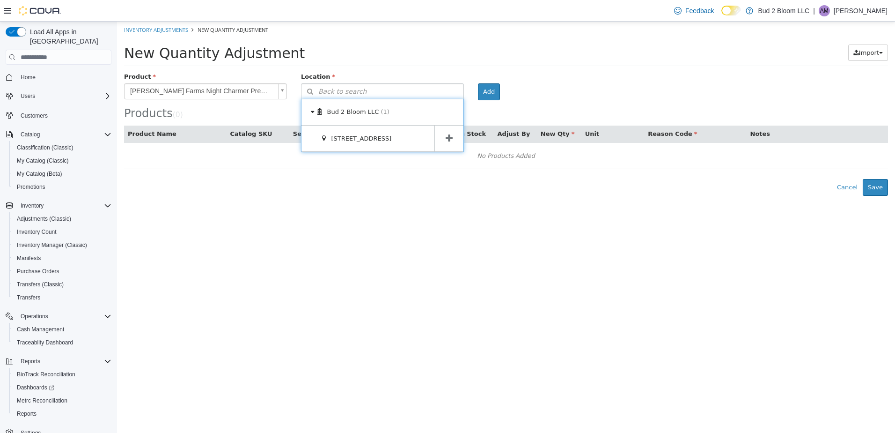
click at [458, 143] on span at bounding box center [448, 138] width 29 height 26
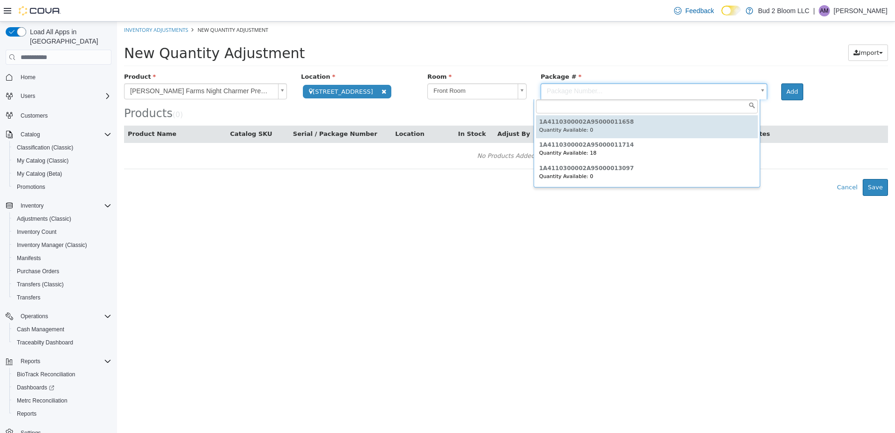
click at [556, 84] on body "**********" at bounding box center [506, 109] width 778 height 174
click at [449, 94] on body "**********" at bounding box center [506, 109] width 778 height 174
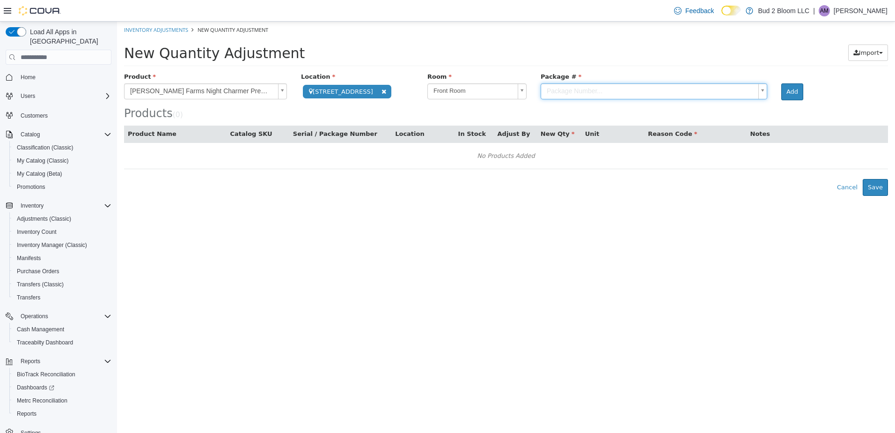
click at [456, 92] on body "**********" at bounding box center [506, 109] width 778 height 174
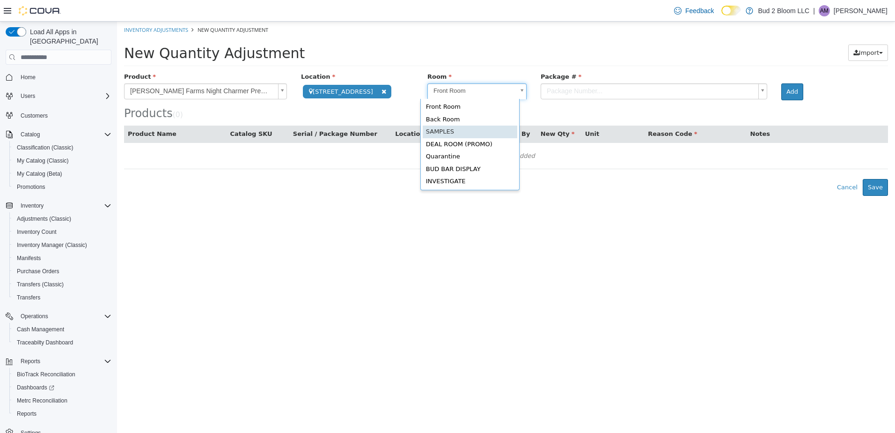
scroll to position [0, 3]
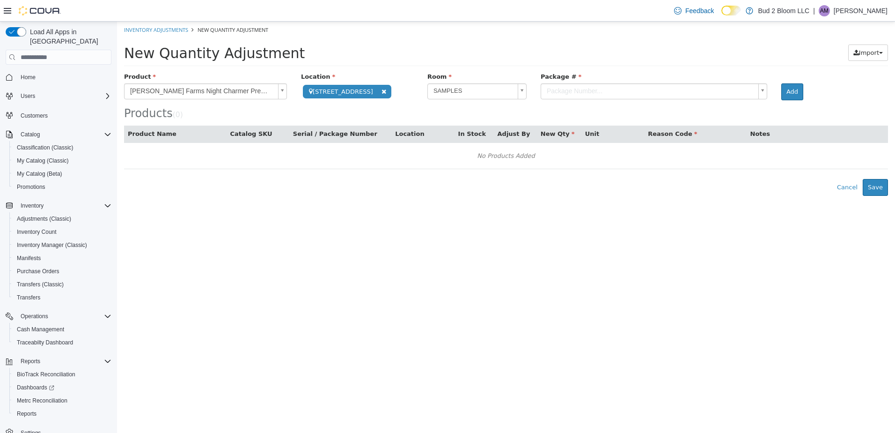
click at [568, 74] on div "Package #" at bounding box center [654, 78] width 241 height 12
click at [574, 88] on body "**********" at bounding box center [506, 109] width 778 height 174
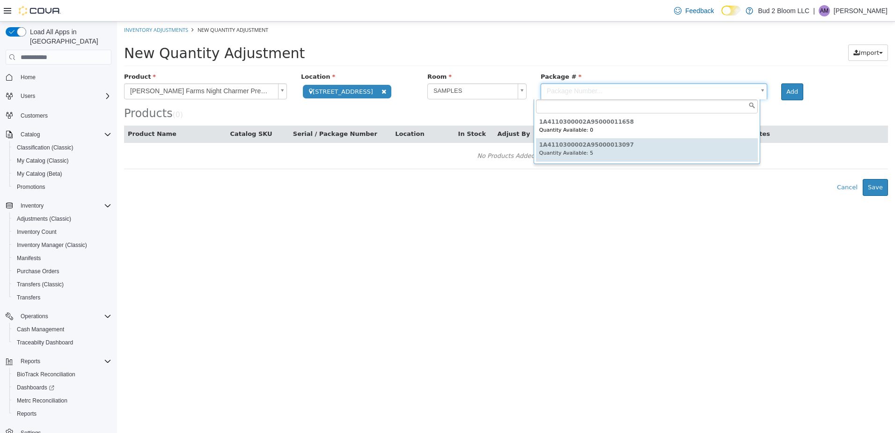
type input "**********"
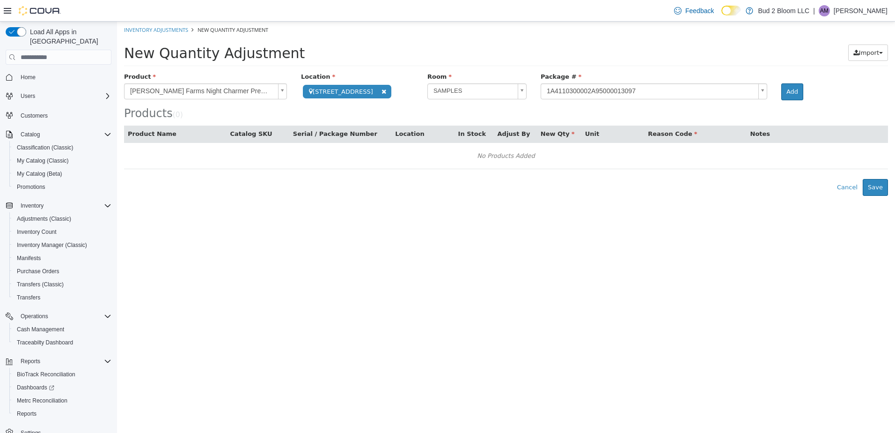
click at [803, 88] on div "Add" at bounding box center [799, 91] width 50 height 17
click at [782, 91] on button "Add" at bounding box center [792, 91] width 22 height 17
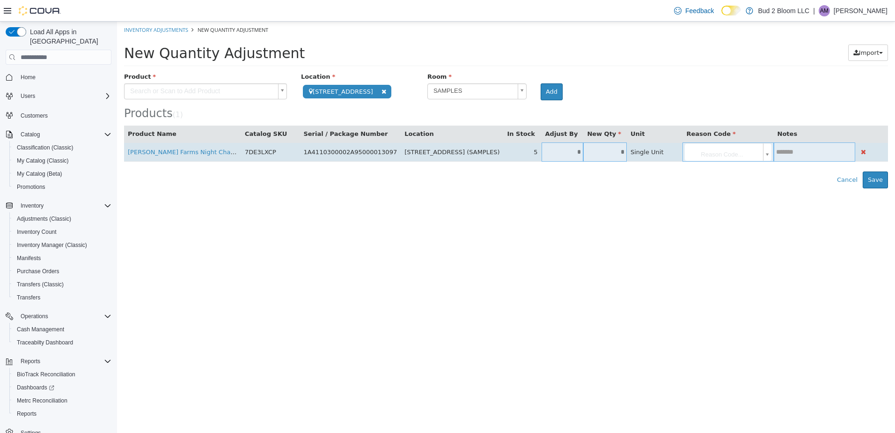
click at [558, 152] on input "*" at bounding box center [563, 151] width 42 height 7
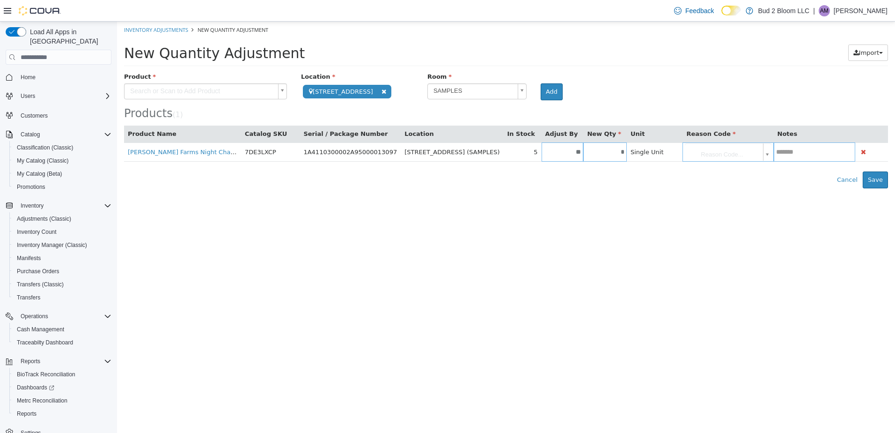
type input "**"
type input "*"
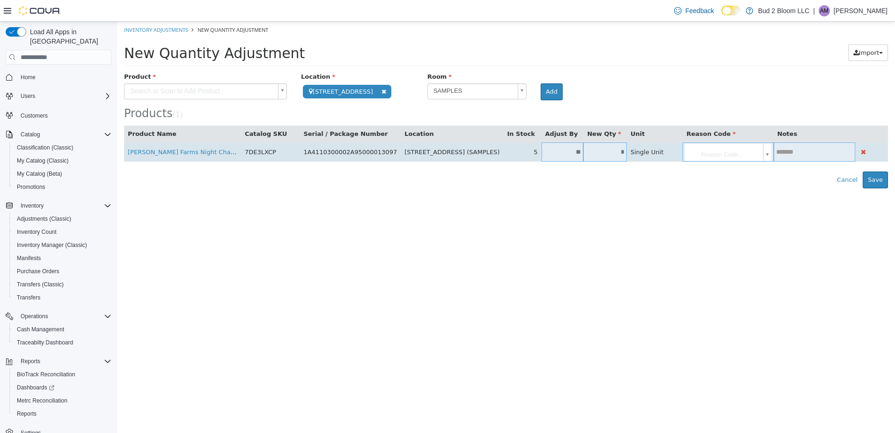
click at [583, 141] on th "New Qty" at bounding box center [605, 133] width 44 height 17
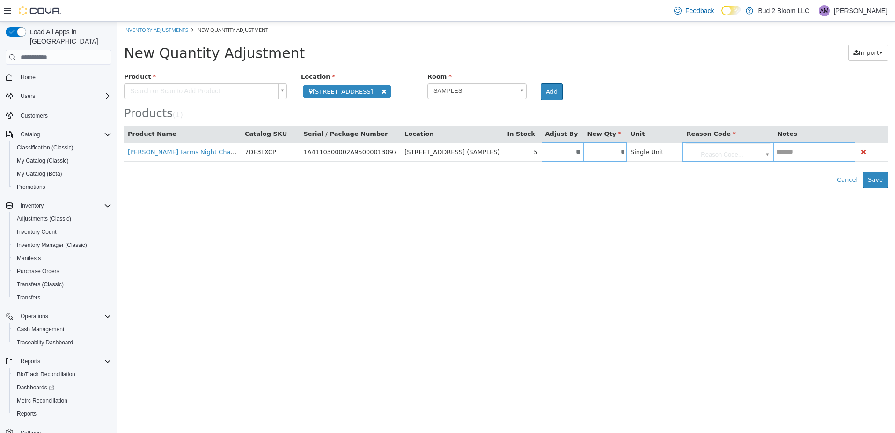
click at [702, 155] on body "**********" at bounding box center [506, 105] width 778 height 167
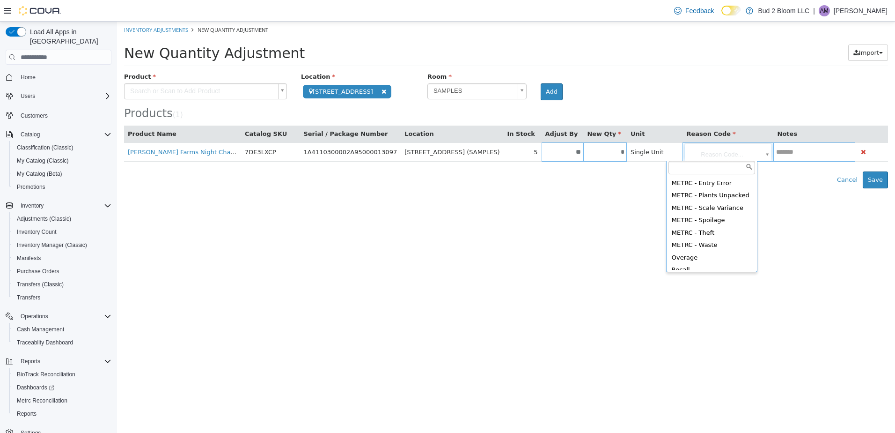
scroll to position [130, 0]
type input "**********"
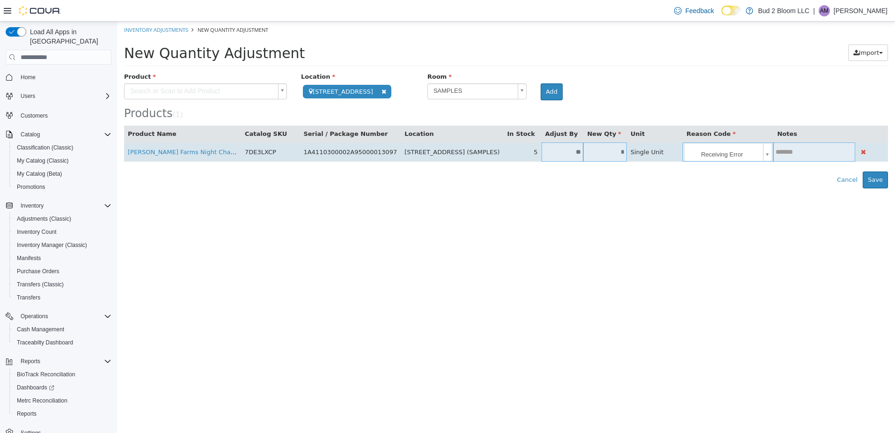
click at [785, 155] on input "text" at bounding box center [814, 151] width 82 height 7
type input "*********"
type input "*****"
type input "**********"
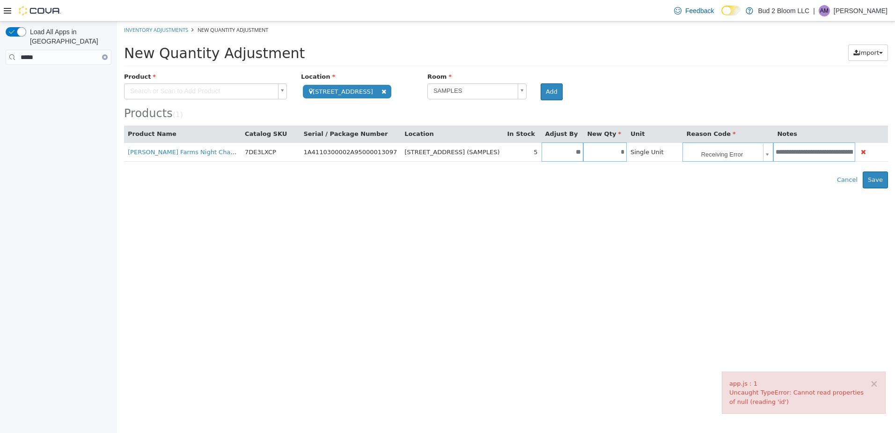
click at [766, 188] on html "**********" at bounding box center [506, 105] width 778 height 167
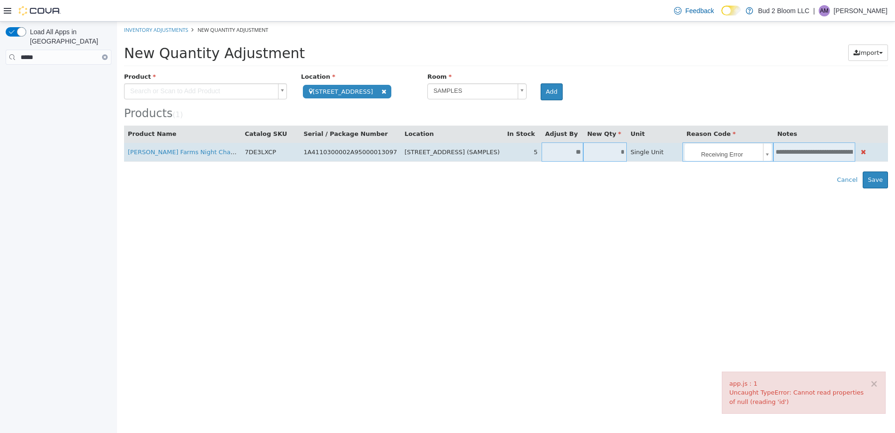
click at [810, 148] on input "**********" at bounding box center [814, 151] width 82 height 7
click at [799, 152] on input "**********" at bounding box center [814, 151] width 82 height 7
click at [795, 151] on input "**********" at bounding box center [814, 151] width 82 height 7
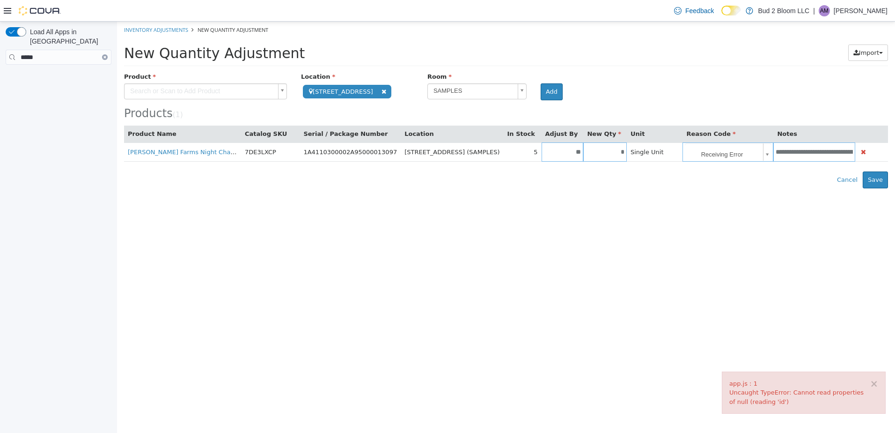
drag, startPoint x: 817, startPoint y: 152, endPoint x: 897, endPoint y: 178, distance: 83.5
click at [895, 178] on html "**********" at bounding box center [506, 105] width 778 height 167
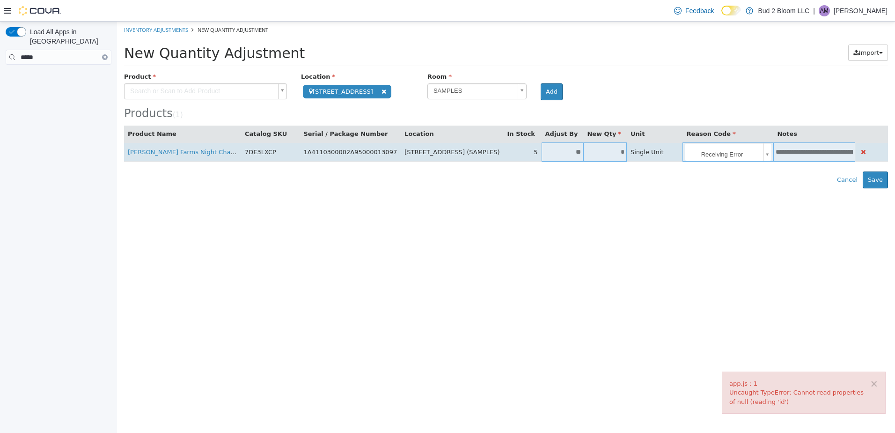
click at [814, 148] on input "**********" at bounding box center [814, 151] width 82 height 7
drag, startPoint x: 813, startPoint y: 150, endPoint x: 850, endPoint y: 155, distance: 37.7
click at [850, 155] on input "**********" at bounding box center [809, 151] width 92 height 9
click at [833, 152] on input "**********" at bounding box center [809, 151] width 92 height 9
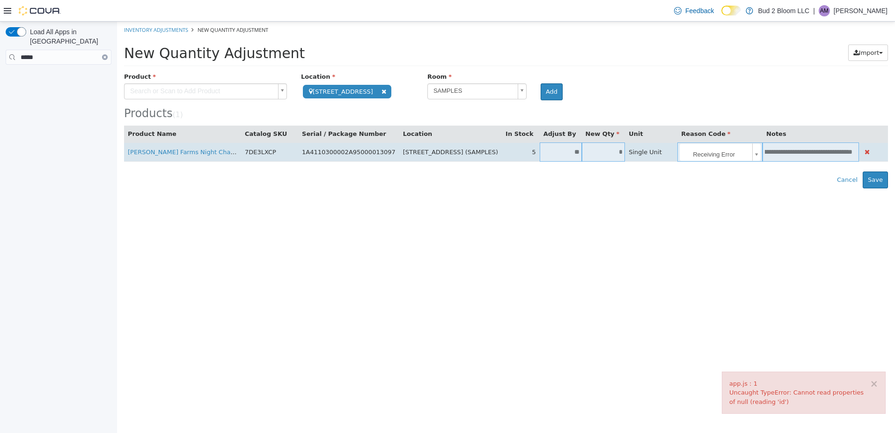
scroll to position [0, 30]
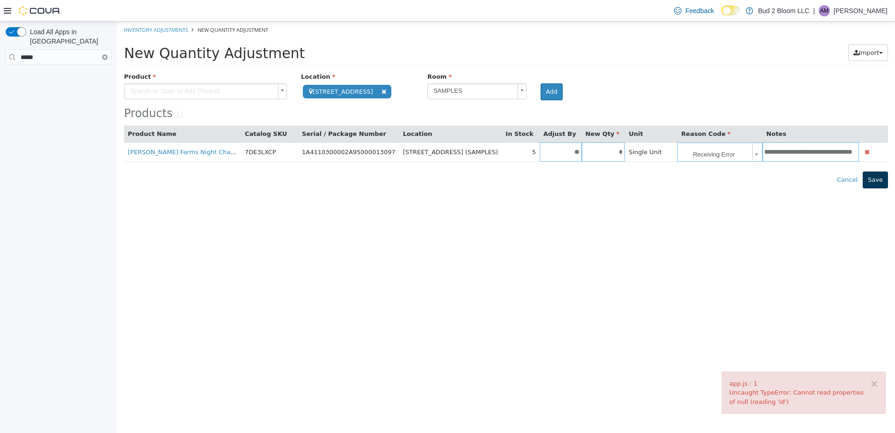
type input "**********"
click at [875, 178] on button "Save" at bounding box center [875, 179] width 25 height 17
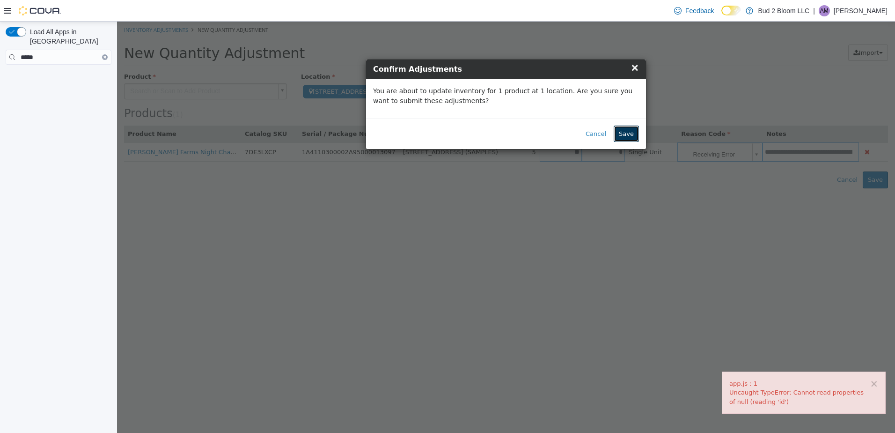
click at [625, 128] on button "Save" at bounding box center [626, 133] width 25 height 17
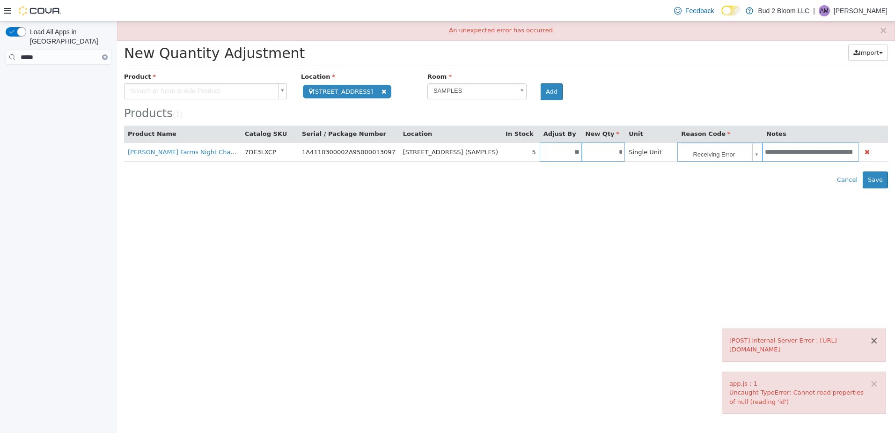
click at [874, 339] on button "×" at bounding box center [874, 341] width 8 height 10
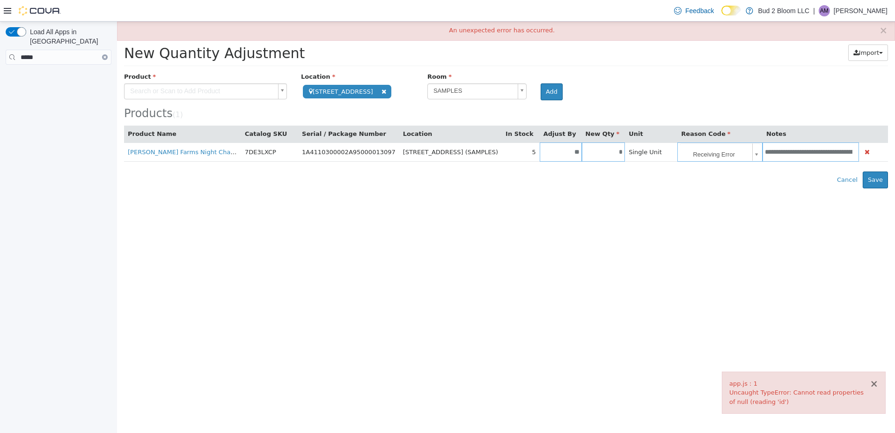
click at [872, 385] on button "×" at bounding box center [874, 384] width 8 height 10
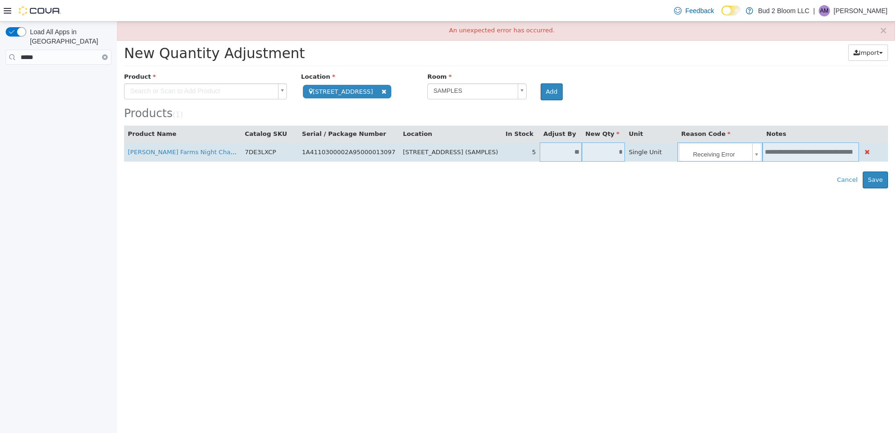
click at [784, 154] on input "**********" at bounding box center [809, 151] width 92 height 9
click at [816, 154] on input "**********" at bounding box center [809, 151] width 92 height 9
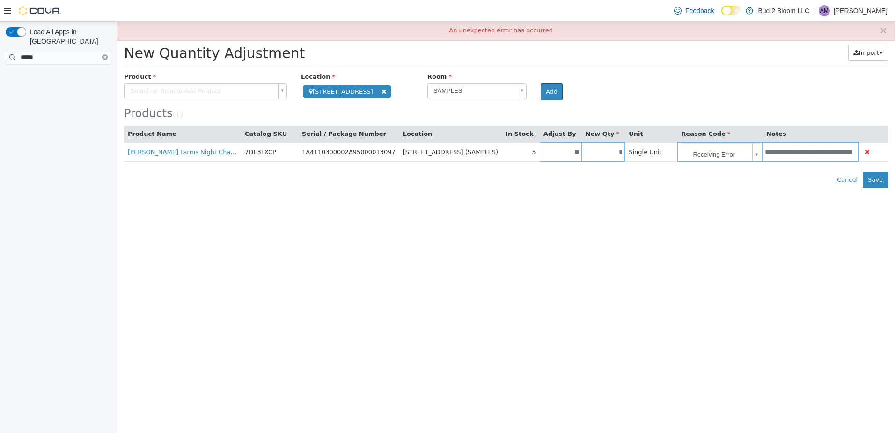
drag, startPoint x: 819, startPoint y: 153, endPoint x: 859, endPoint y: 169, distance: 42.4
click at [859, 169] on div "**********" at bounding box center [506, 130] width 764 height 116
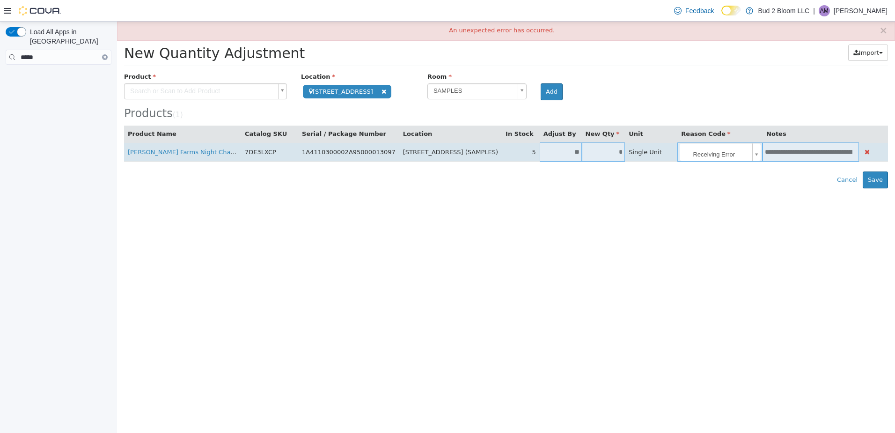
click at [816, 149] on input "**********" at bounding box center [809, 151] width 92 height 9
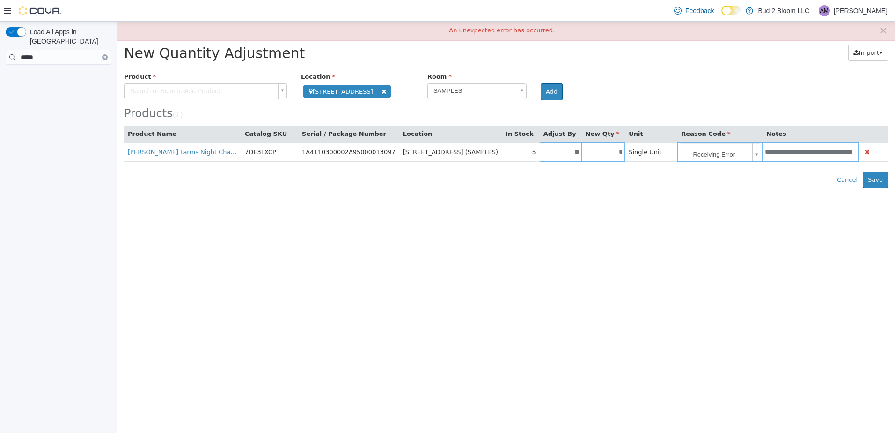
scroll to position [0, 30]
drag, startPoint x: 807, startPoint y: 153, endPoint x: 863, endPoint y: 166, distance: 57.7
click at [863, 166] on div "**********" at bounding box center [506, 130] width 764 height 116
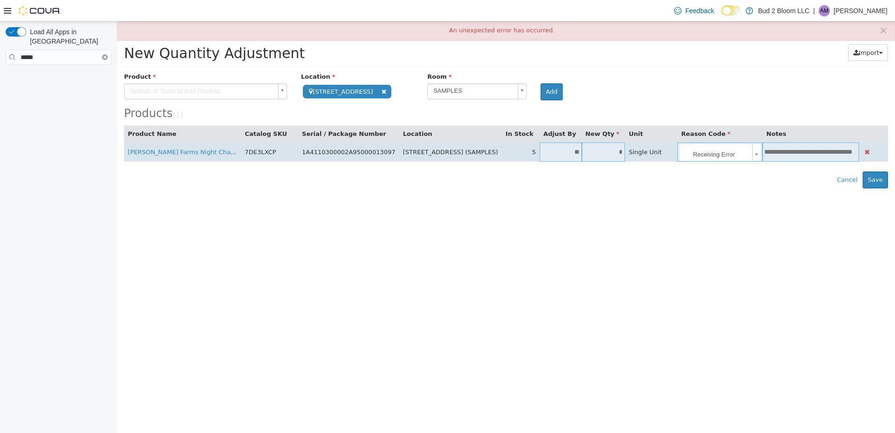
click at [834, 151] on input "**********" at bounding box center [809, 151] width 92 height 9
drag, startPoint x: 849, startPoint y: 151, endPoint x: 732, endPoint y: 148, distance: 117.5
click at [732, 148] on tr "**********" at bounding box center [506, 151] width 764 height 19
click at [776, 153] on input "text" at bounding box center [809, 151] width 92 height 9
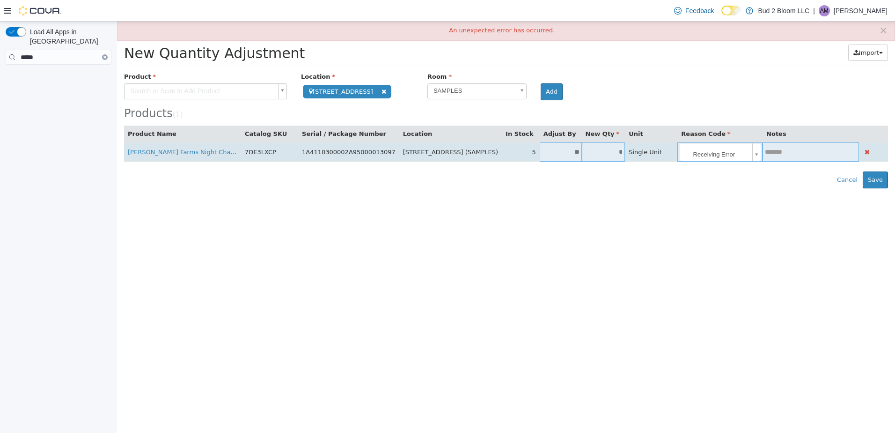
click at [768, 152] on input "text" at bounding box center [809, 151] width 92 height 9
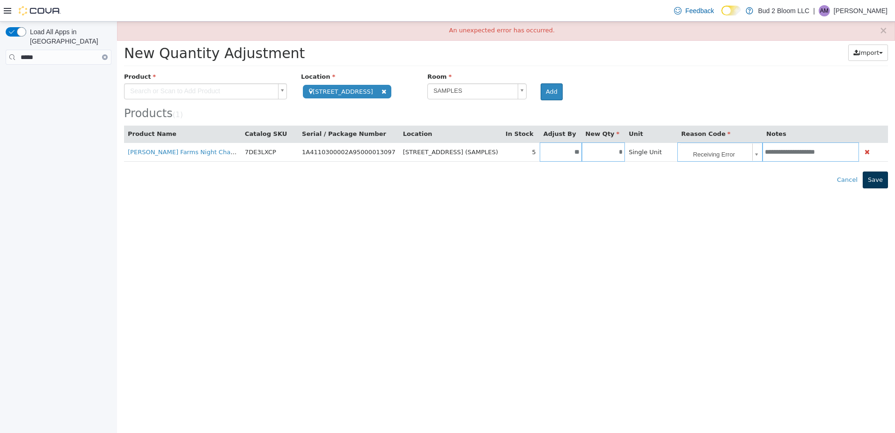
type input "**********"
click at [884, 182] on button "Save" at bounding box center [875, 179] width 25 height 17
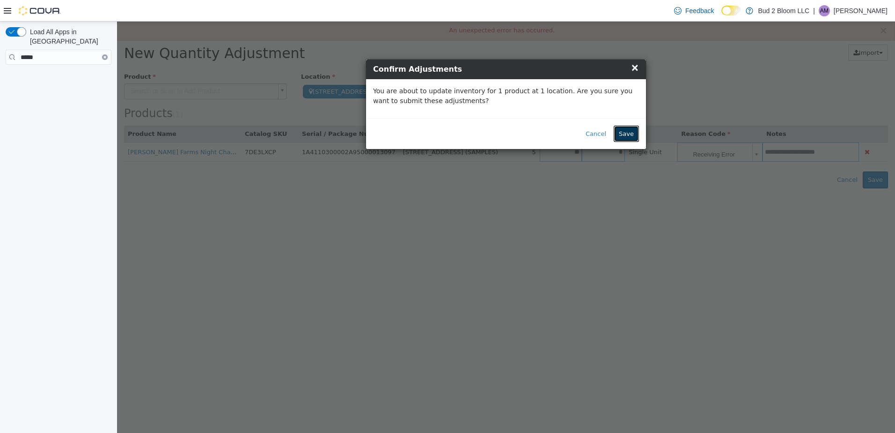
click at [634, 139] on button "Save" at bounding box center [626, 133] width 25 height 17
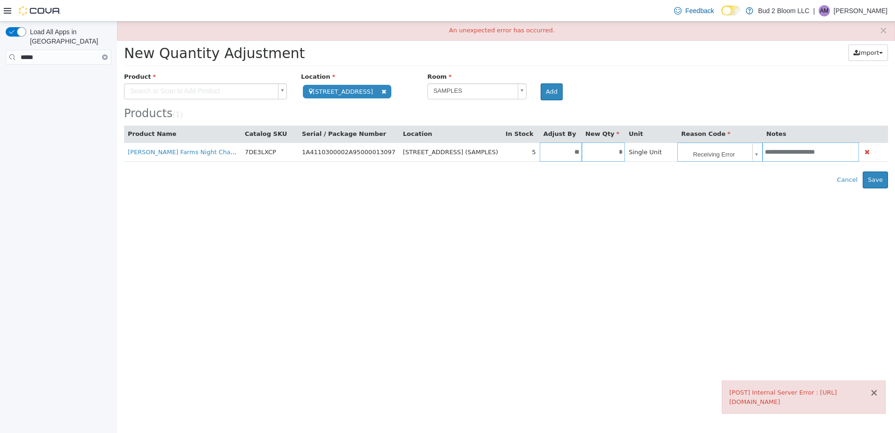
click at [876, 390] on button "×" at bounding box center [874, 393] width 8 height 10
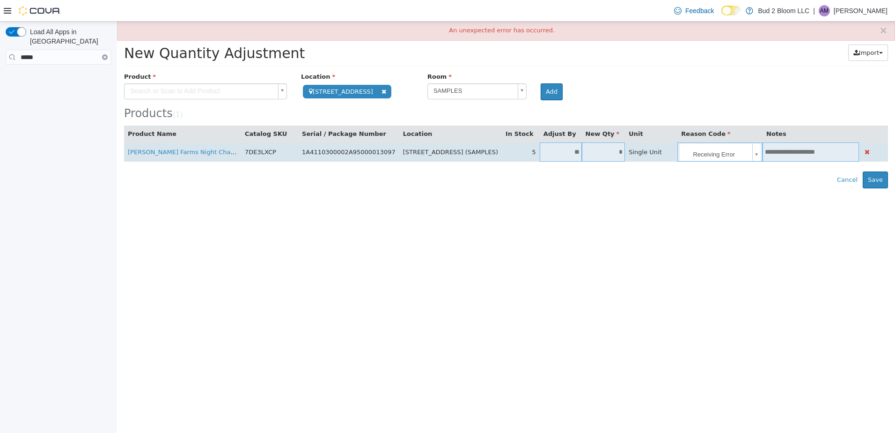
click at [787, 154] on input "**********" at bounding box center [809, 151] width 92 height 9
type input "**********"
click at [801, 157] on td at bounding box center [811, 151] width 96 height 19
click at [789, 150] on input "text" at bounding box center [809, 151] width 92 height 9
paste input "**********"
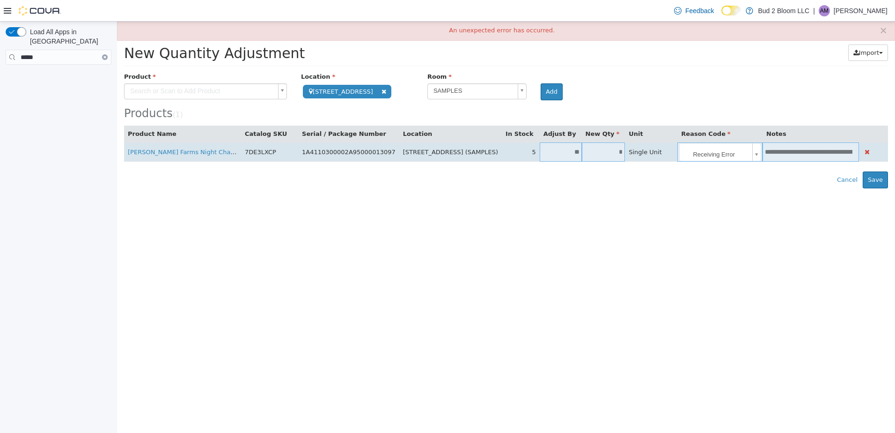
scroll to position [0, 34]
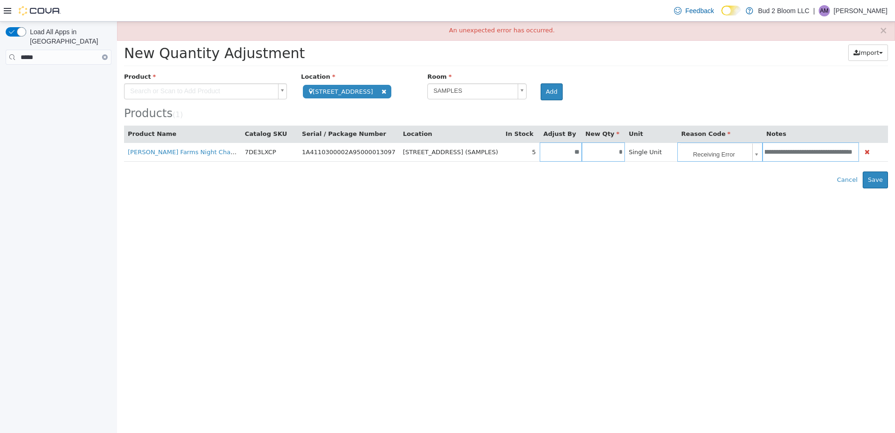
type input "**********"
click at [870, 107] on div "Products ( 1 )" at bounding box center [506, 113] width 764 height 12
click at [868, 180] on button "Save" at bounding box center [875, 179] width 25 height 17
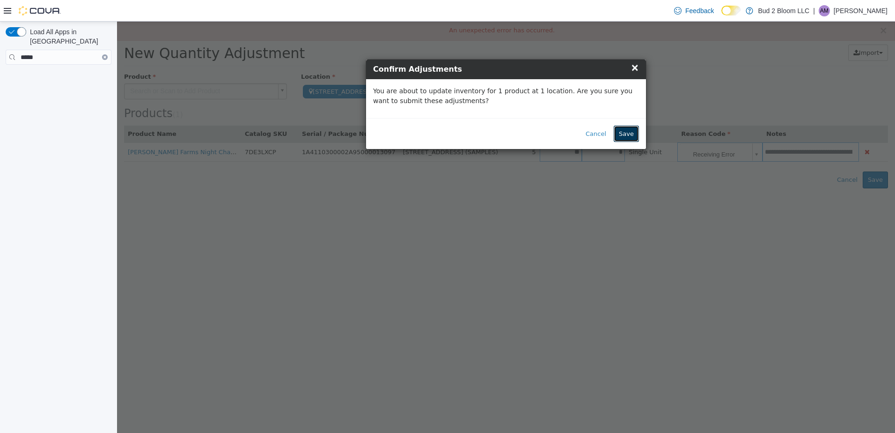
click at [638, 134] on button "Save" at bounding box center [626, 133] width 25 height 17
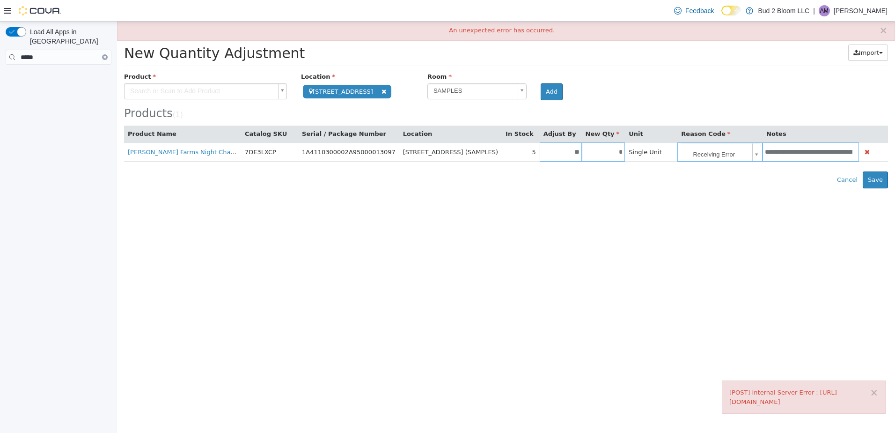
click at [795, 103] on div "Products ( 1 )" at bounding box center [506, 96] width 764 height 48
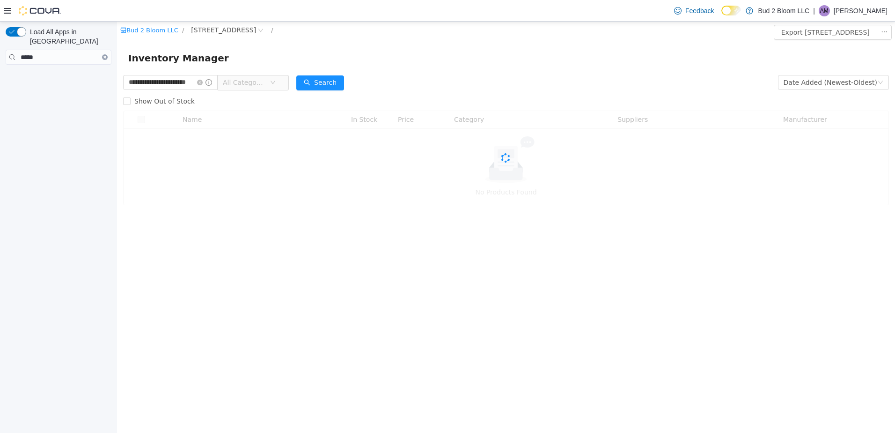
scroll to position [0, 12]
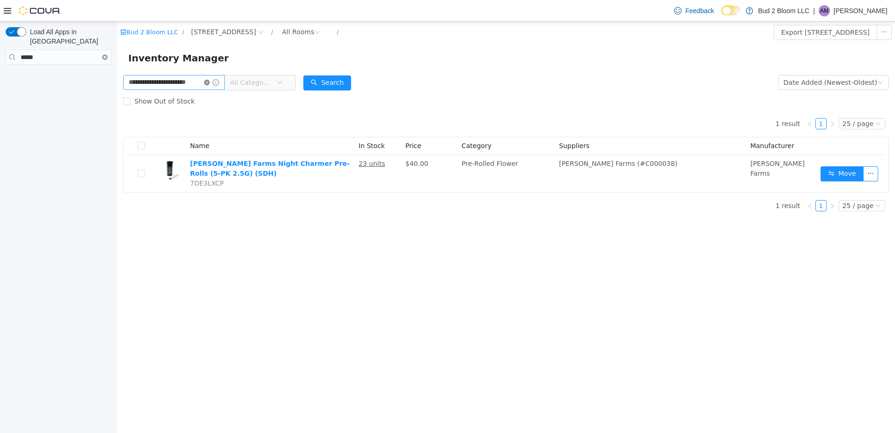
click at [207, 83] on icon "icon: close-circle" at bounding box center [207, 83] width 6 height 6
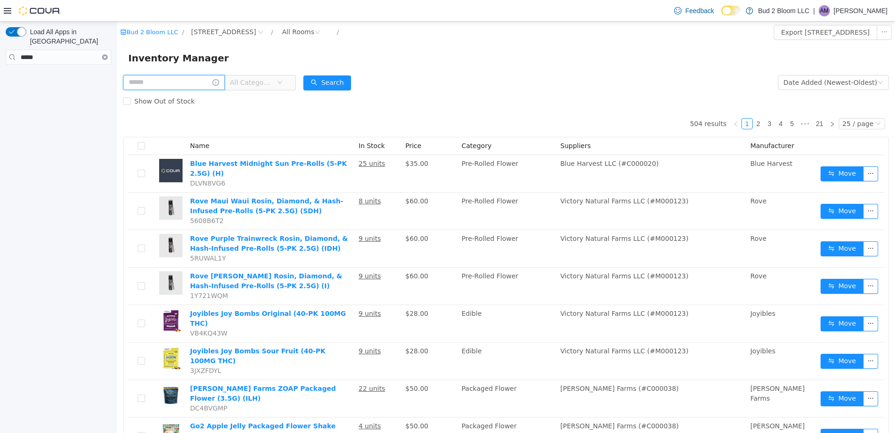
click at [180, 80] on input "text" at bounding box center [174, 82] width 102 height 15
type input "*****"
click at [320, 80] on button "Search" at bounding box center [327, 82] width 48 height 15
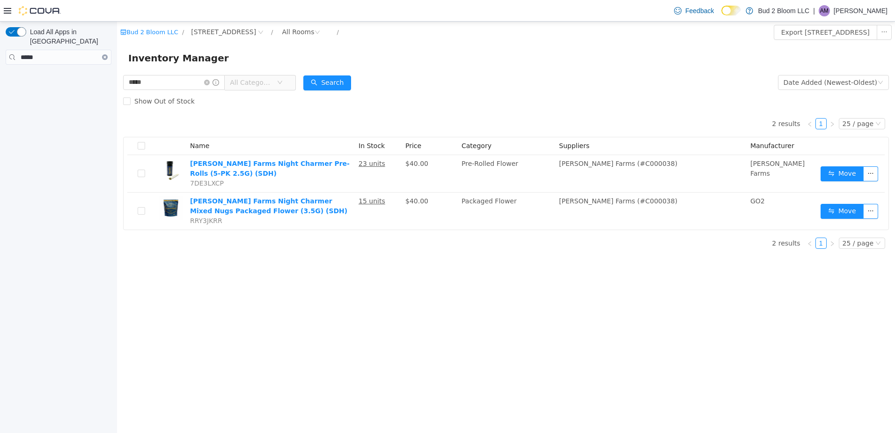
click at [668, 109] on div "Show Out of Stock" at bounding box center [506, 101] width 766 height 19
click at [207, 85] on span at bounding box center [211, 82] width 15 height 7
click at [206, 82] on icon "icon: close-circle" at bounding box center [207, 83] width 6 height 6
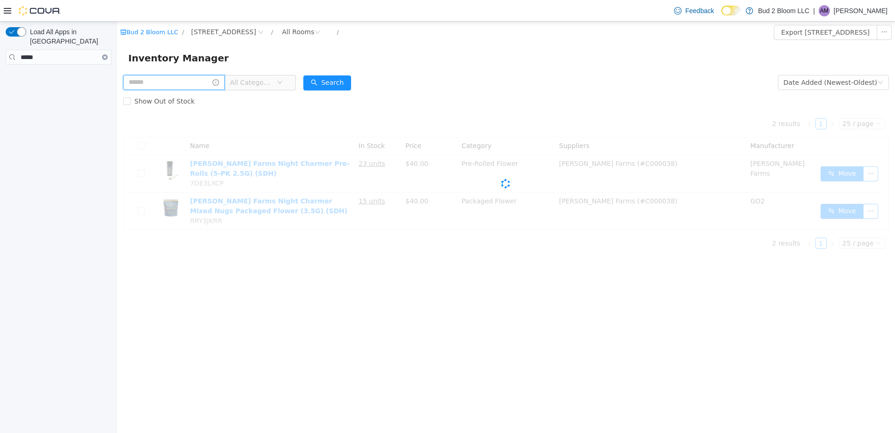
click at [176, 81] on input "text" at bounding box center [174, 82] width 102 height 15
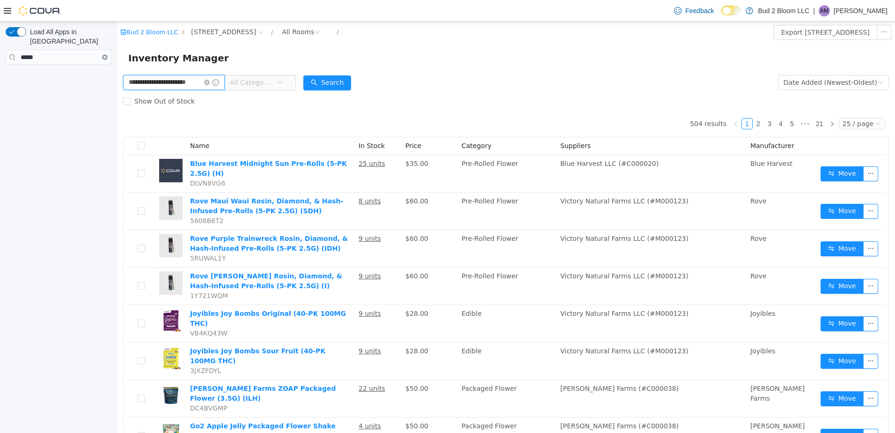
scroll to position [0, 12]
type input "**********"
click at [324, 87] on button "Search" at bounding box center [327, 82] width 48 height 15
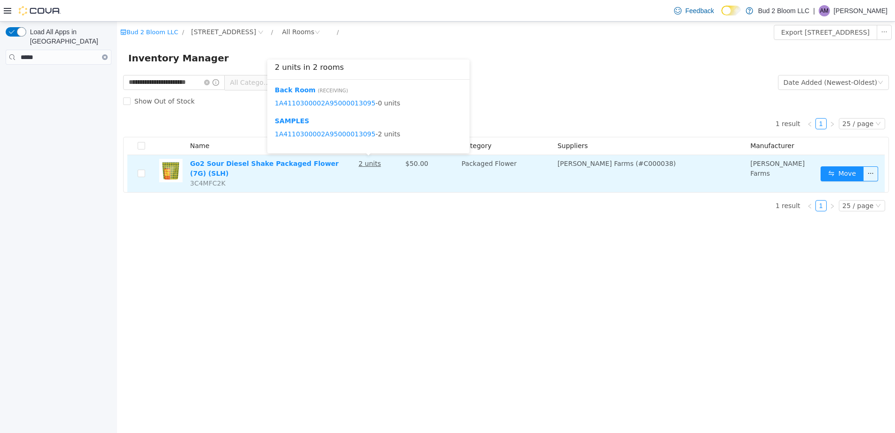
click at [368, 165] on u "2 units" at bounding box center [370, 163] width 22 height 7
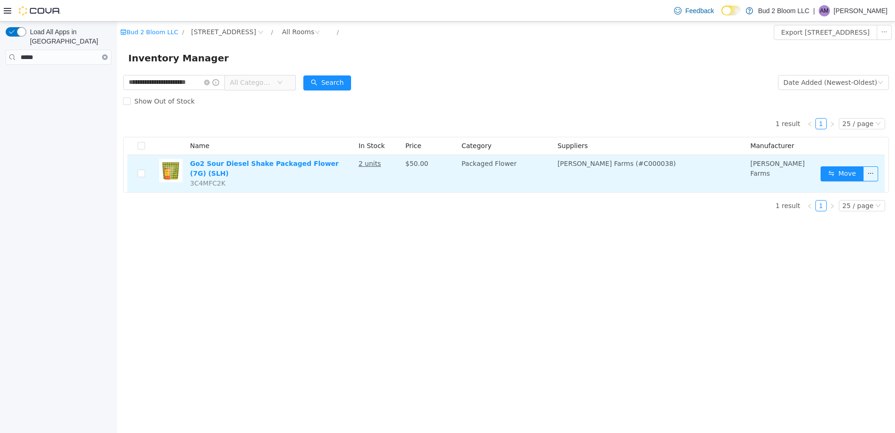
click at [368, 175] on td "2 units" at bounding box center [378, 173] width 47 height 37
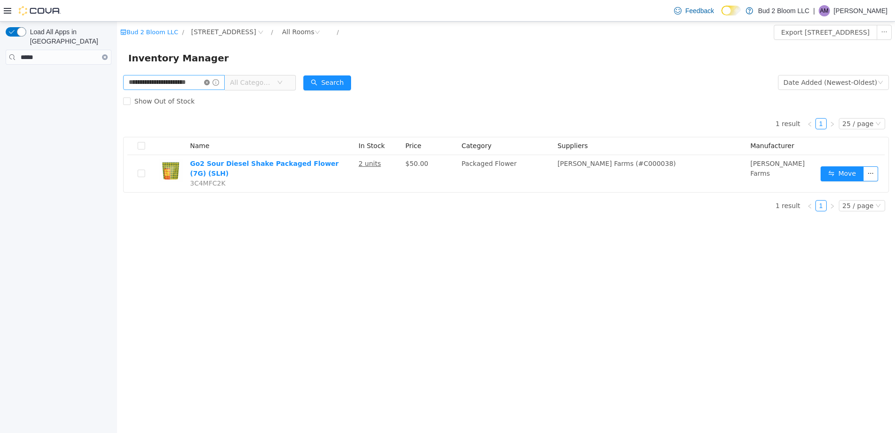
click at [210, 80] on icon "icon: close-circle" at bounding box center [207, 83] width 6 height 6
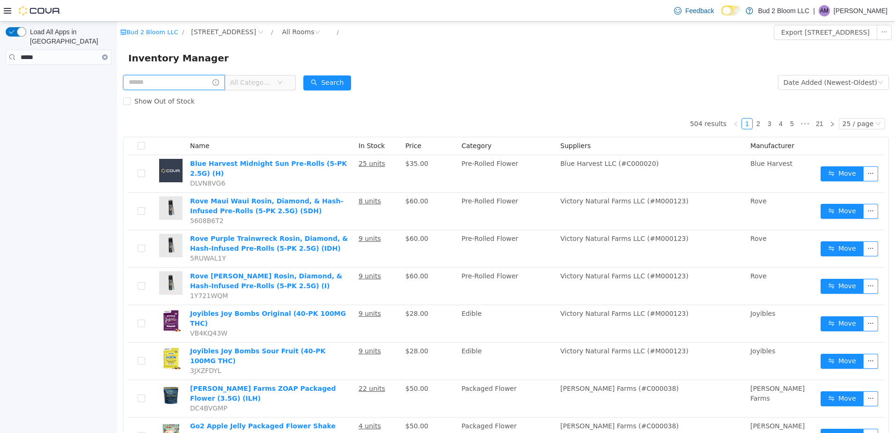
click at [197, 84] on input "text" at bounding box center [174, 82] width 102 height 15
type input "***"
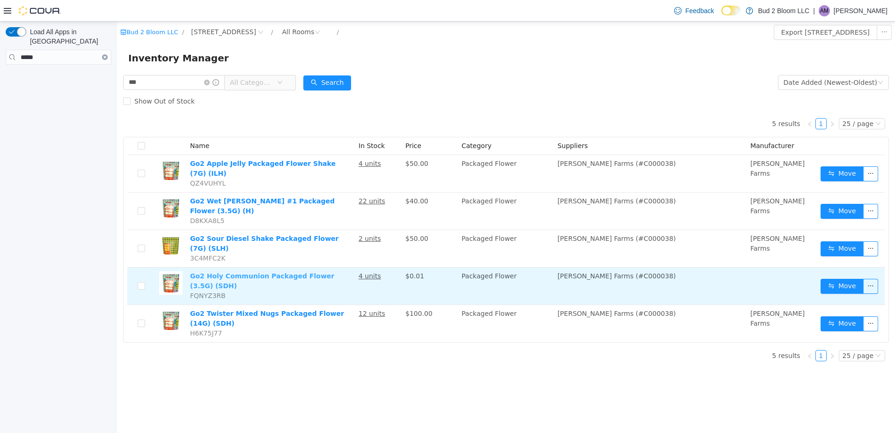
click at [280, 272] on link "Go2 Holy Communion Packaged Flower (3.5G) (SDH)" at bounding box center [262, 280] width 144 height 17
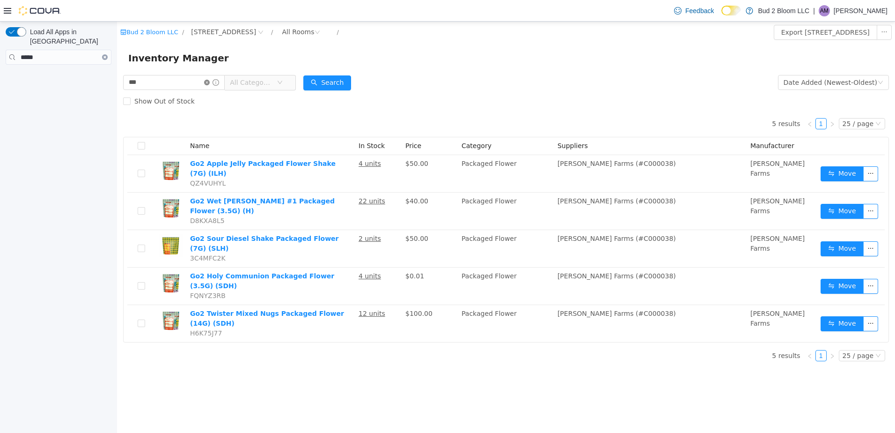
click at [209, 81] on icon "icon: close-circle" at bounding box center [207, 83] width 6 height 6
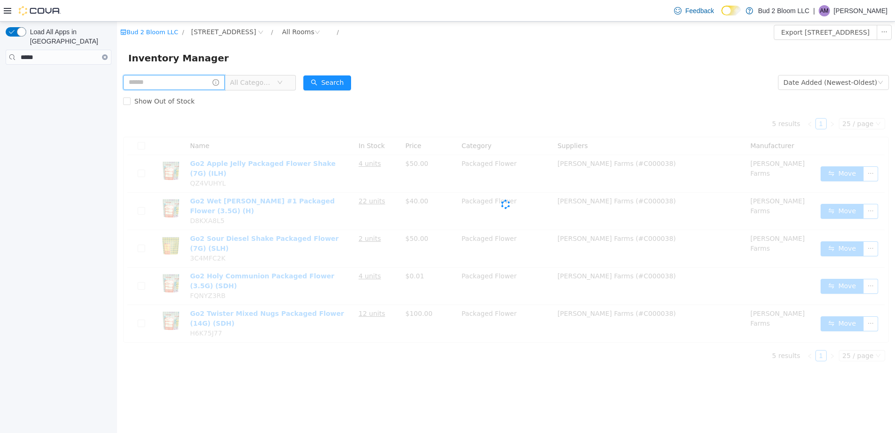
click at [199, 82] on input "text" at bounding box center [174, 82] width 102 height 15
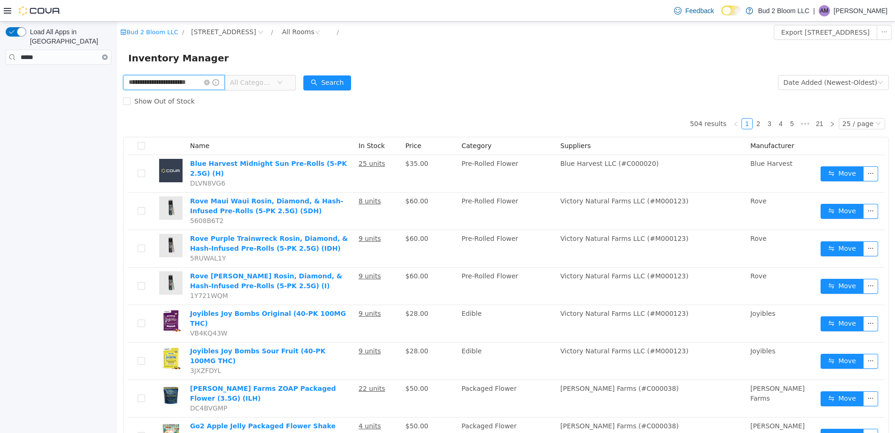
scroll to position [0, 12]
type input "**********"
click at [324, 88] on button "Search" at bounding box center [327, 82] width 48 height 15
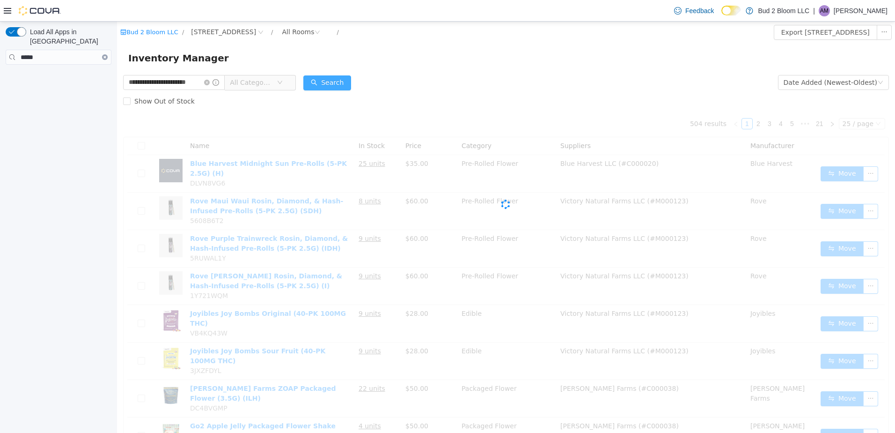
scroll to position [0, 0]
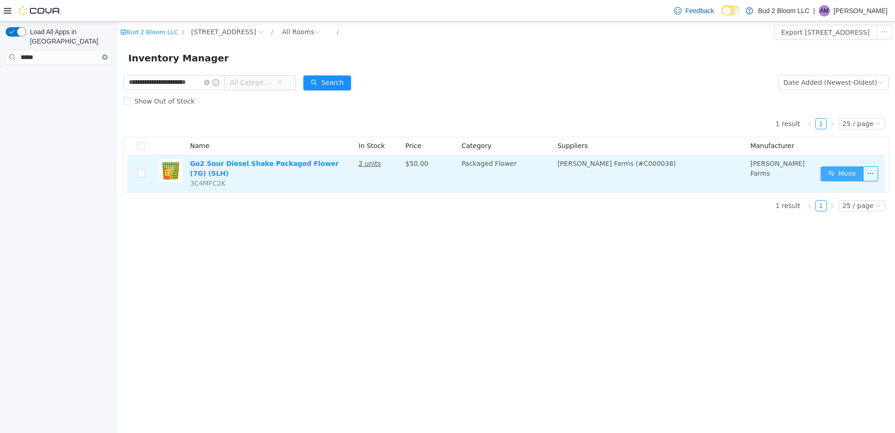
click at [845, 176] on button "Move" at bounding box center [842, 173] width 43 height 15
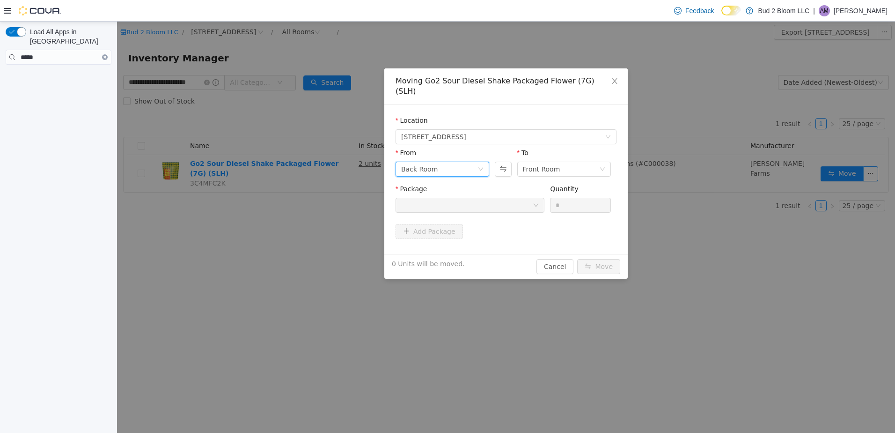
click at [420, 162] on div "Back Room" at bounding box center [419, 169] width 37 height 14
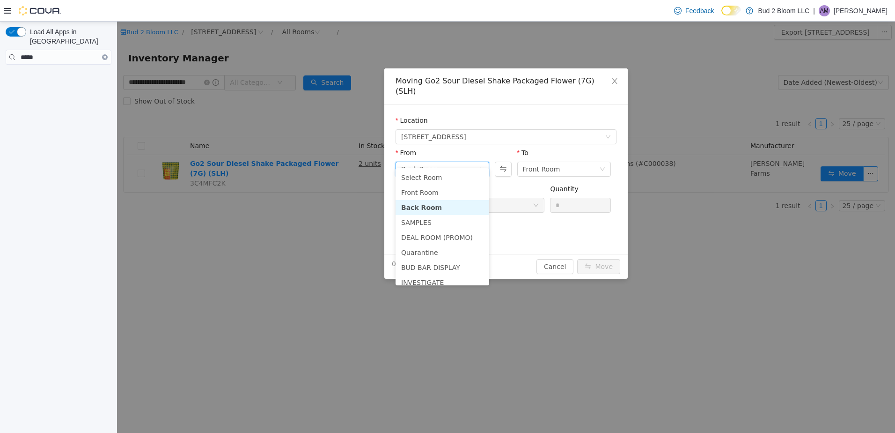
click at [420, 162] on div "Back Room" at bounding box center [419, 169] width 37 height 14
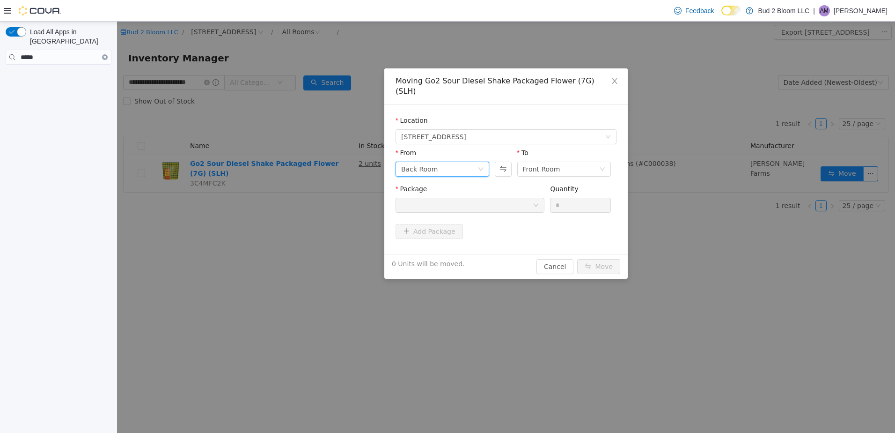
click at [431, 162] on div "Back Room" at bounding box center [419, 169] width 37 height 14
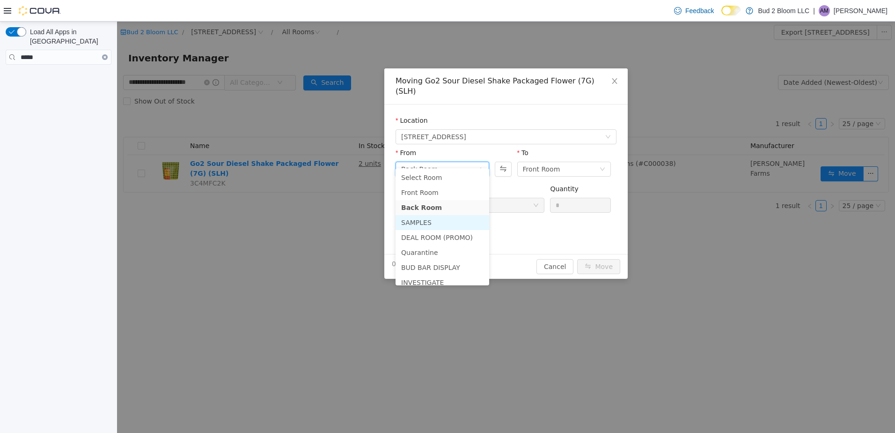
click at [435, 222] on li "SAMPLES" at bounding box center [443, 222] width 94 height 15
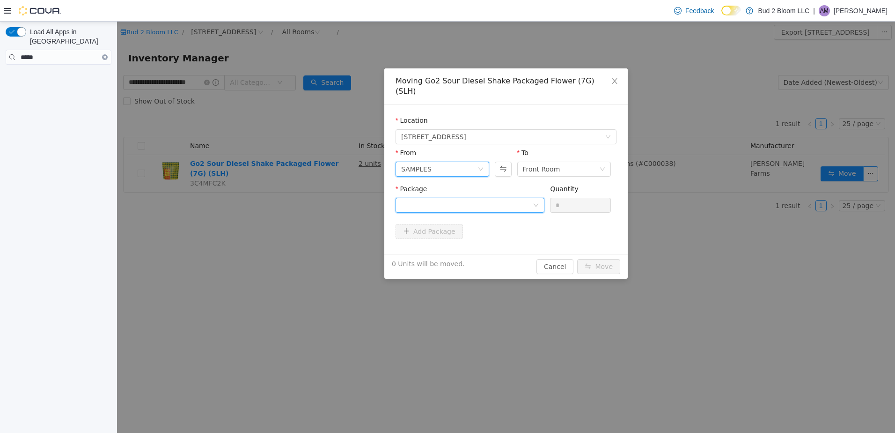
click at [492, 198] on div at bounding box center [467, 205] width 132 height 14
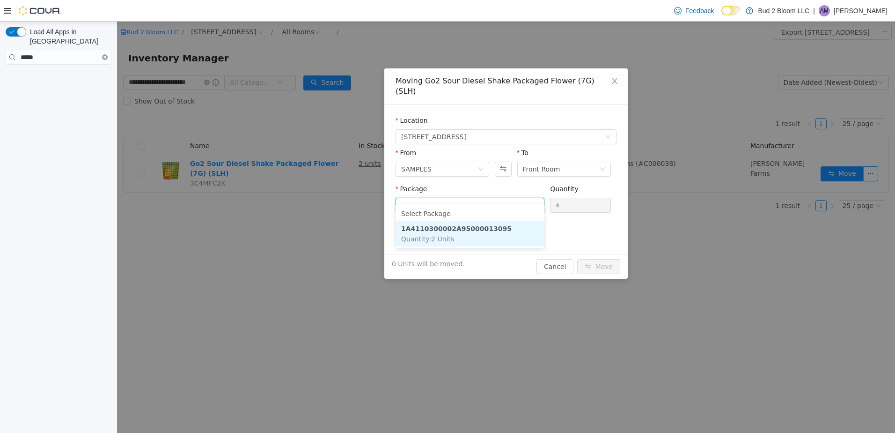
click at [467, 237] on li "1A4110300002A95000013095 Quantity : 2 Units" at bounding box center [470, 233] width 149 height 25
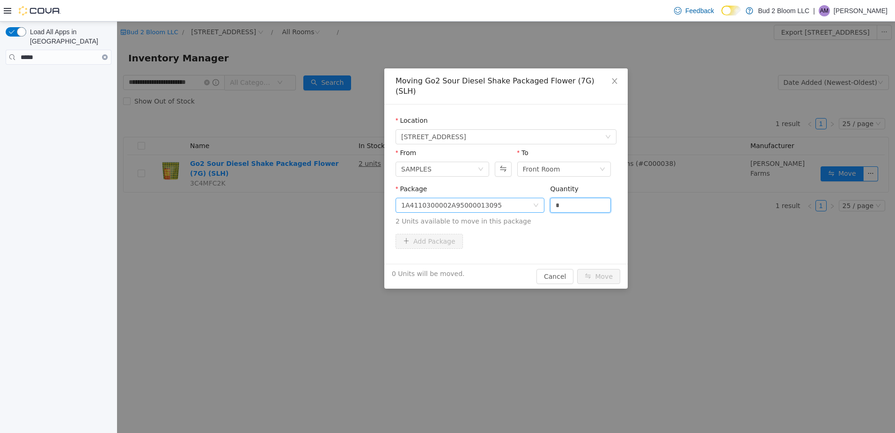
drag, startPoint x: 561, startPoint y: 191, endPoint x: 524, endPoint y: 196, distance: 36.9
click at [524, 196] on span "Package 1A4110300002A95000013095 Quantity * 2 Units available to move in this p…" at bounding box center [506, 205] width 221 height 41
type input "*"
click at [599, 269] on button "Move" at bounding box center [598, 276] width 43 height 15
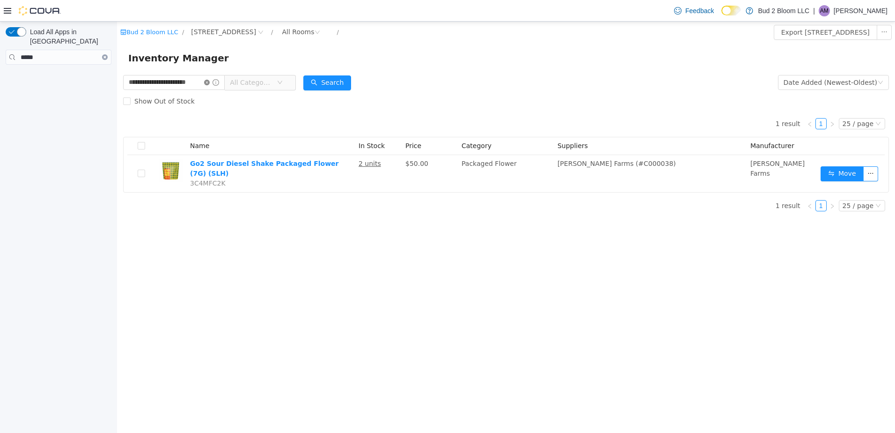
click at [210, 80] on icon "icon: close-circle" at bounding box center [207, 83] width 6 height 6
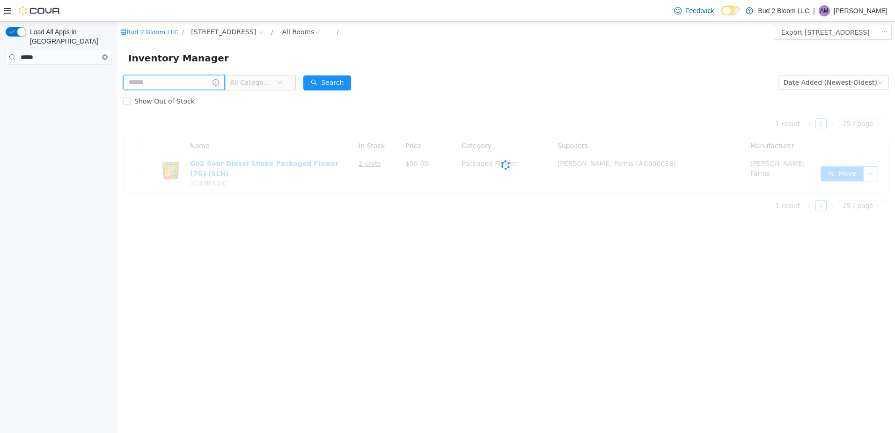
click at [201, 80] on input "text" at bounding box center [174, 82] width 102 height 15
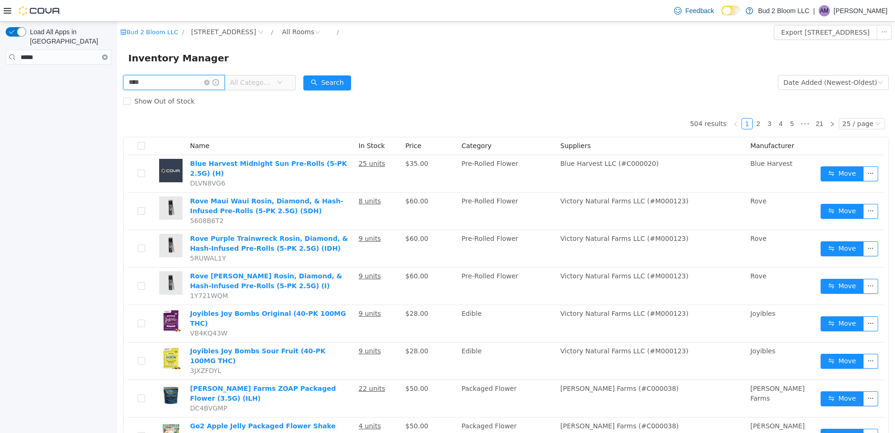
type input "****"
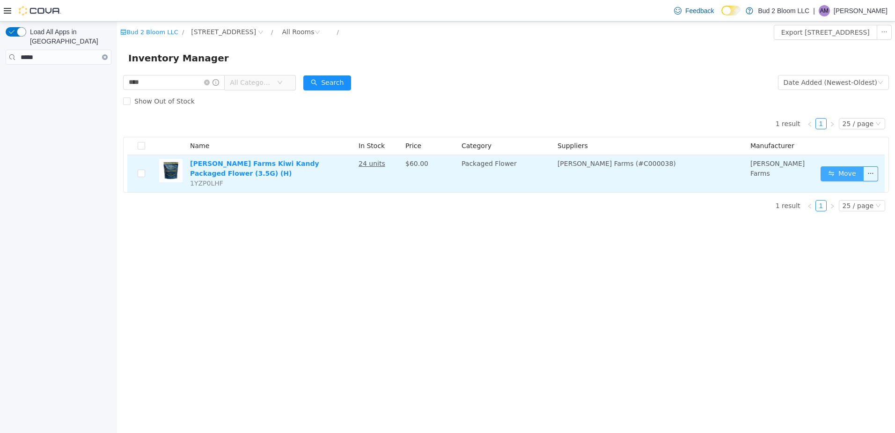
click at [840, 174] on button "Move" at bounding box center [842, 173] width 43 height 15
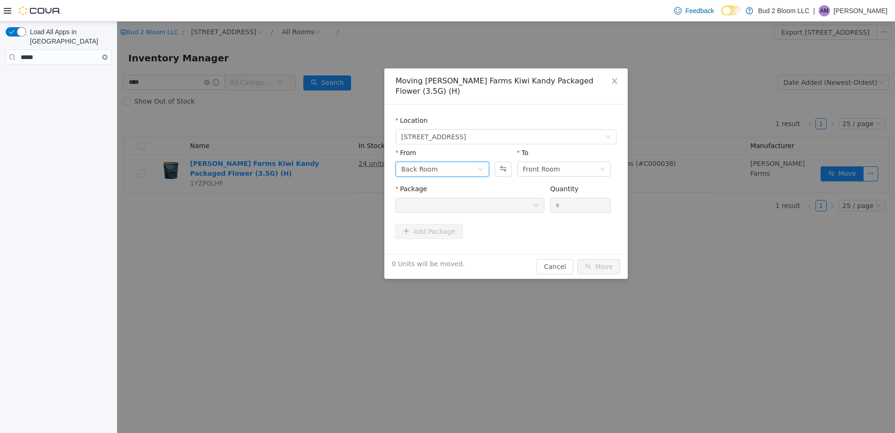
click at [449, 162] on div "Back Room" at bounding box center [439, 169] width 76 height 14
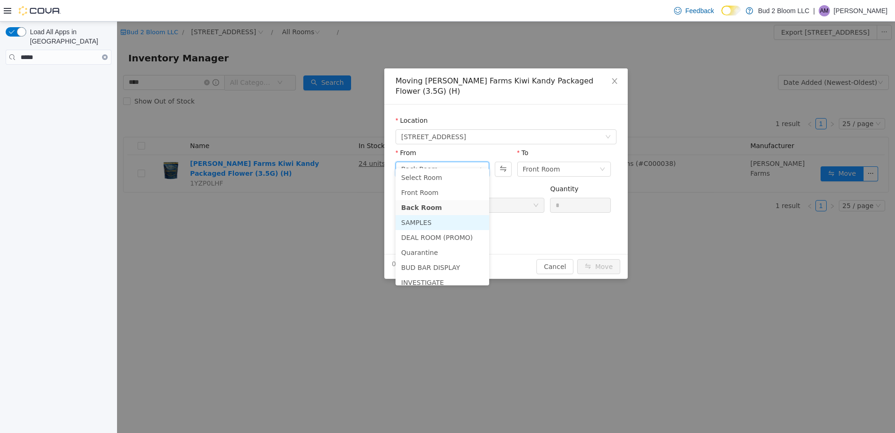
click at [439, 224] on li "SAMPLES" at bounding box center [443, 222] width 94 height 15
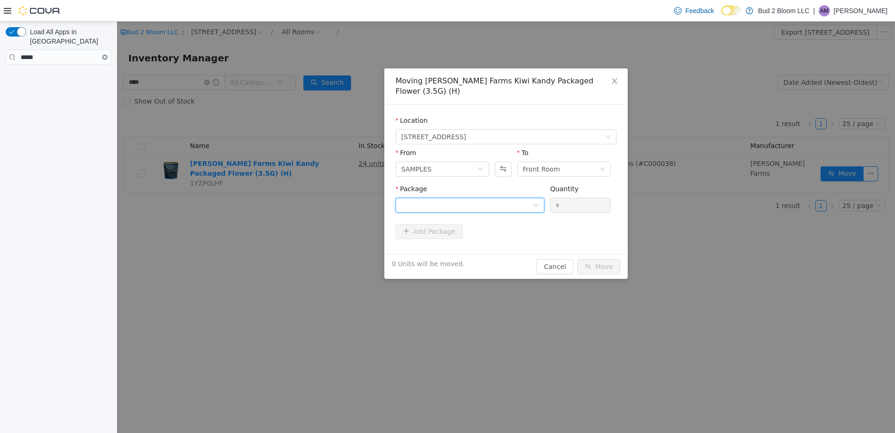
click at [496, 198] on div at bounding box center [467, 205] width 132 height 14
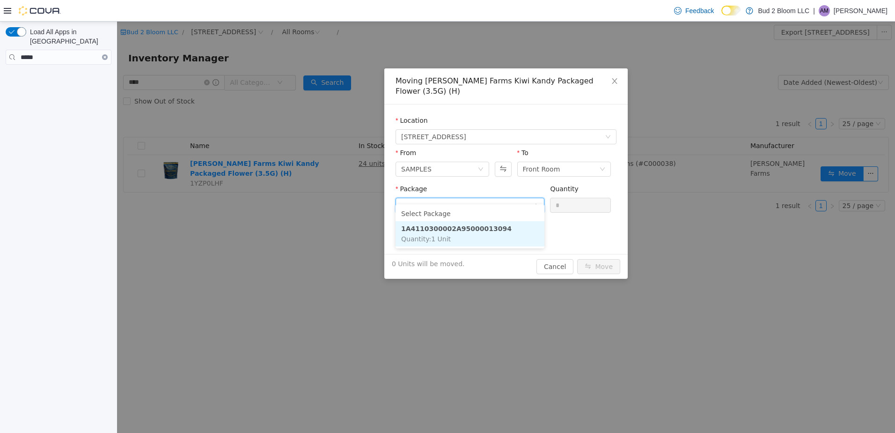
click at [455, 236] on li "1A4110300002A95000013094 Quantity : 1 Unit" at bounding box center [470, 233] width 149 height 25
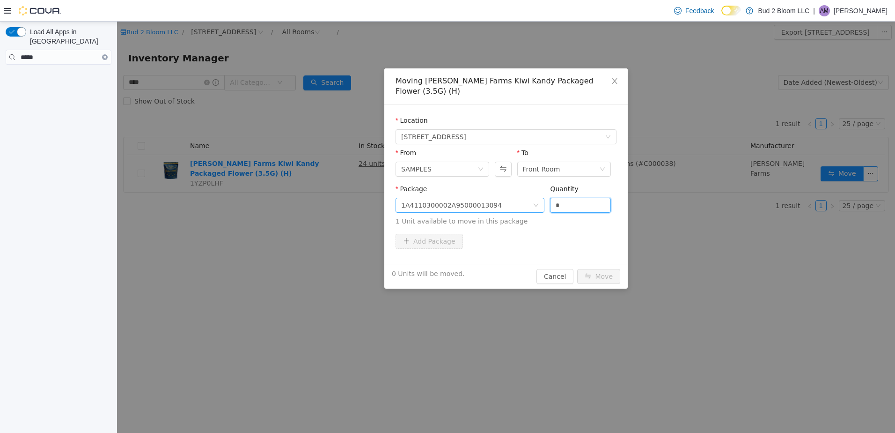
drag, startPoint x: 564, startPoint y: 193, endPoint x: 517, endPoint y: 193, distance: 46.8
click at [519, 194] on span "Package 1A4110300002A95000013094 Quantity * 1 Unit available to move in this pa…" at bounding box center [506, 205] width 221 height 41
type input "*"
click at [603, 269] on button "Move" at bounding box center [598, 276] width 43 height 15
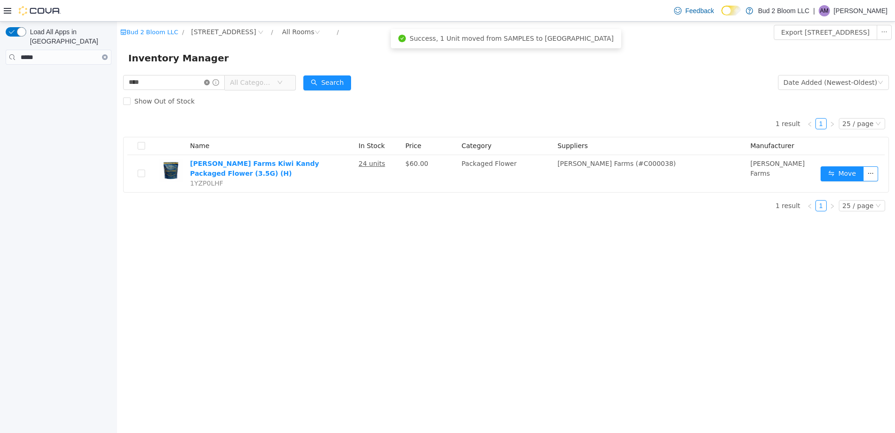
click at [210, 80] on icon "icon: close-circle" at bounding box center [207, 83] width 6 height 6
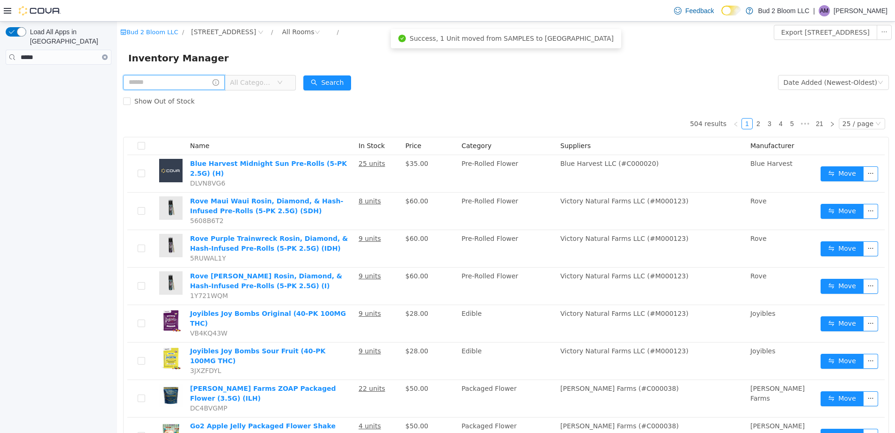
click at [155, 79] on input "text" at bounding box center [174, 82] width 102 height 15
type input "**********"
click at [324, 89] on button "Search" at bounding box center [327, 82] width 48 height 15
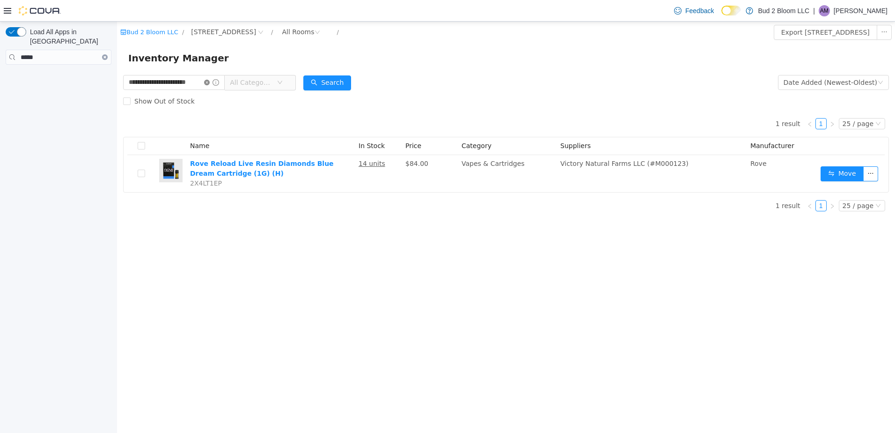
click at [208, 83] on icon "icon: close-circle" at bounding box center [207, 83] width 6 height 6
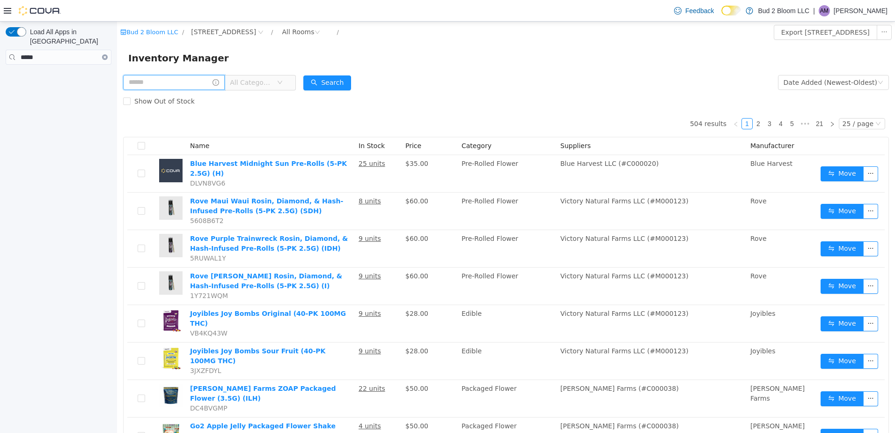
click at [142, 87] on input "text" at bounding box center [174, 82] width 102 height 15
type input "**********"
click at [333, 78] on button "Search" at bounding box center [327, 82] width 48 height 15
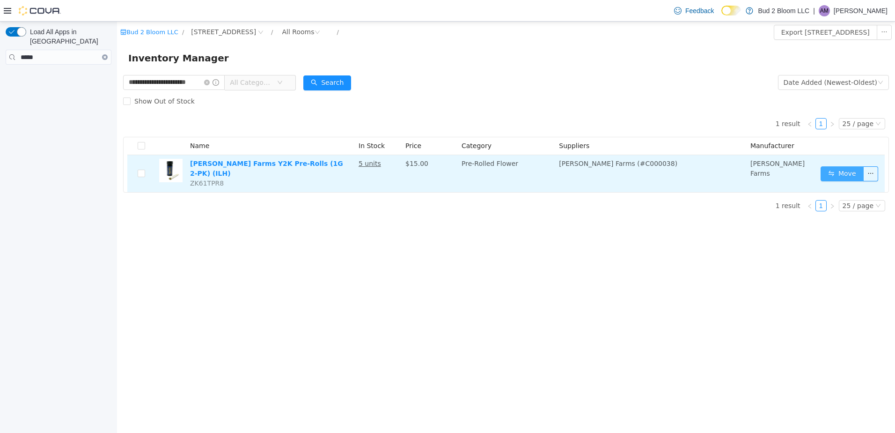
click at [835, 170] on button "Move" at bounding box center [842, 173] width 43 height 15
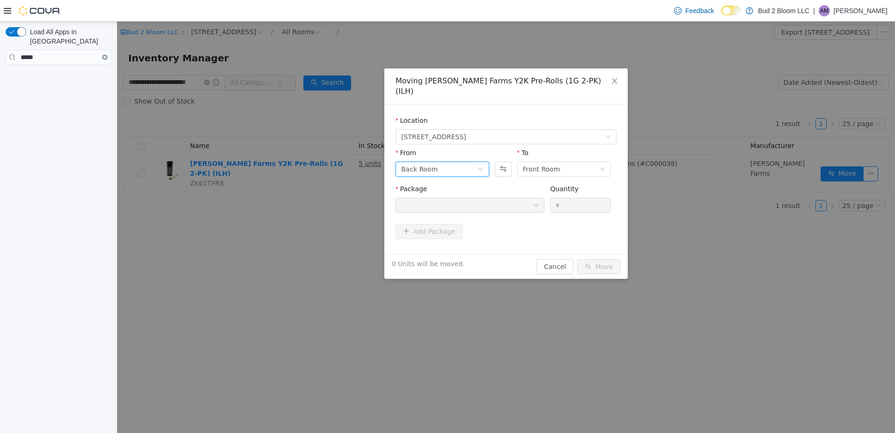
click at [437, 162] on div "Back Room" at bounding box center [439, 169] width 76 height 14
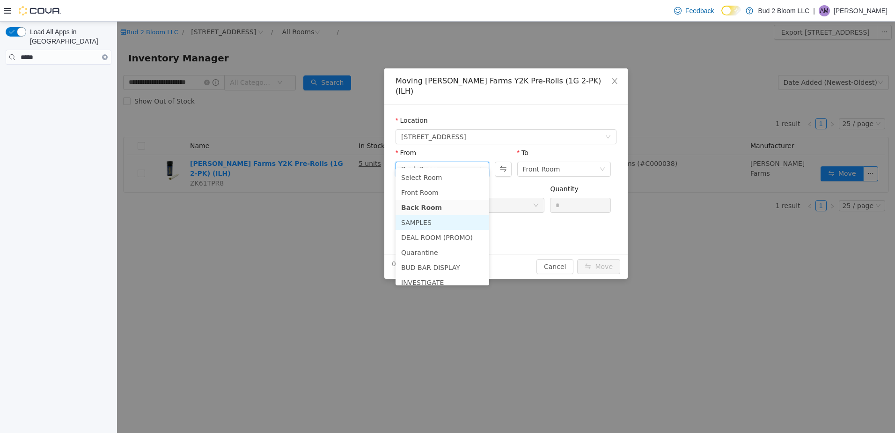
click at [444, 221] on li "SAMPLES" at bounding box center [443, 222] width 94 height 15
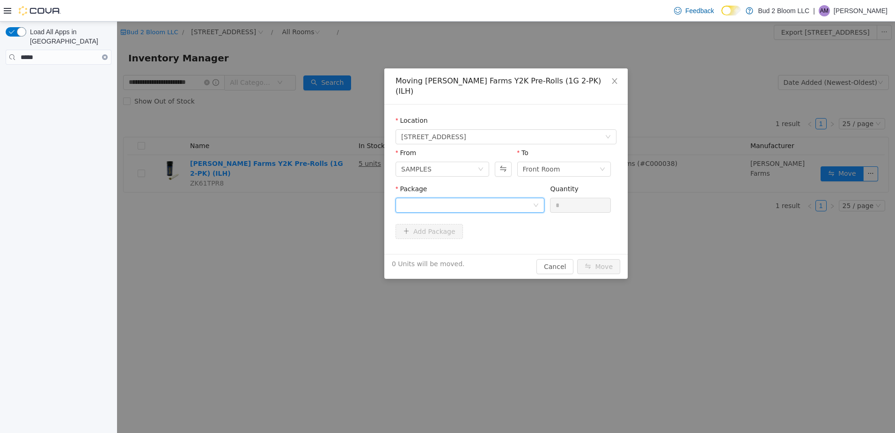
click at [516, 198] on div at bounding box center [467, 205] width 132 height 14
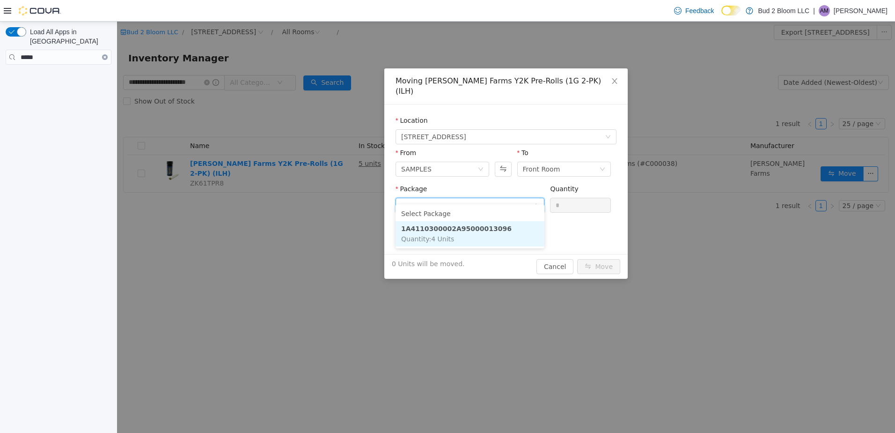
click at [463, 236] on li "1A4110300002A95000013096 Quantity : 4 Units" at bounding box center [470, 233] width 149 height 25
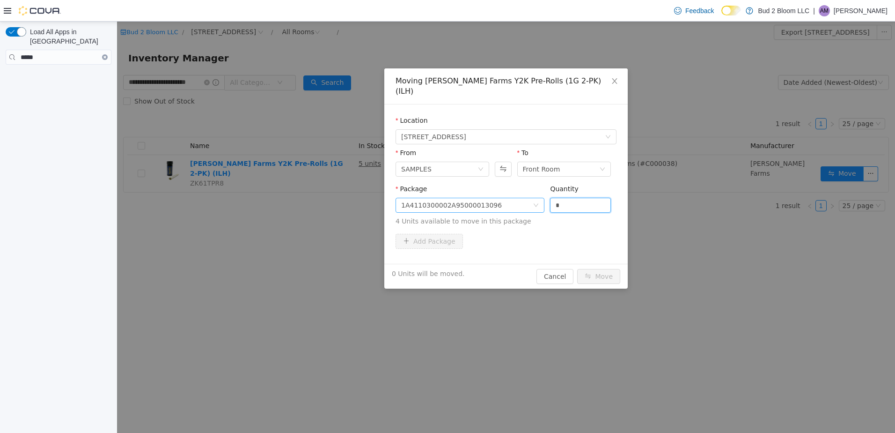
drag, startPoint x: 569, startPoint y: 194, endPoint x: 519, endPoint y: 197, distance: 50.7
click at [519, 197] on span "Package 1A4110300002A95000013096 Quantity * 4 Units available to move in this p…" at bounding box center [506, 205] width 221 height 41
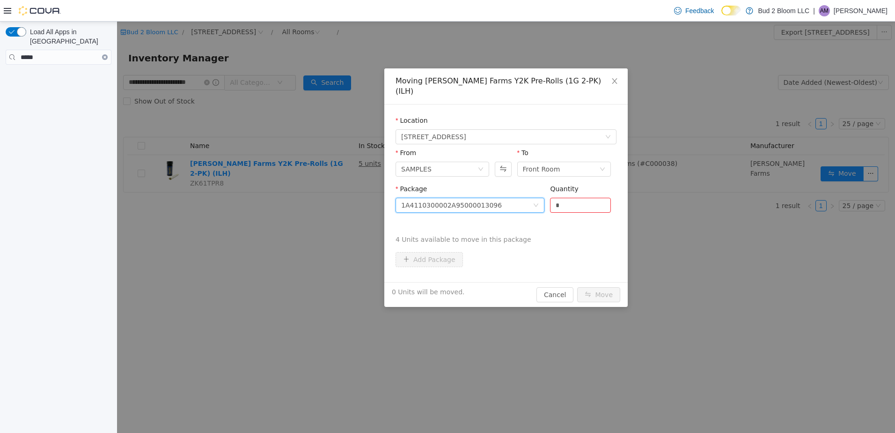
click at [499, 198] on div "1A4110300002A95000013096" at bounding box center [467, 205] width 132 height 14
click at [559, 198] on input "*" at bounding box center [581, 205] width 60 height 14
drag, startPoint x: 564, startPoint y: 194, endPoint x: 545, endPoint y: 196, distance: 19.7
click at [545, 196] on span "Package 1A4110300002A95000013096 Quantity * Must be more than 0 4 Units availab…" at bounding box center [506, 214] width 221 height 59
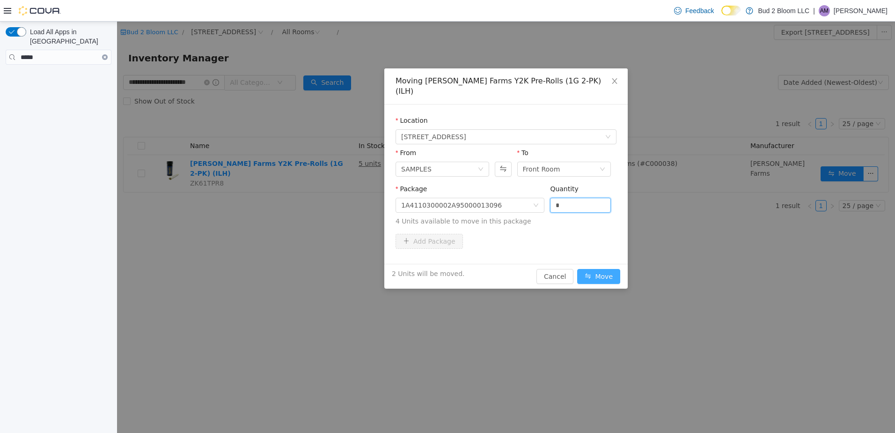
type input "*"
click at [585, 269] on button "Move" at bounding box center [598, 276] width 43 height 15
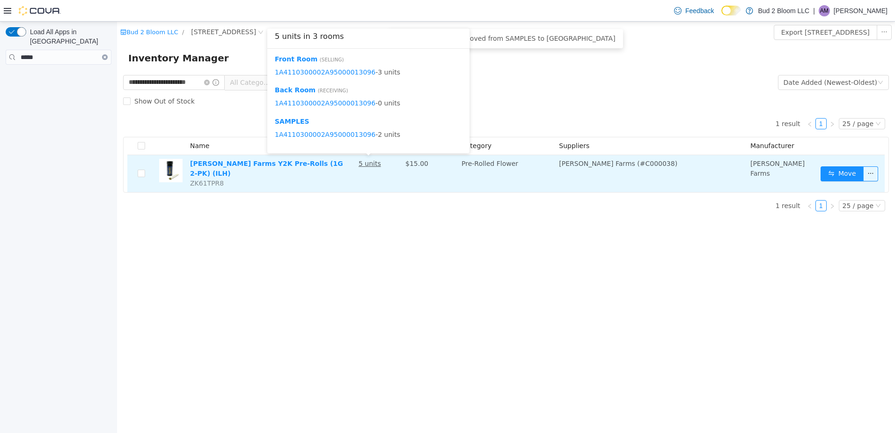
click at [367, 167] on u "5 units" at bounding box center [370, 163] width 22 height 7
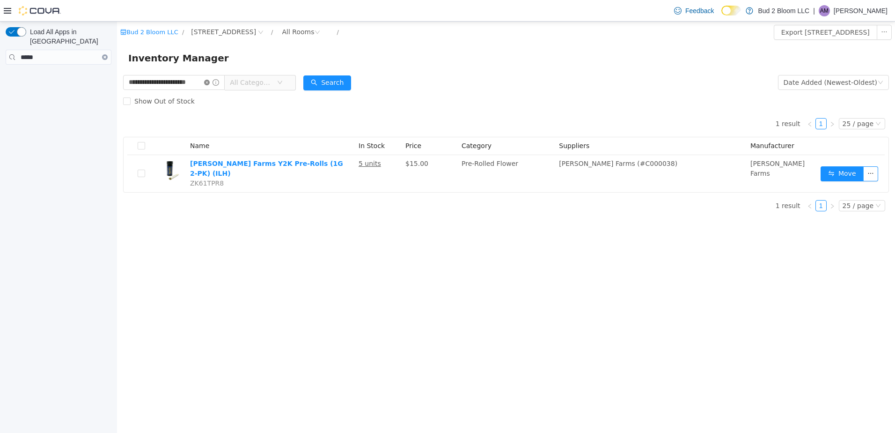
click at [207, 82] on icon "icon: close-circle" at bounding box center [207, 83] width 6 height 6
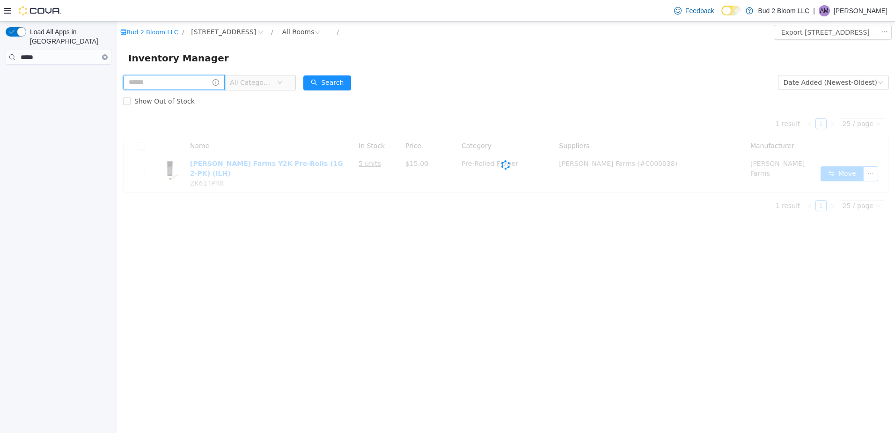
click at [177, 81] on input "text" at bounding box center [174, 82] width 102 height 15
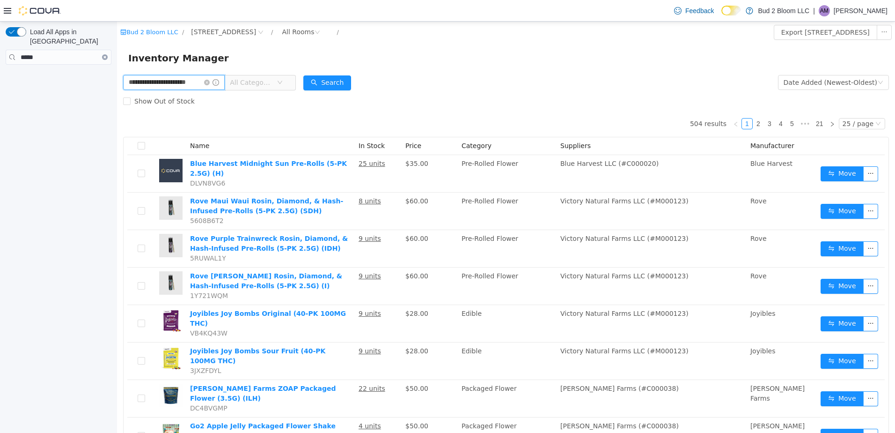
scroll to position [0, 12]
type input "**********"
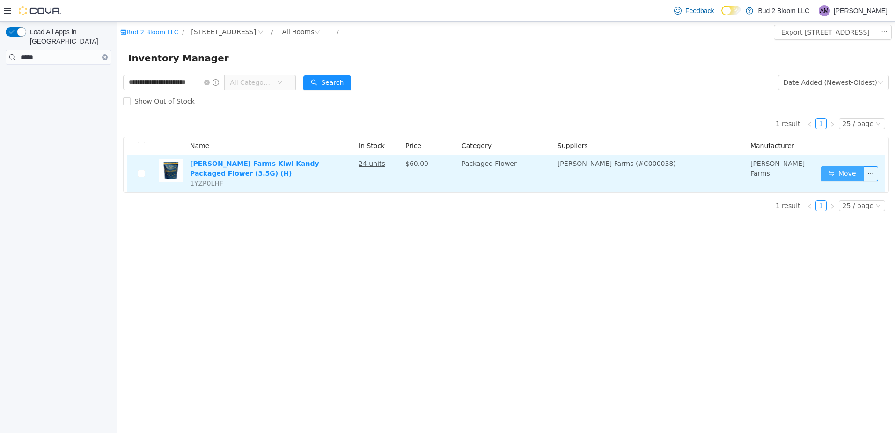
click at [835, 172] on button "Move" at bounding box center [842, 173] width 43 height 15
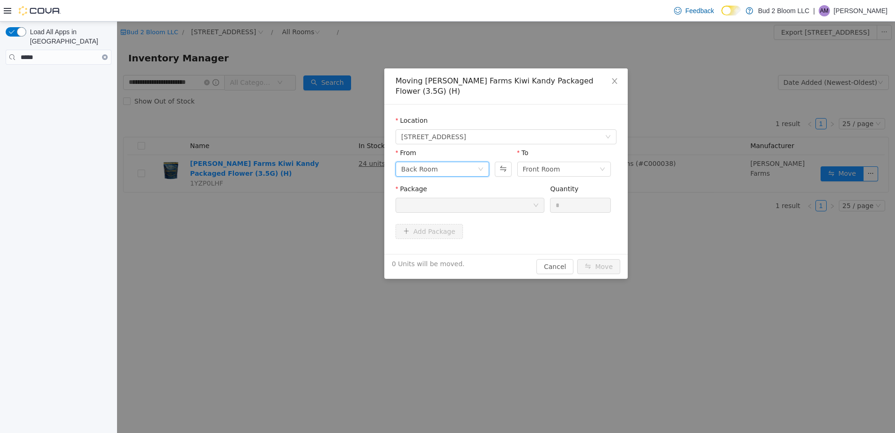
drag, startPoint x: 443, startPoint y: 162, endPoint x: 446, endPoint y: 167, distance: 5.9
click at [443, 162] on div "Back Room" at bounding box center [439, 169] width 76 height 14
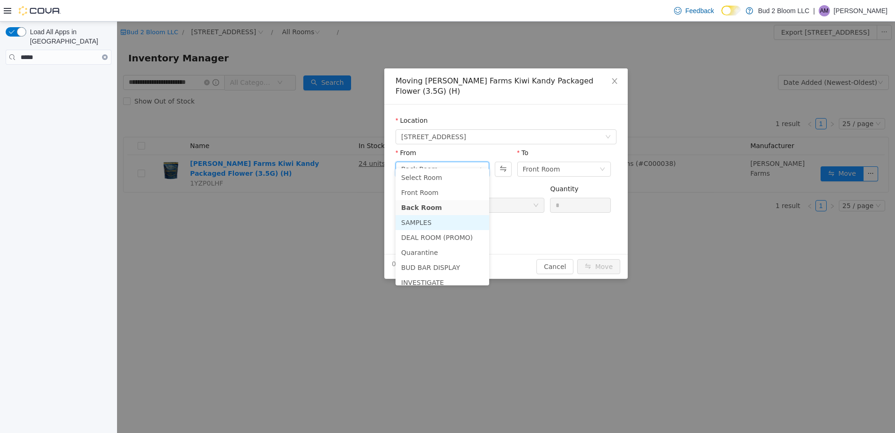
click at [438, 226] on li "SAMPLES" at bounding box center [443, 222] width 94 height 15
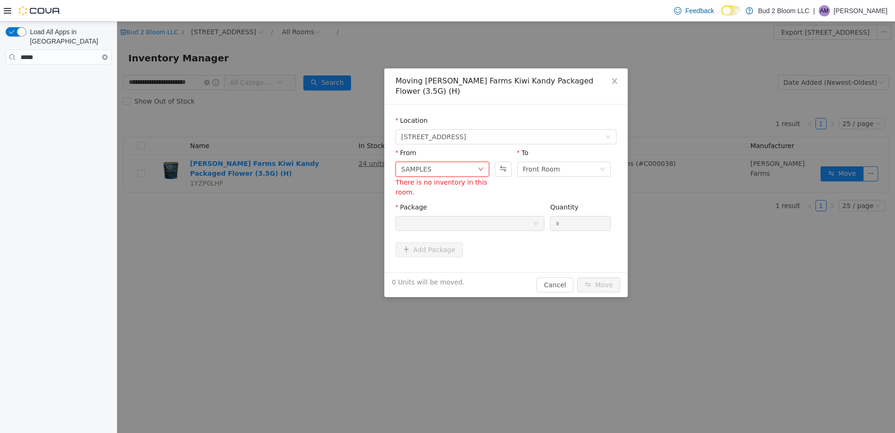
click at [467, 162] on div "SAMPLES" at bounding box center [439, 169] width 76 height 14
click at [565, 277] on button "Cancel" at bounding box center [555, 284] width 37 height 15
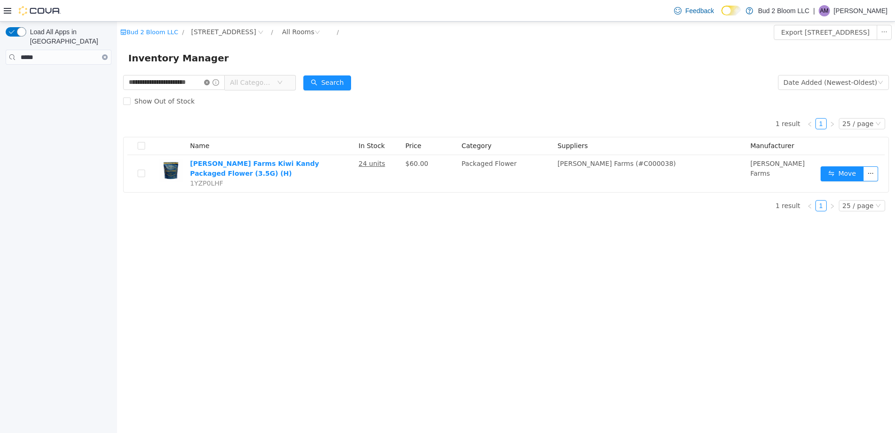
click at [208, 82] on icon "icon: close-circle" at bounding box center [207, 83] width 6 height 6
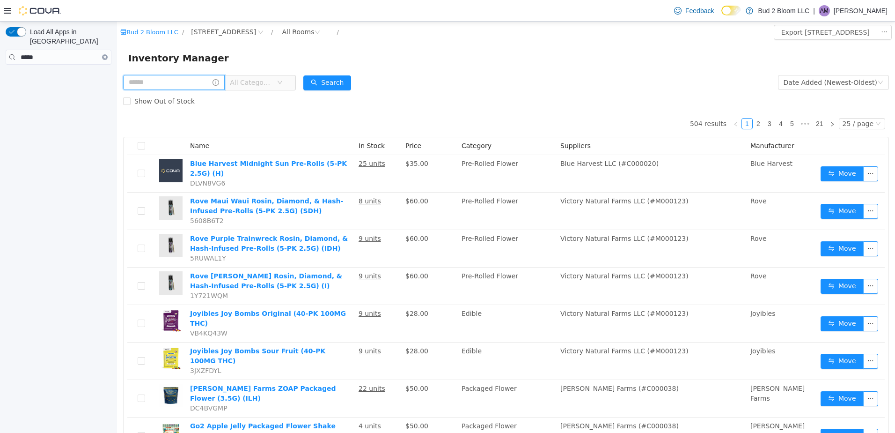
click at [184, 81] on input "text" at bounding box center [174, 82] width 102 height 15
type input "**********"
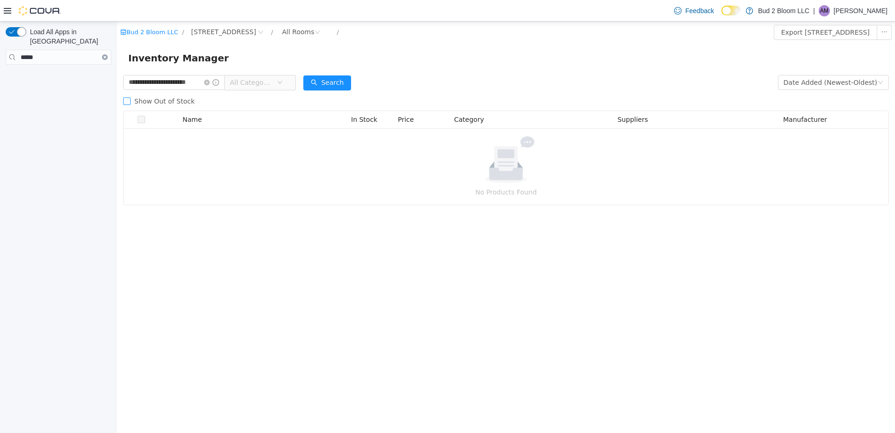
click at [130, 99] on span at bounding box center [126, 100] width 7 height 7
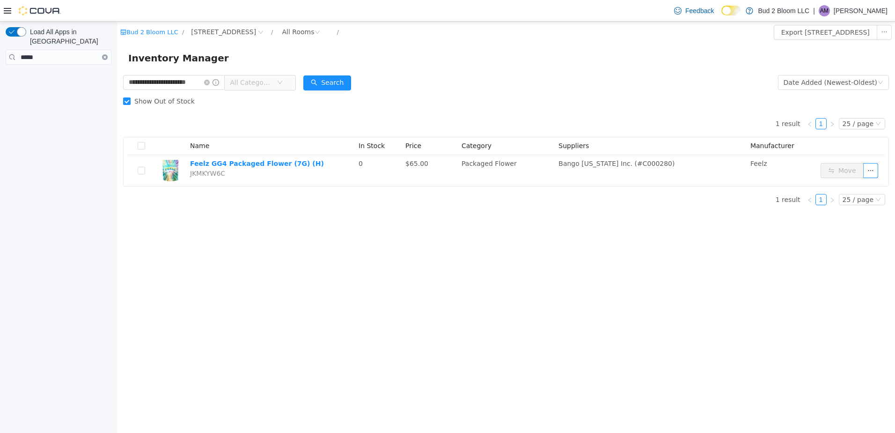
click at [3, 8] on div "Feedback Dark Mode Bud 2 Bloom LLC | AM Ariel Mizrahi" at bounding box center [447, 11] width 895 height 22
drag, startPoint x: 4, startPoint y: 9, endPoint x: 28, endPoint y: 25, distance: 28.4
click at [4, 9] on icon at bounding box center [7, 10] width 7 height 7
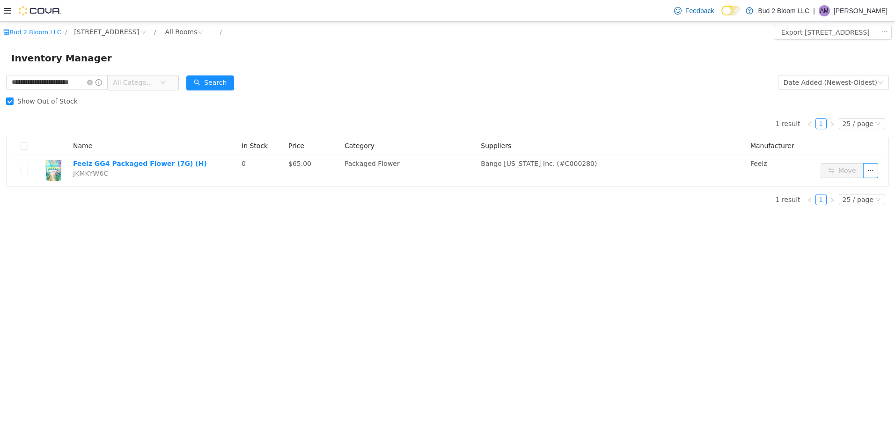
click at [8, 15] on div at bounding box center [32, 10] width 57 height 9
click at [6, 12] on icon at bounding box center [7, 10] width 7 height 7
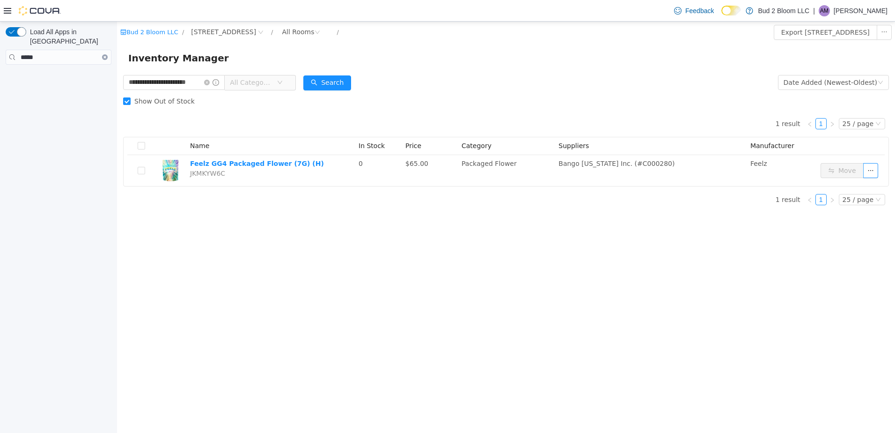
click at [104, 56] on icon "Clear input" at bounding box center [105, 57] width 2 height 2
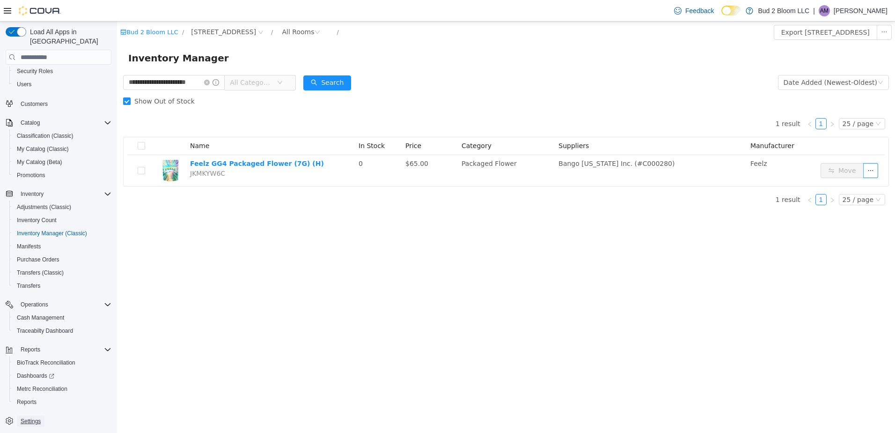
click at [32, 417] on span "Settings" at bounding box center [31, 420] width 20 height 7
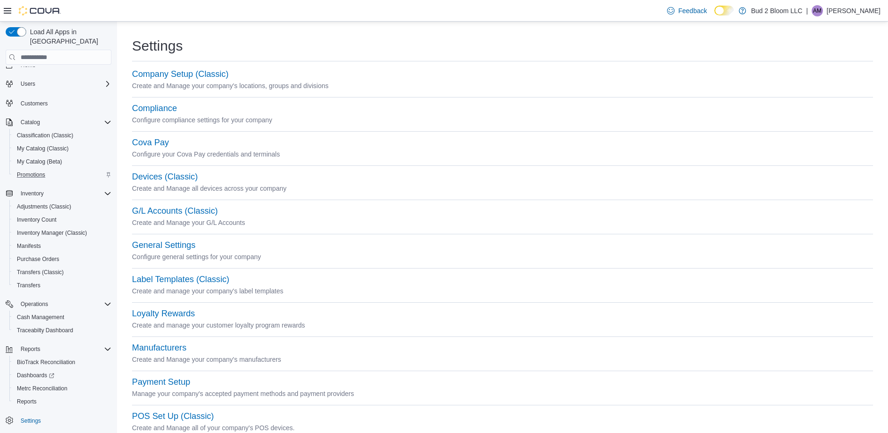
scroll to position [12, 0]
click at [49, 314] on span "Cash Management" at bounding box center [40, 317] width 47 height 7
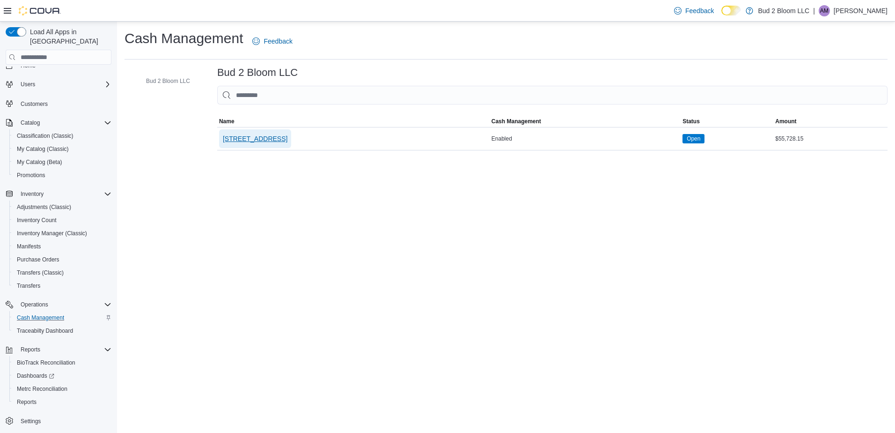
click at [253, 133] on span "123 Ledgewood Ave" at bounding box center [255, 138] width 65 height 19
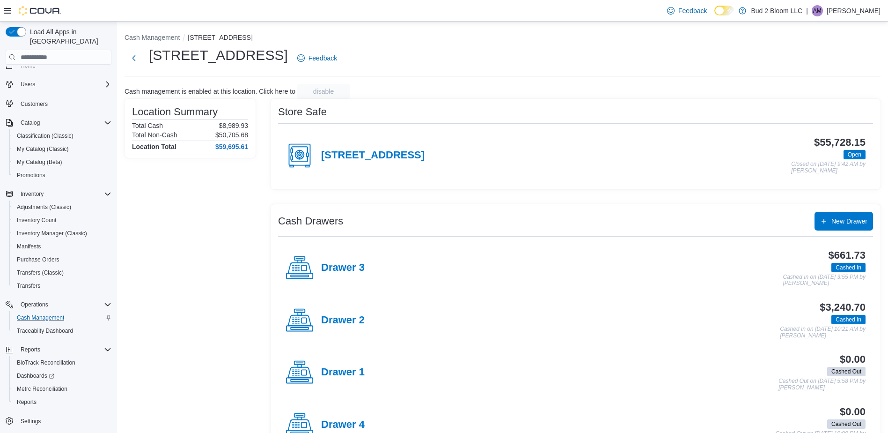
scroll to position [85, 0]
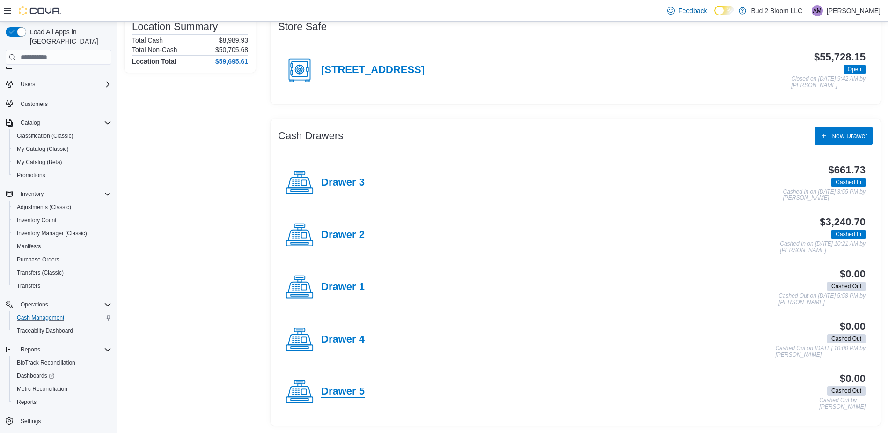
click at [346, 385] on h4 "Drawer 5" at bounding box center [343, 391] width 44 height 12
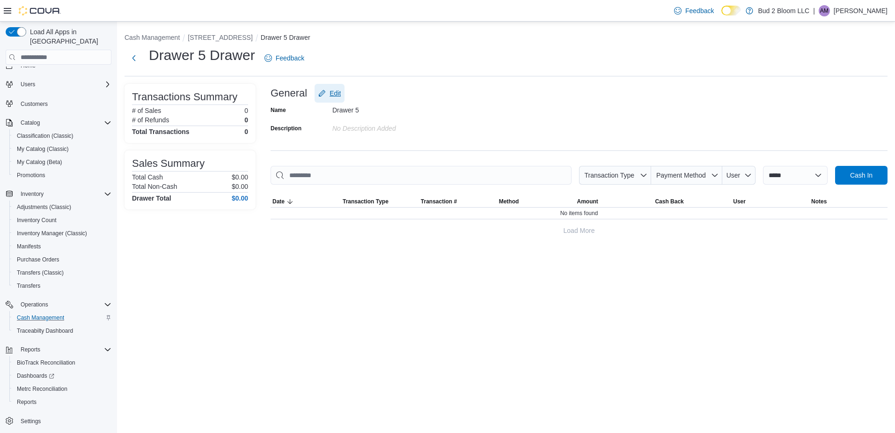
click at [331, 92] on span "Edit" at bounding box center [335, 92] width 11 height 9
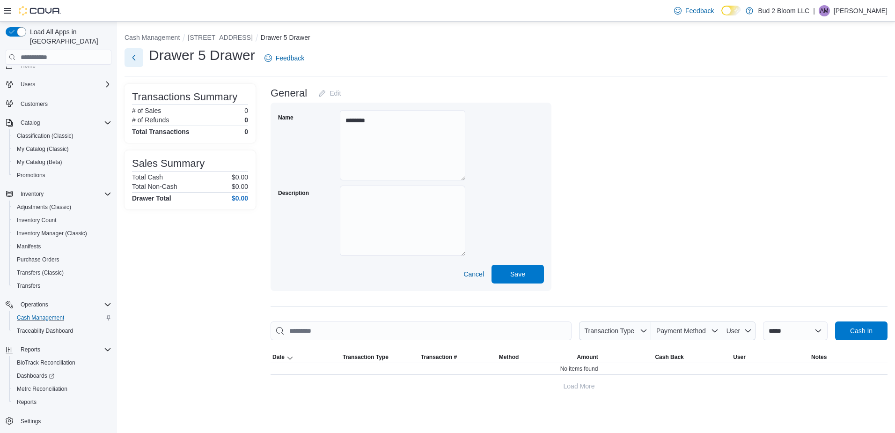
click at [137, 56] on button "Next" at bounding box center [134, 57] width 19 height 19
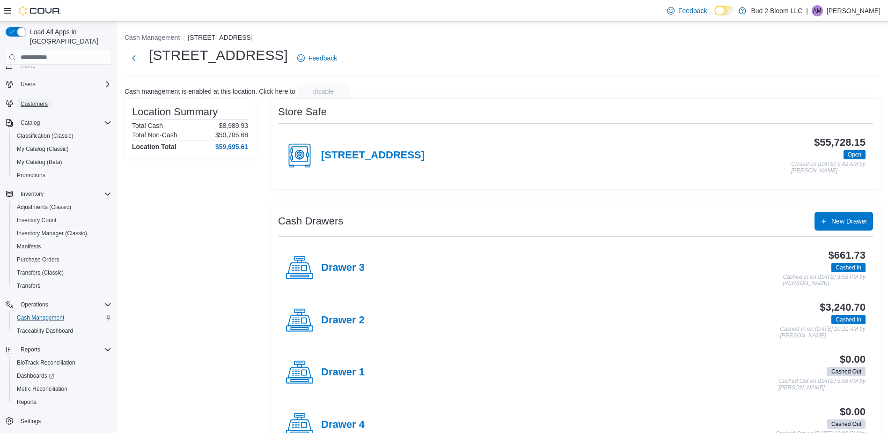
click at [36, 100] on span "Customers" at bounding box center [34, 103] width 27 height 7
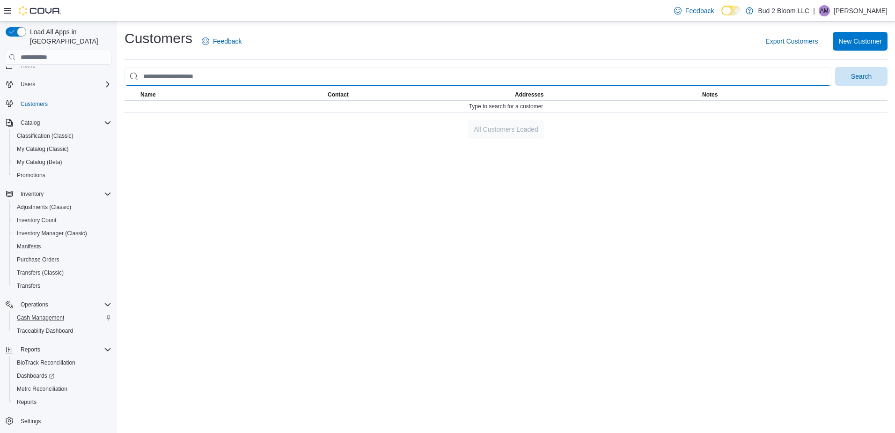
click at [200, 72] on input "search" at bounding box center [478, 76] width 707 height 19
type input "*********"
click at [835, 67] on button "Search" at bounding box center [861, 76] width 52 height 19
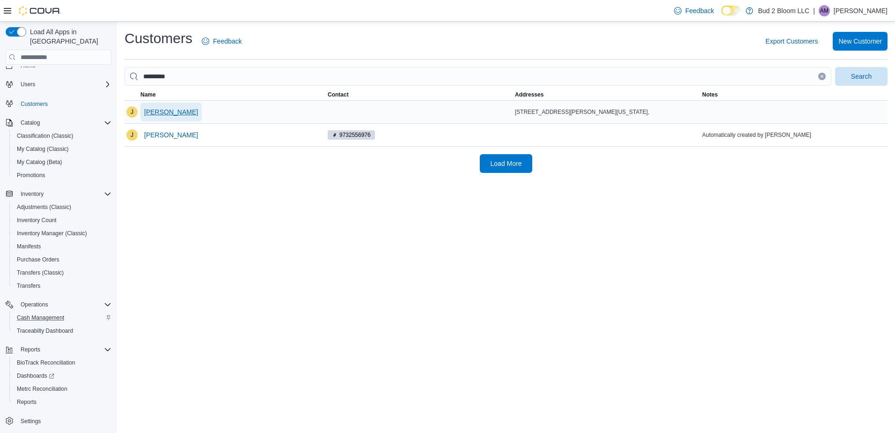
click at [164, 112] on span "James Salinardi" at bounding box center [171, 111] width 54 height 9
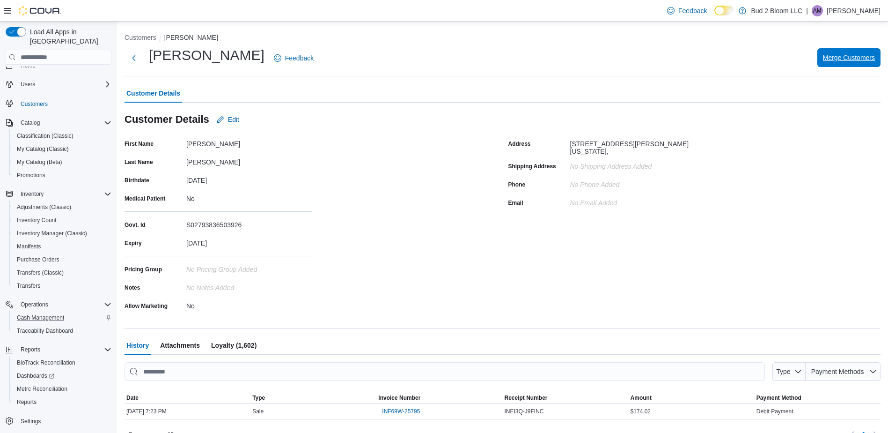
click at [853, 55] on span "Merge Customers" at bounding box center [849, 57] width 52 height 9
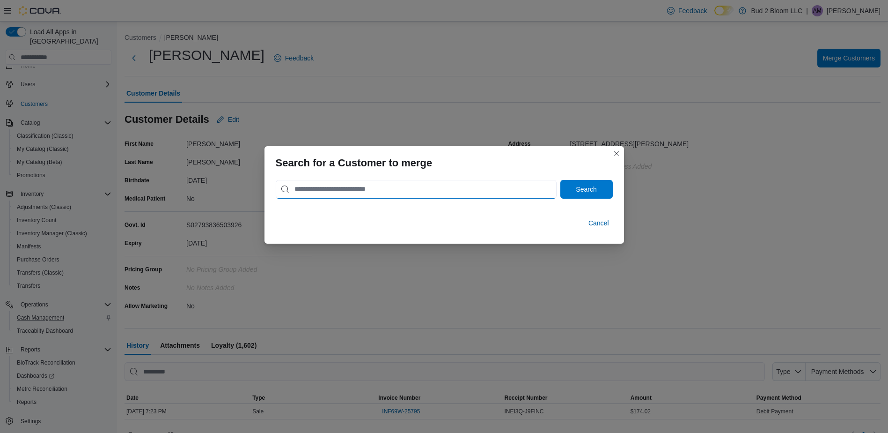
click at [347, 193] on input "search" at bounding box center [416, 189] width 281 height 19
click at [560, 180] on button "Search" at bounding box center [586, 189] width 52 height 19
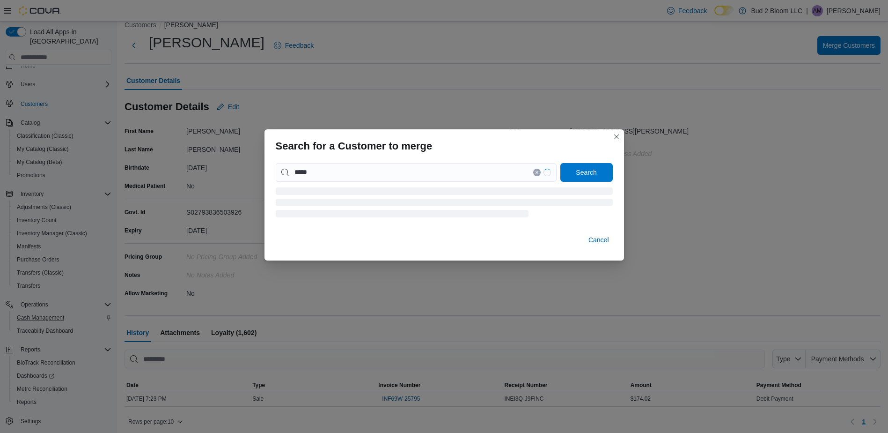
scroll to position [16, 0]
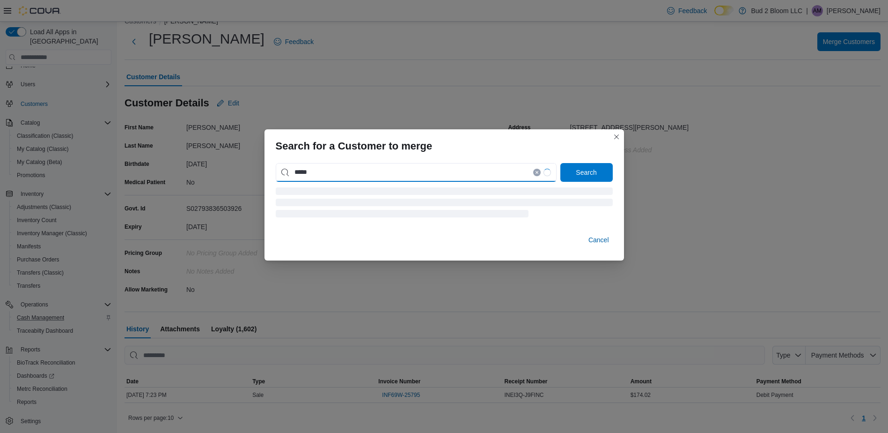
click at [319, 173] on input "*****" at bounding box center [416, 172] width 281 height 19
type input "**********"
click at [560, 163] on button "Search" at bounding box center [586, 172] width 52 height 19
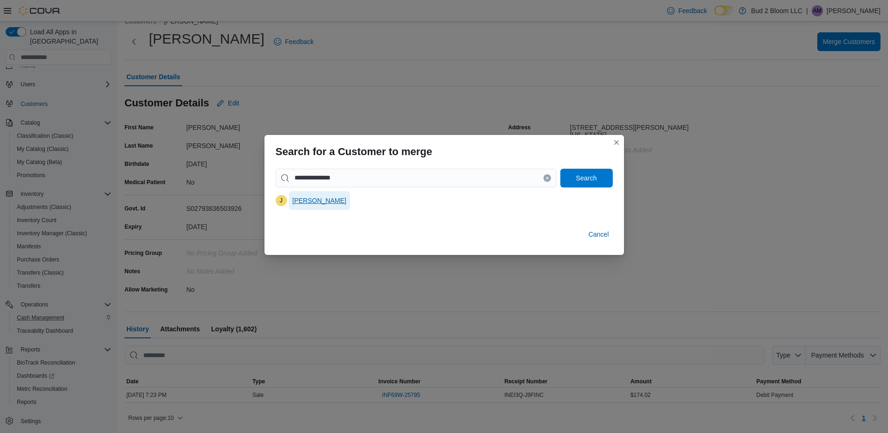
click at [313, 203] on span "james salinardi" at bounding box center [320, 200] width 54 height 9
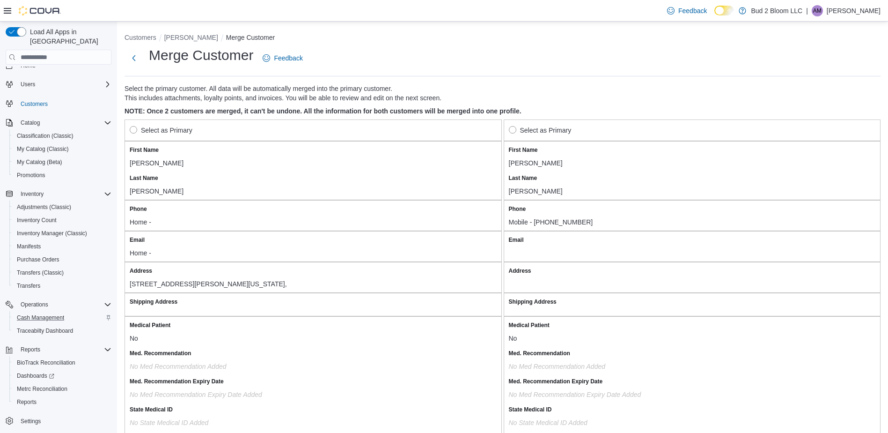
click at [136, 131] on label "Select as Primary" at bounding box center [161, 130] width 63 height 11
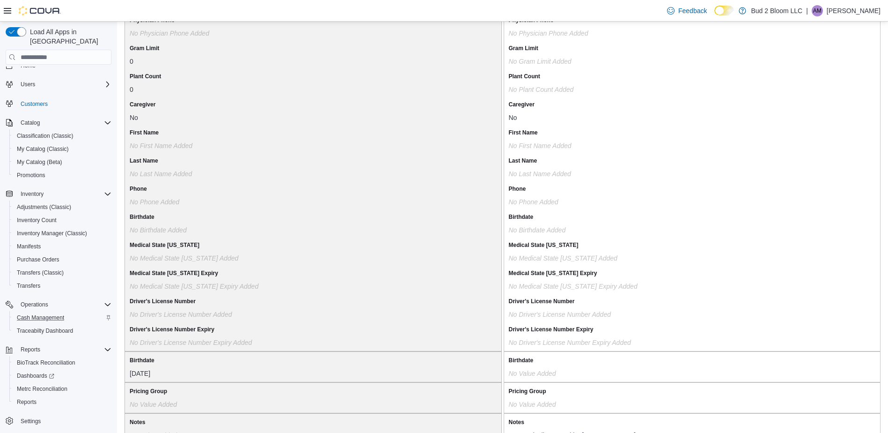
scroll to position [724, 0]
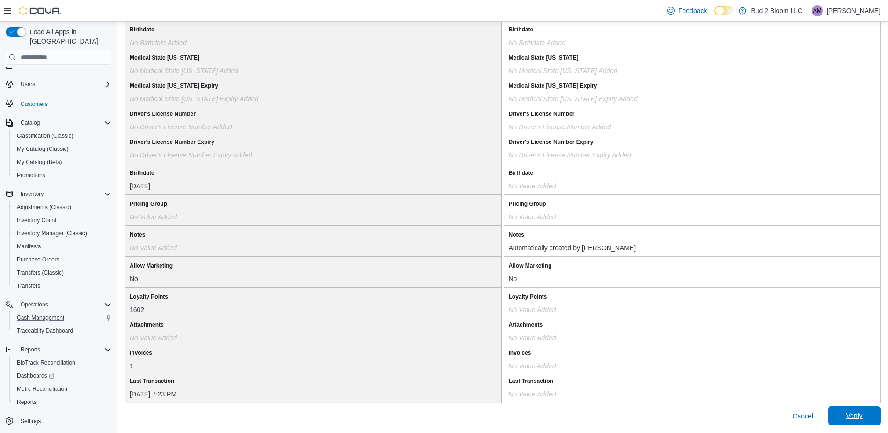
click at [852, 420] on span "Verify" at bounding box center [854, 415] width 41 height 19
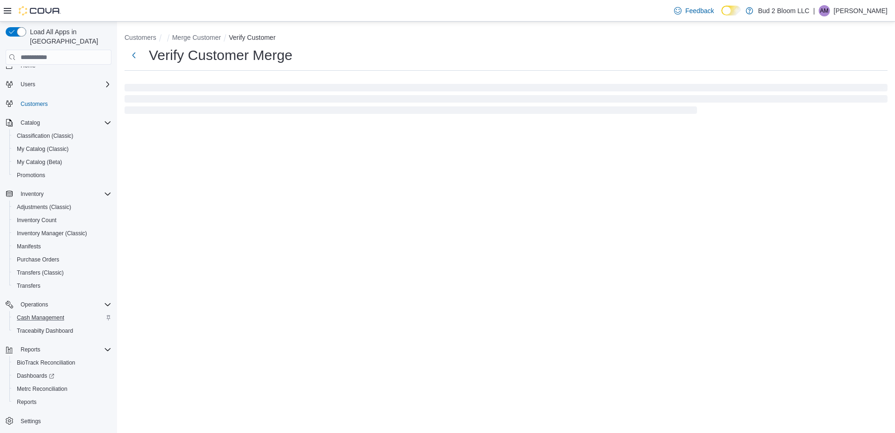
select select "******"
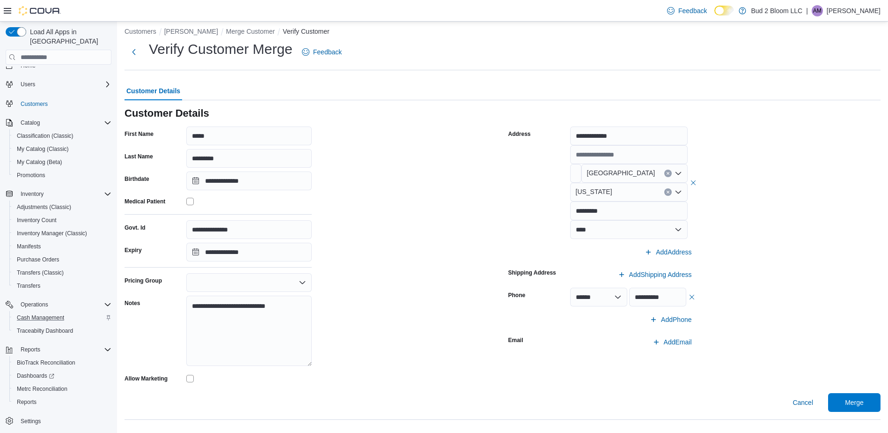
scroll to position [8, 0]
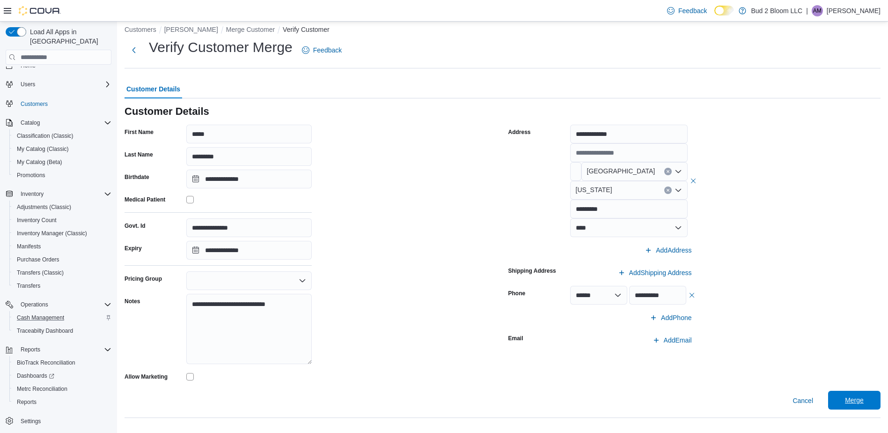
click at [851, 398] on span "Merge" at bounding box center [854, 399] width 41 height 19
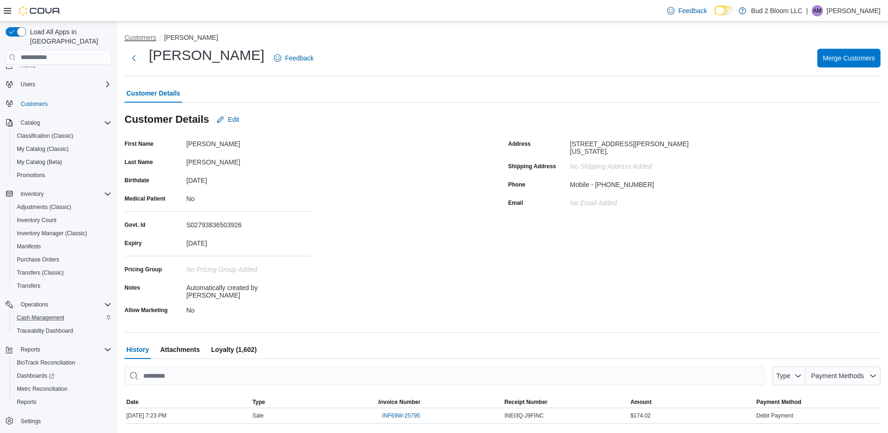
click at [133, 38] on button "Customers" at bounding box center [141, 37] width 32 height 7
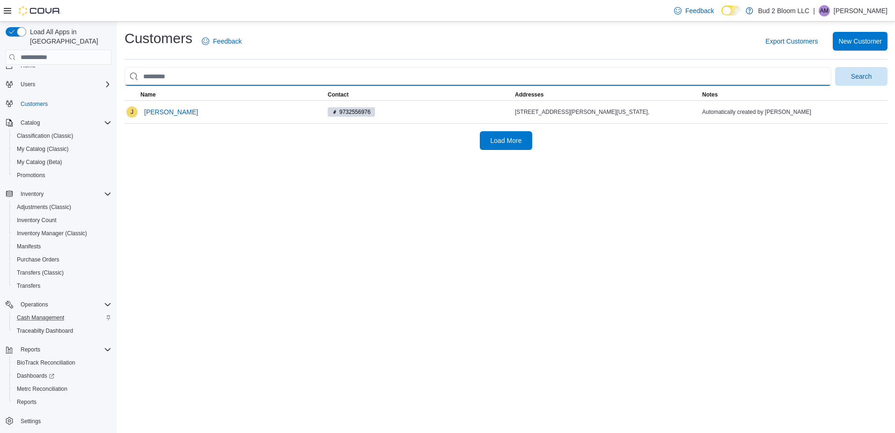
click at [218, 75] on input "search" at bounding box center [478, 76] width 707 height 19
click at [213, 70] on input "search" at bounding box center [478, 76] width 707 height 19
type input "****"
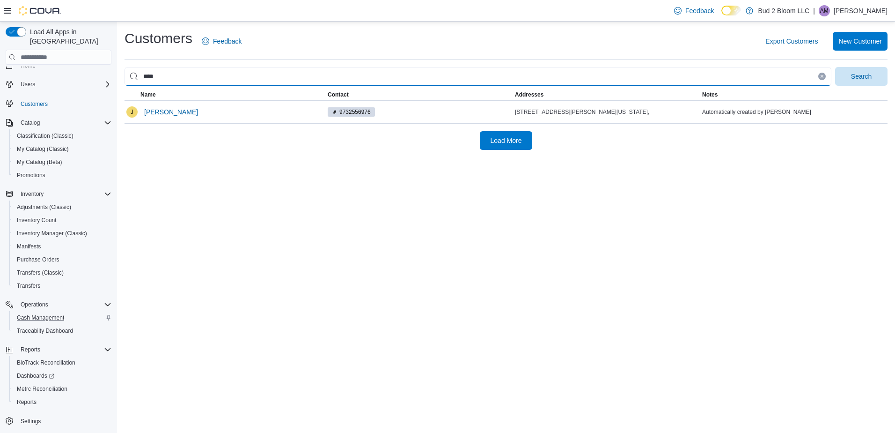
click at [835, 67] on button "Search" at bounding box center [861, 76] width 52 height 19
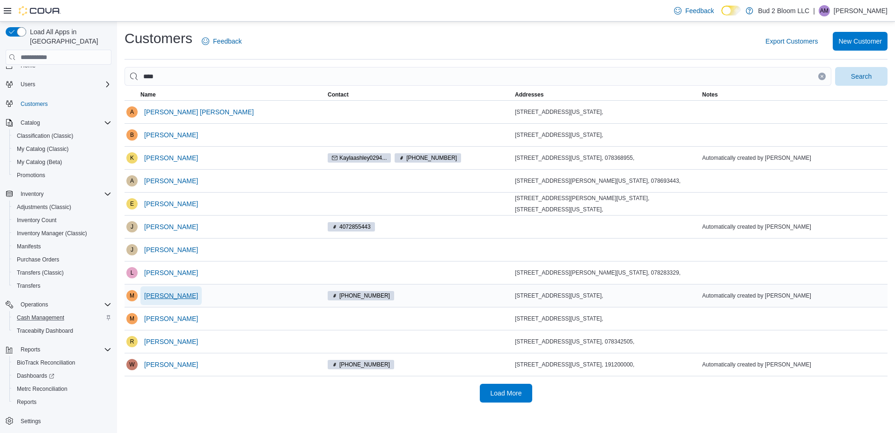
click at [167, 300] on span "Matthew Vega" at bounding box center [171, 295] width 54 height 9
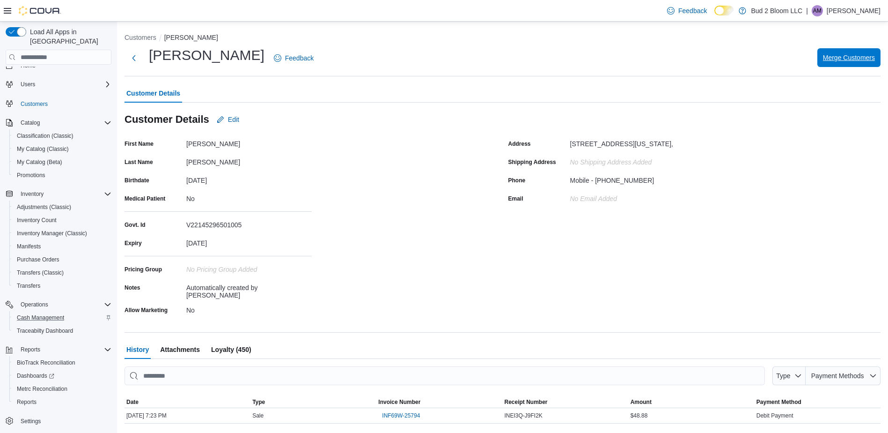
click at [846, 60] on span "Merge Customers" at bounding box center [849, 57] width 52 height 9
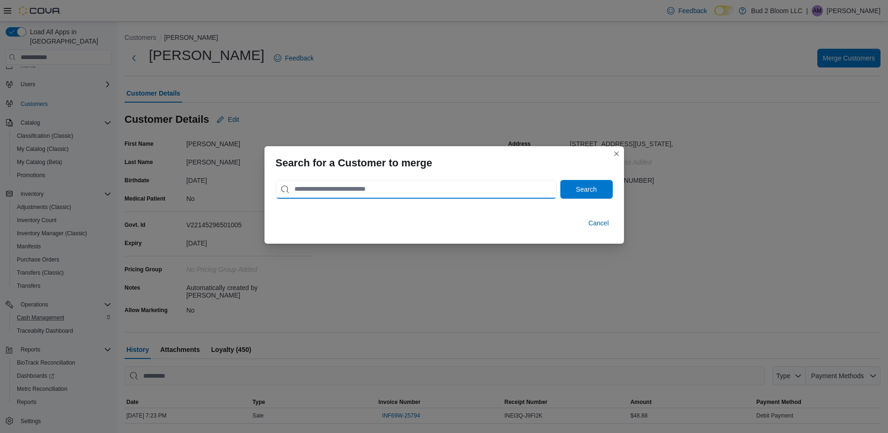
click at [350, 184] on input "search" at bounding box center [416, 189] width 281 height 19
type input "**********"
click at [560, 180] on button "Search" at bounding box center [586, 189] width 52 height 19
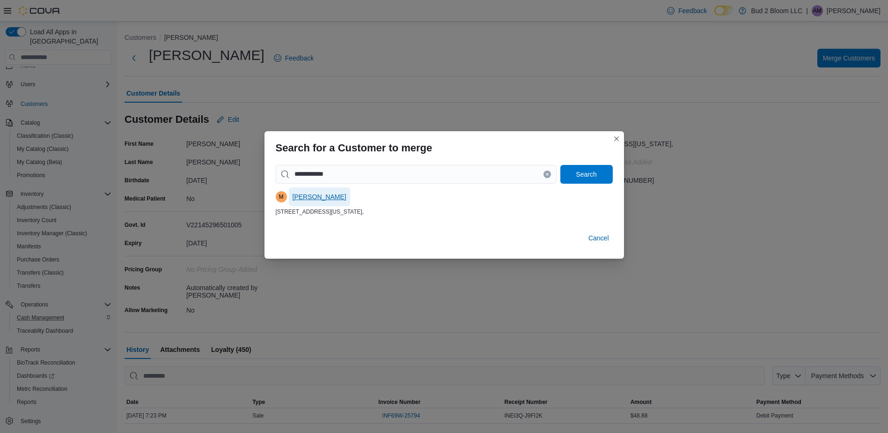
click at [313, 197] on span "Matthew Vega" at bounding box center [320, 196] width 54 height 9
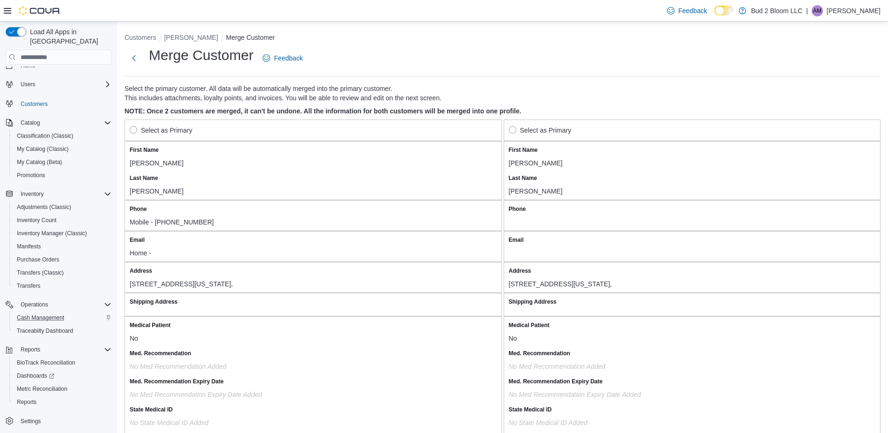
click at [139, 126] on label "Select as Primary" at bounding box center [161, 130] width 63 height 11
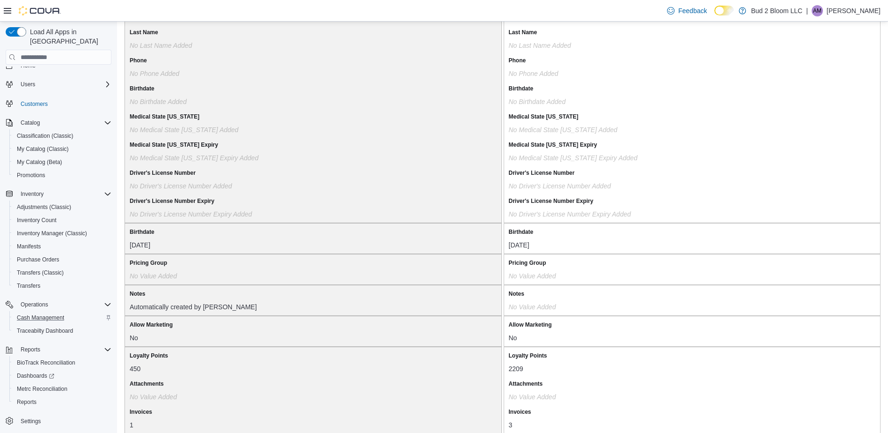
scroll to position [724, 0]
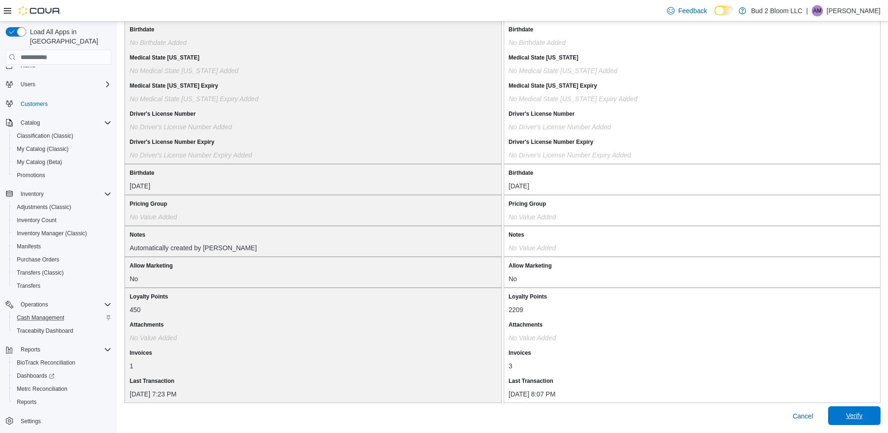
click at [853, 413] on span "Verify" at bounding box center [854, 415] width 16 height 9
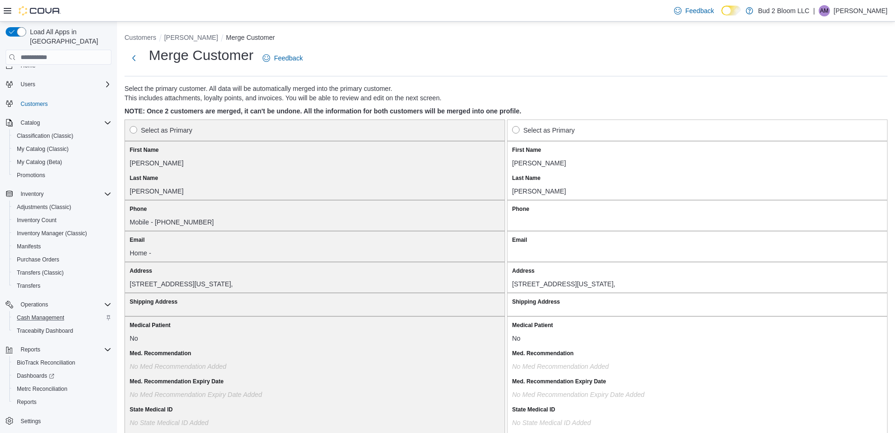
select select "******"
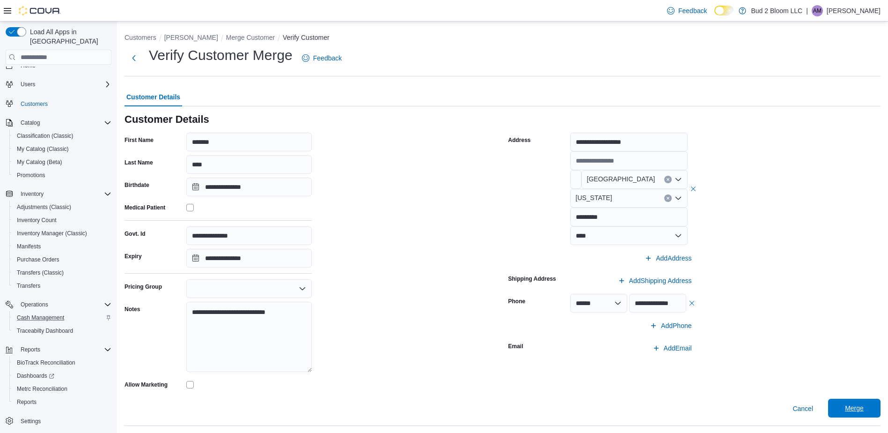
click at [860, 406] on span "Merge" at bounding box center [854, 407] width 19 height 9
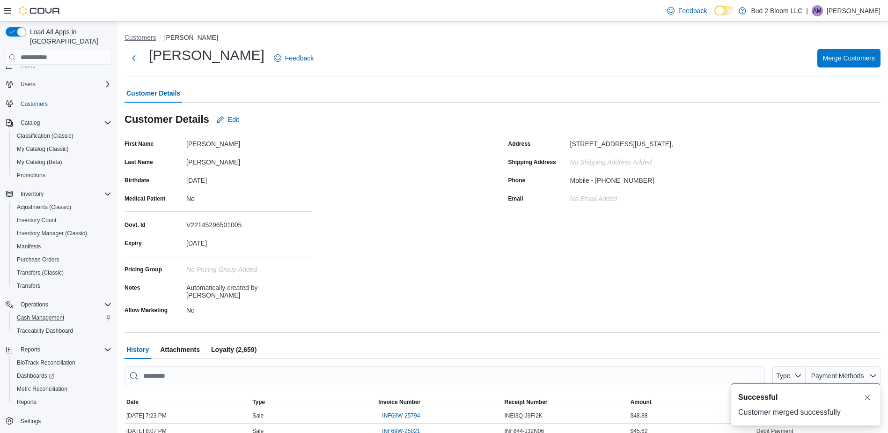
click at [152, 41] on button "Customers" at bounding box center [141, 37] width 32 height 7
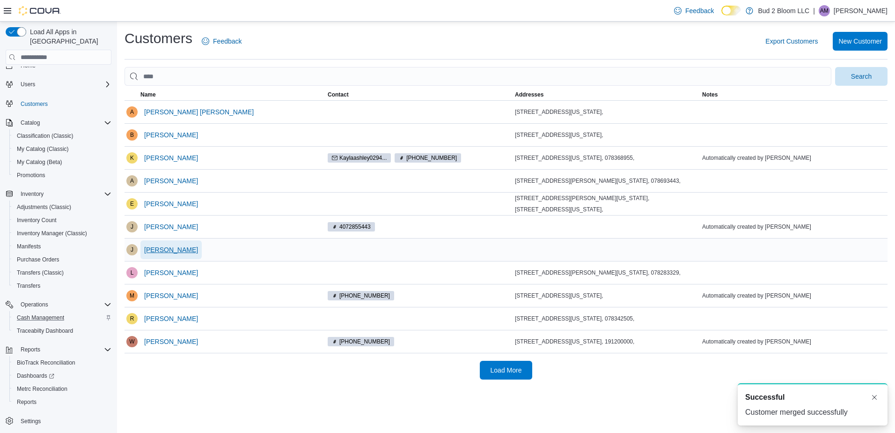
click at [156, 254] on span "Jordan Vega" at bounding box center [171, 249] width 54 height 9
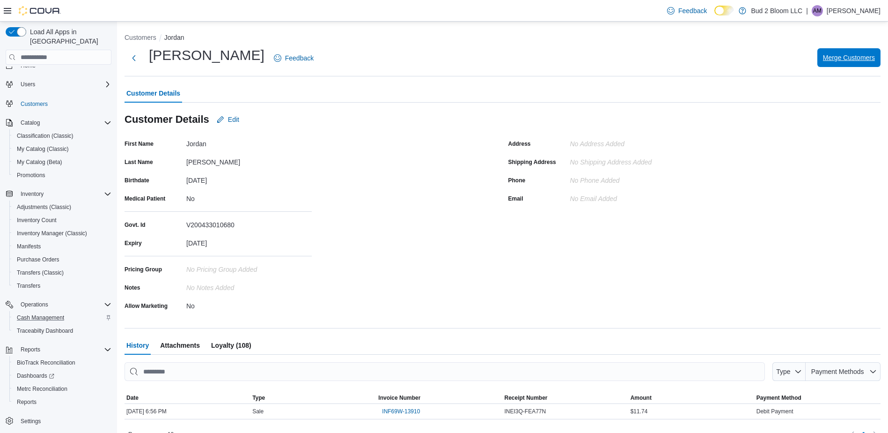
click at [852, 58] on span "Merge Customers" at bounding box center [849, 57] width 52 height 9
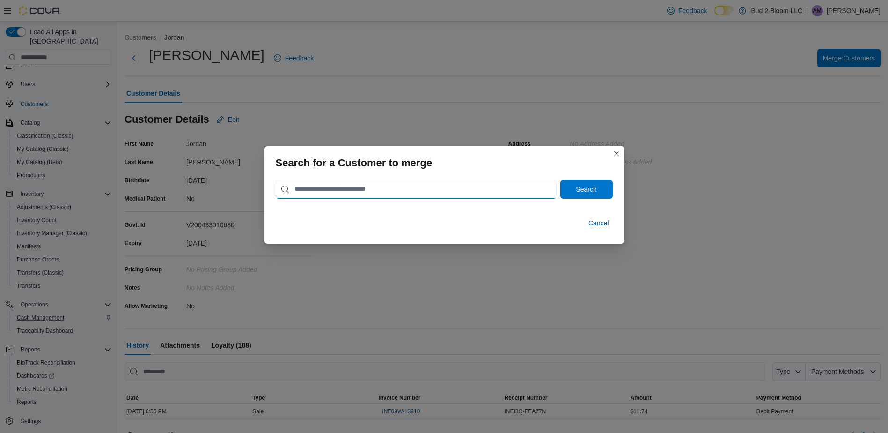
drag, startPoint x: 402, startPoint y: 182, endPoint x: 402, endPoint y: 188, distance: 6.1
click at [402, 188] on input "search" at bounding box center [416, 189] width 281 height 19
type input "****"
click at [560, 180] on button "Search" at bounding box center [586, 189] width 52 height 19
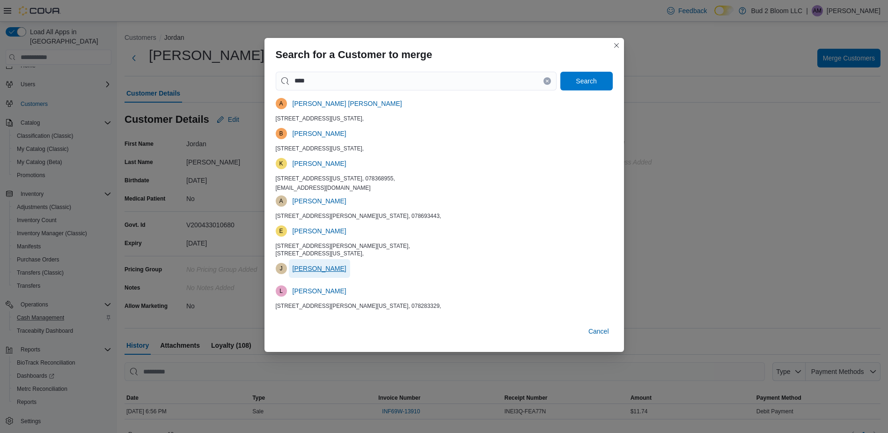
click at [302, 273] on span "jordan vega" at bounding box center [320, 268] width 54 height 19
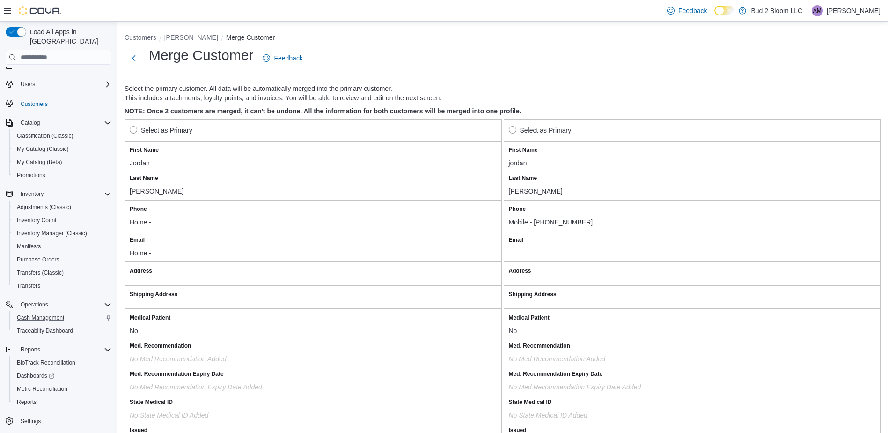
click at [511, 118] on div at bounding box center [503, 118] width 756 height 4
click at [149, 125] on div "Select as Primary" at bounding box center [313, 130] width 377 height 22
drag, startPoint x: 149, startPoint y: 125, endPoint x: 132, endPoint y: 133, distance: 19.1
click at [132, 133] on label "Select as Primary" at bounding box center [161, 130] width 63 height 11
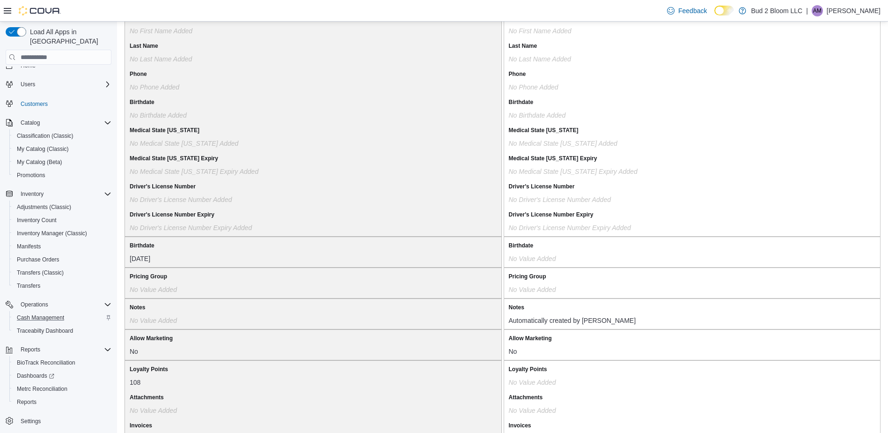
scroll to position [709, 0]
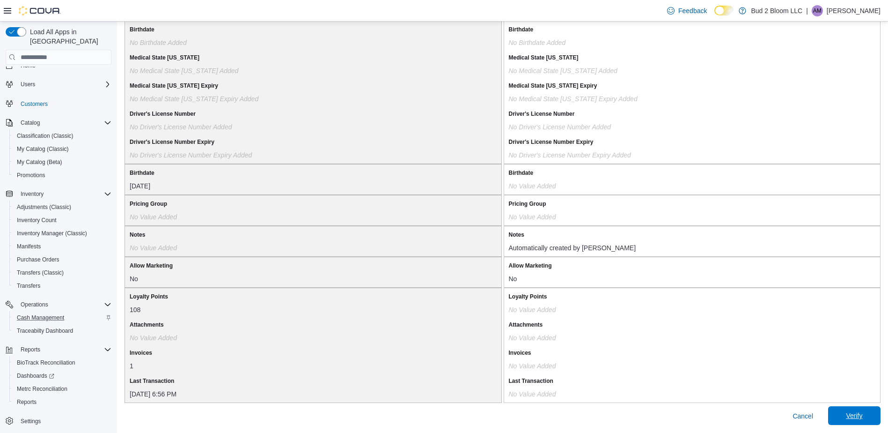
click at [862, 423] on span "Verify" at bounding box center [854, 415] width 41 height 19
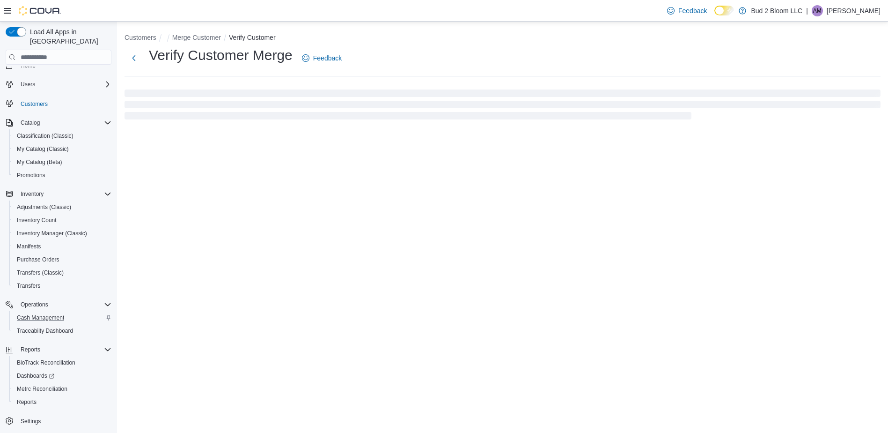
select select "******"
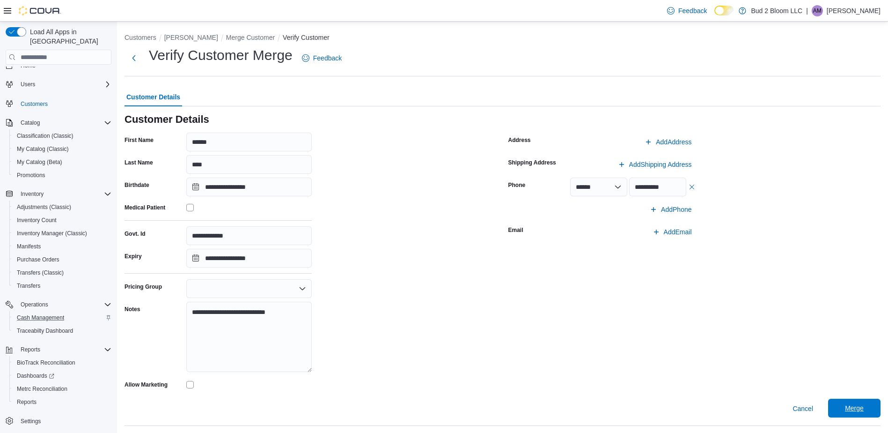
click at [860, 408] on span "Merge" at bounding box center [854, 407] width 19 height 9
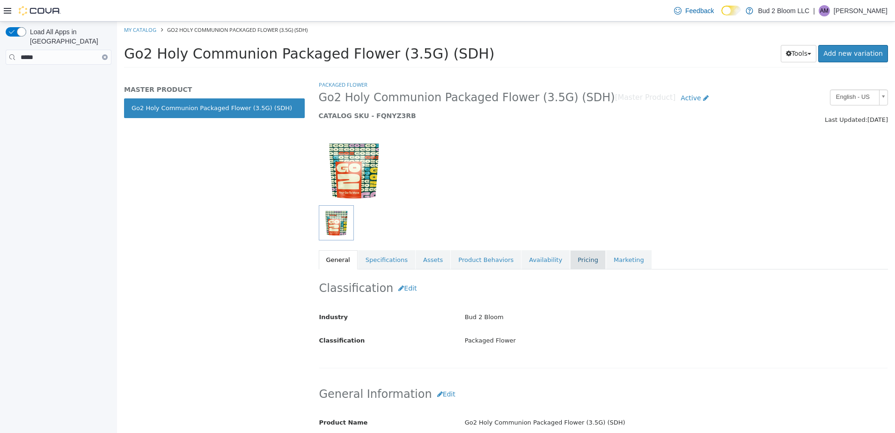
click at [570, 260] on link "Pricing" at bounding box center [588, 260] width 36 height 20
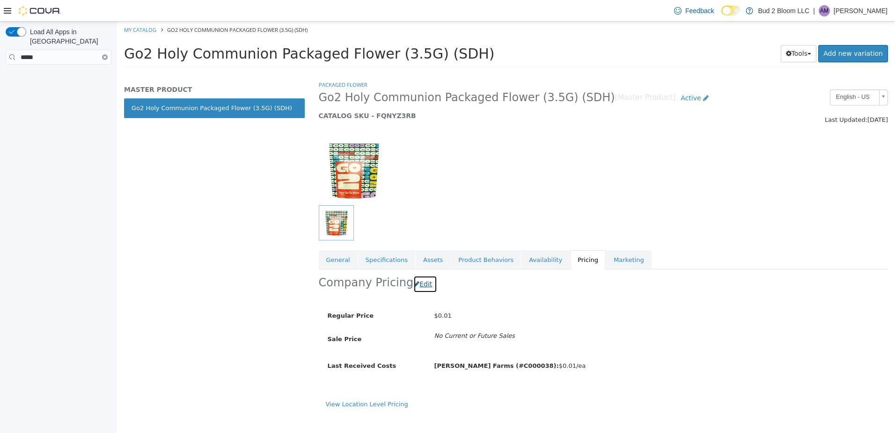
click at [420, 286] on button "Edit" at bounding box center [425, 283] width 24 height 17
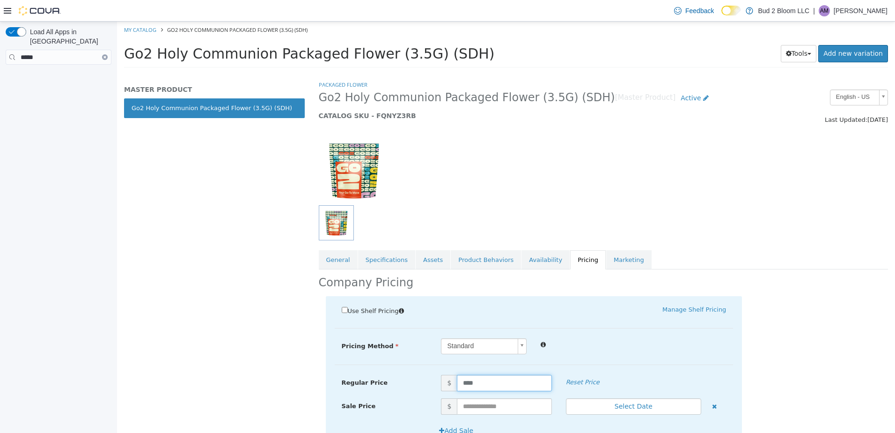
drag, startPoint x: 482, startPoint y: 388, endPoint x: 365, endPoint y: 361, distance: 120.0
type input "**"
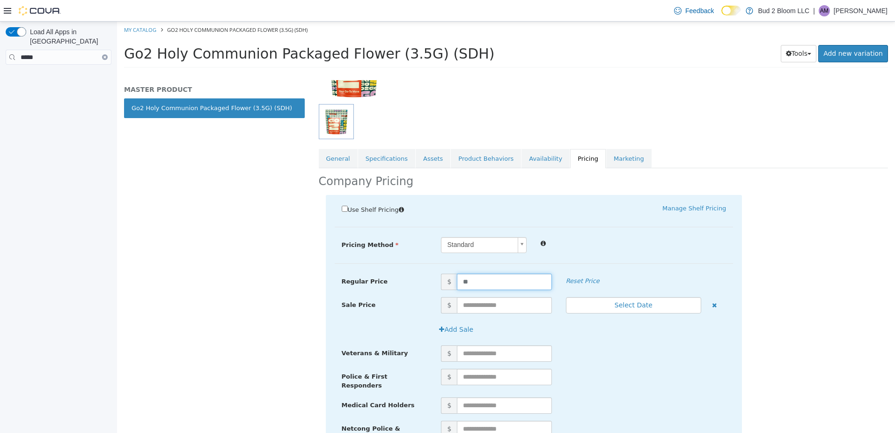
scroll to position [234, 0]
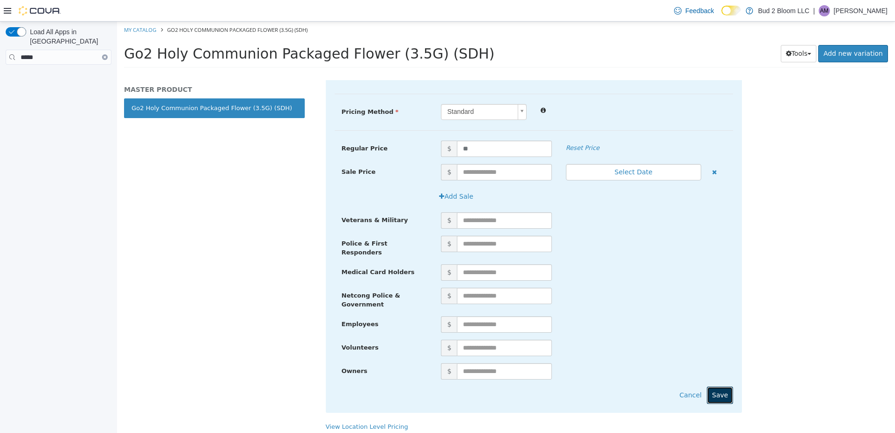
click at [714, 390] on button "Save" at bounding box center [720, 394] width 26 height 17
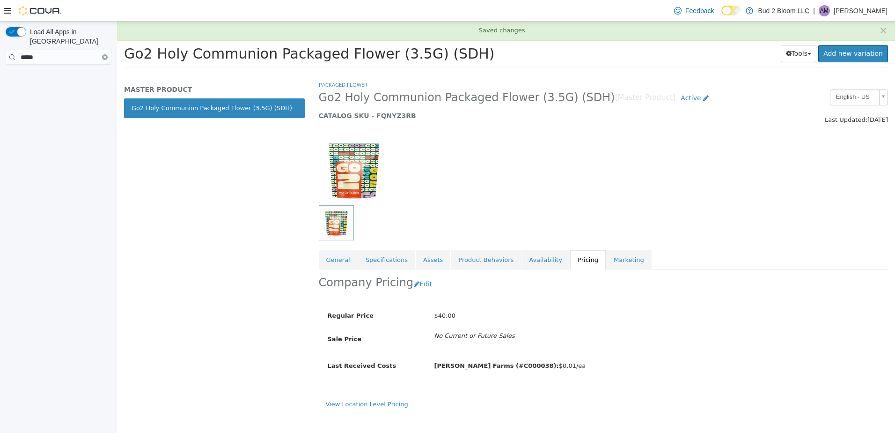
scroll to position [0, 0]
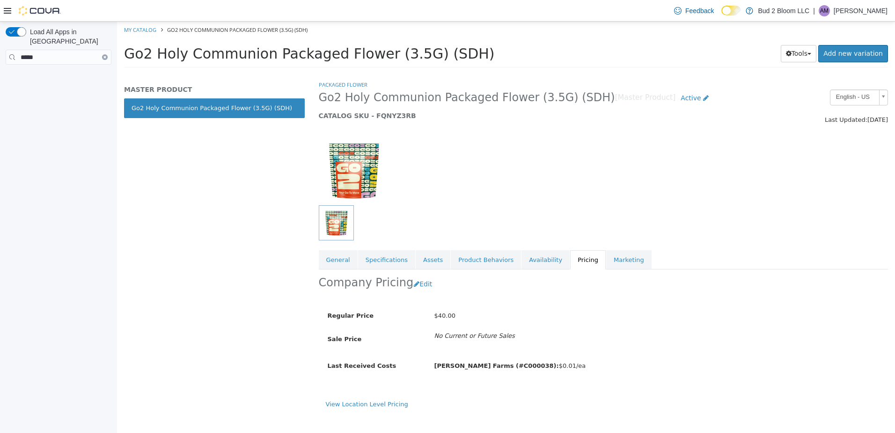
click at [8, 9] on icon at bounding box center [7, 10] width 7 height 7
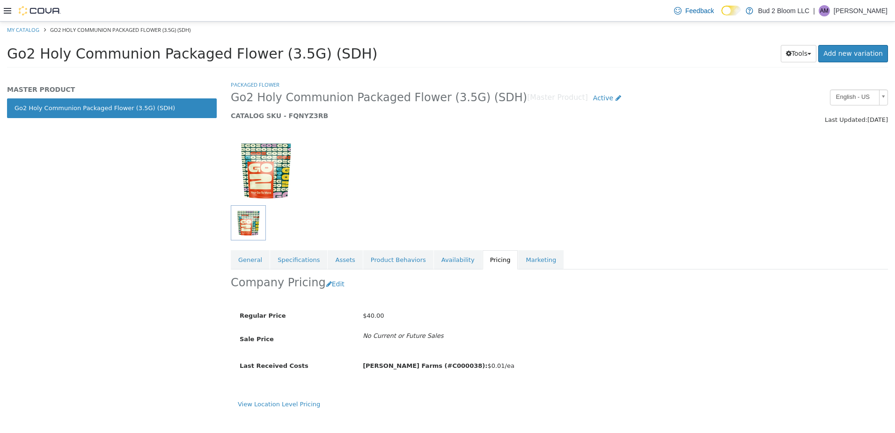
click at [5, 14] on icon at bounding box center [7, 10] width 7 height 7
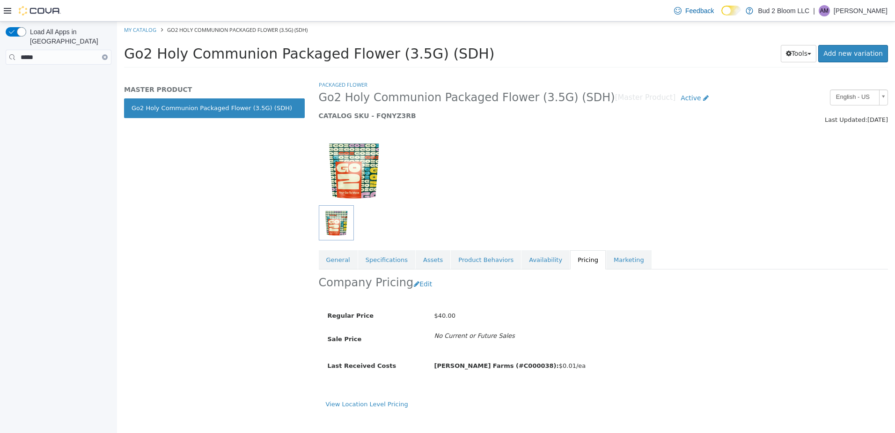
click at [103, 54] on button "Clear input" at bounding box center [105, 57] width 6 height 6
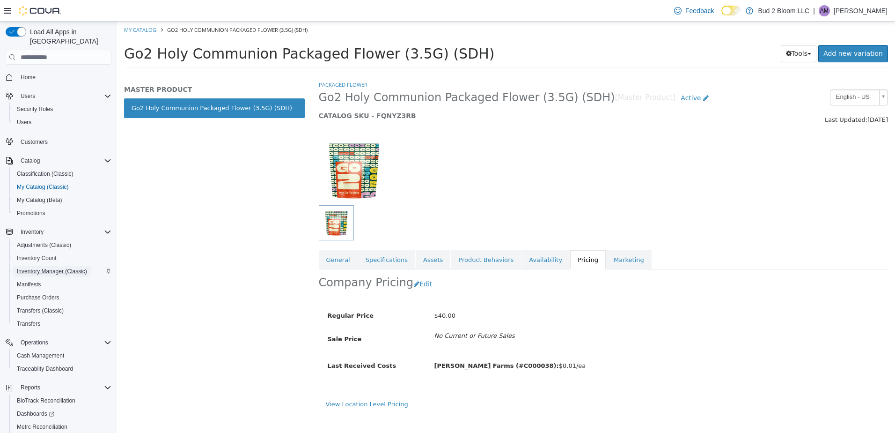
click at [50, 267] on span "Inventory Manager (Classic)" at bounding box center [52, 270] width 70 height 7
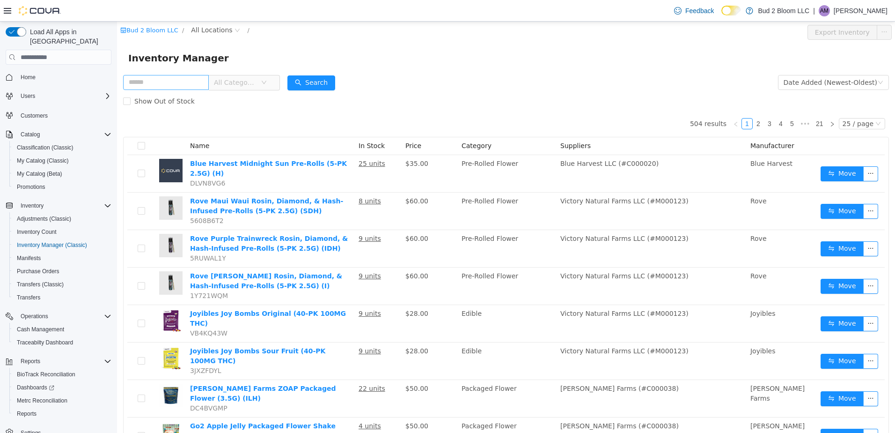
click at [142, 83] on input "text" at bounding box center [166, 82] width 86 height 15
type input "**********"
click at [310, 83] on button "Search" at bounding box center [320, 82] width 48 height 15
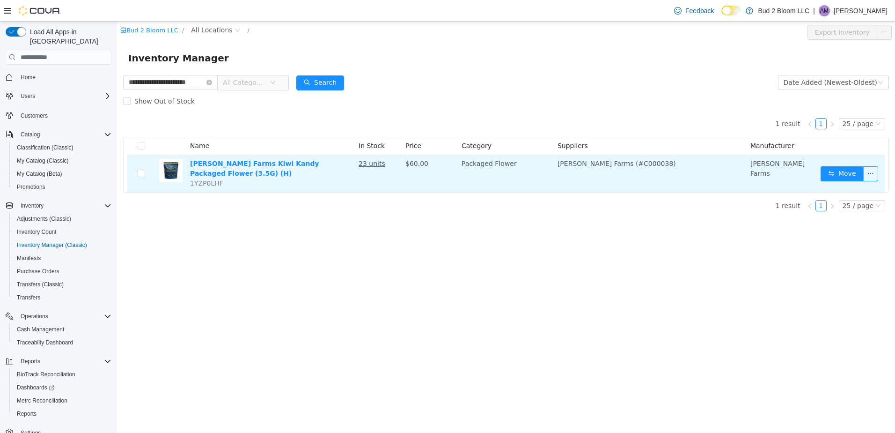
click at [368, 163] on u "23 units" at bounding box center [372, 163] width 27 height 7
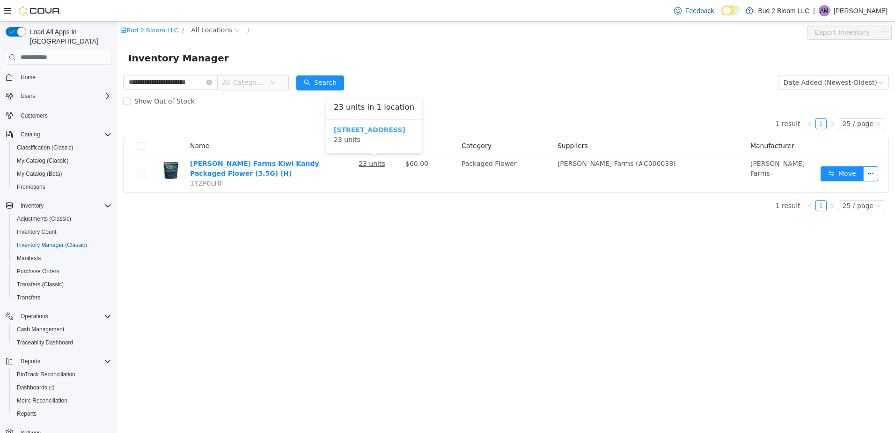
click at [376, 130] on b "[STREET_ADDRESS]" at bounding box center [370, 129] width 72 height 7
click at [6, 4] on div at bounding box center [32, 10] width 57 height 21
click at [9, 15] on div at bounding box center [32, 10] width 57 height 9
click at [6, 10] on icon at bounding box center [7, 11] width 7 height 6
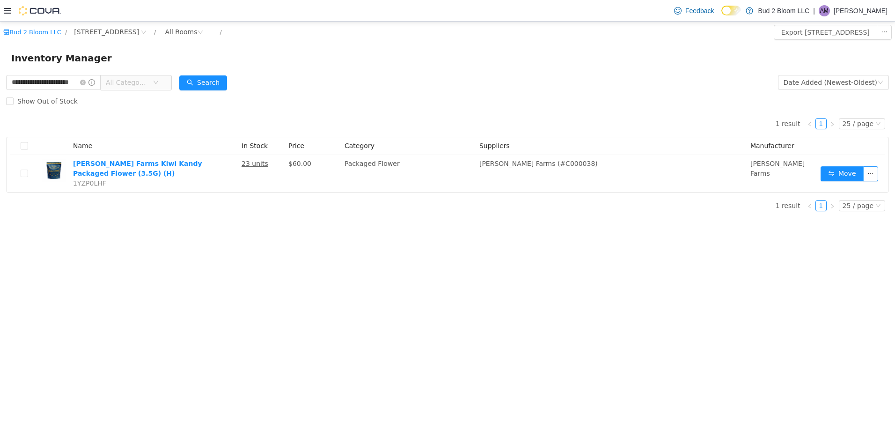
click at [6, 9] on icon at bounding box center [7, 10] width 7 height 7
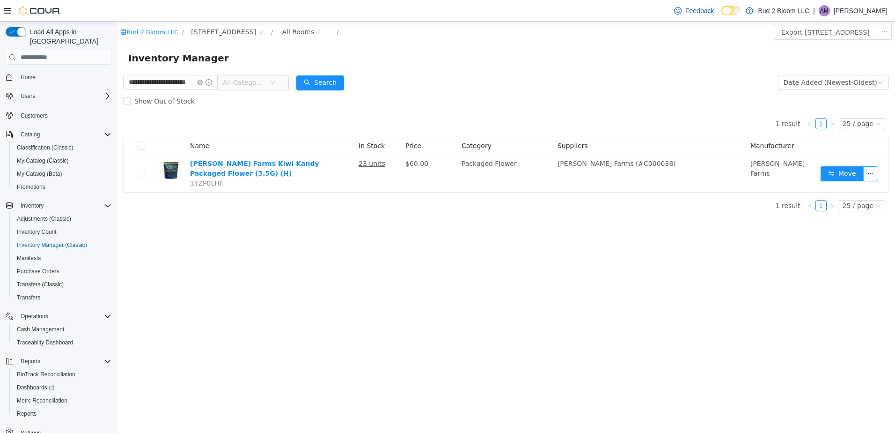
click at [869, 11] on p "[PERSON_NAME]" at bounding box center [861, 10] width 54 height 11
click at [825, 94] on span "Sign Out" at bounding box center [827, 91] width 25 height 9
